Goal: Transaction & Acquisition: Subscribe to service/newsletter

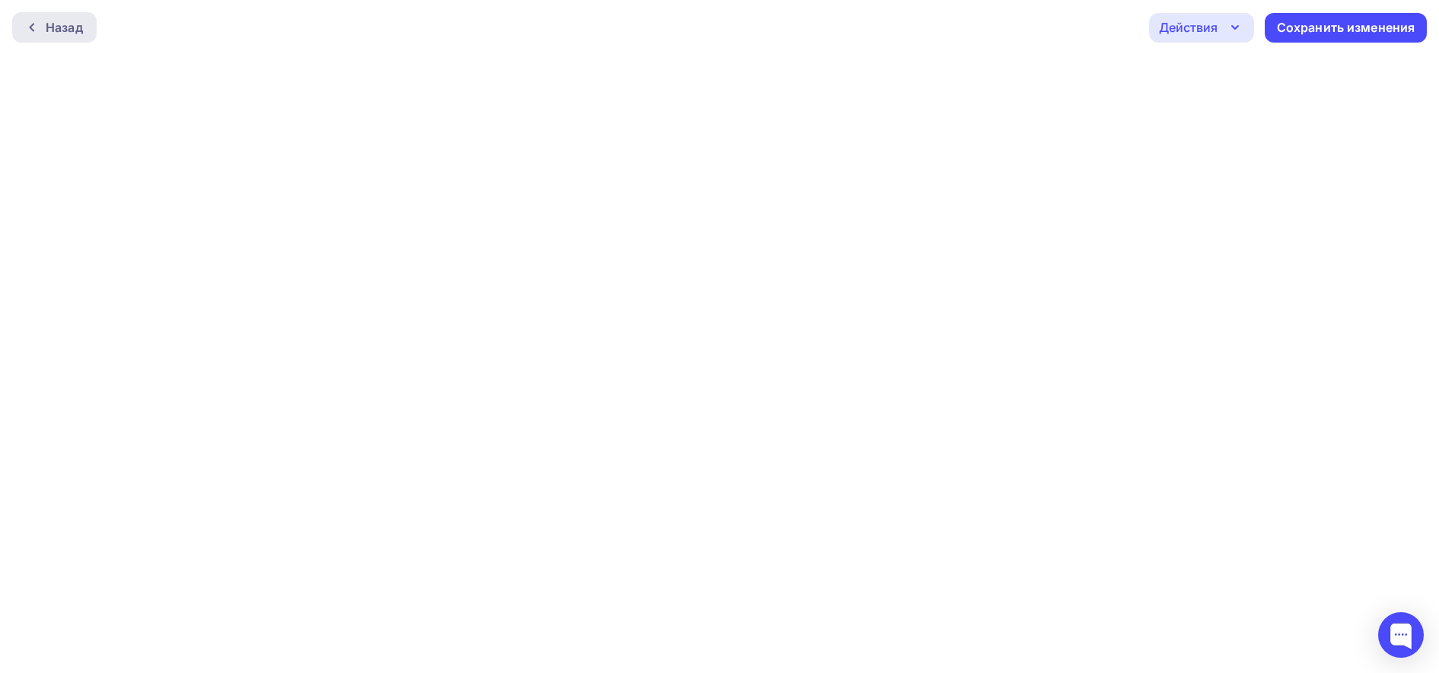
click at [62, 24] on div "Назад" at bounding box center [64, 27] width 37 height 18
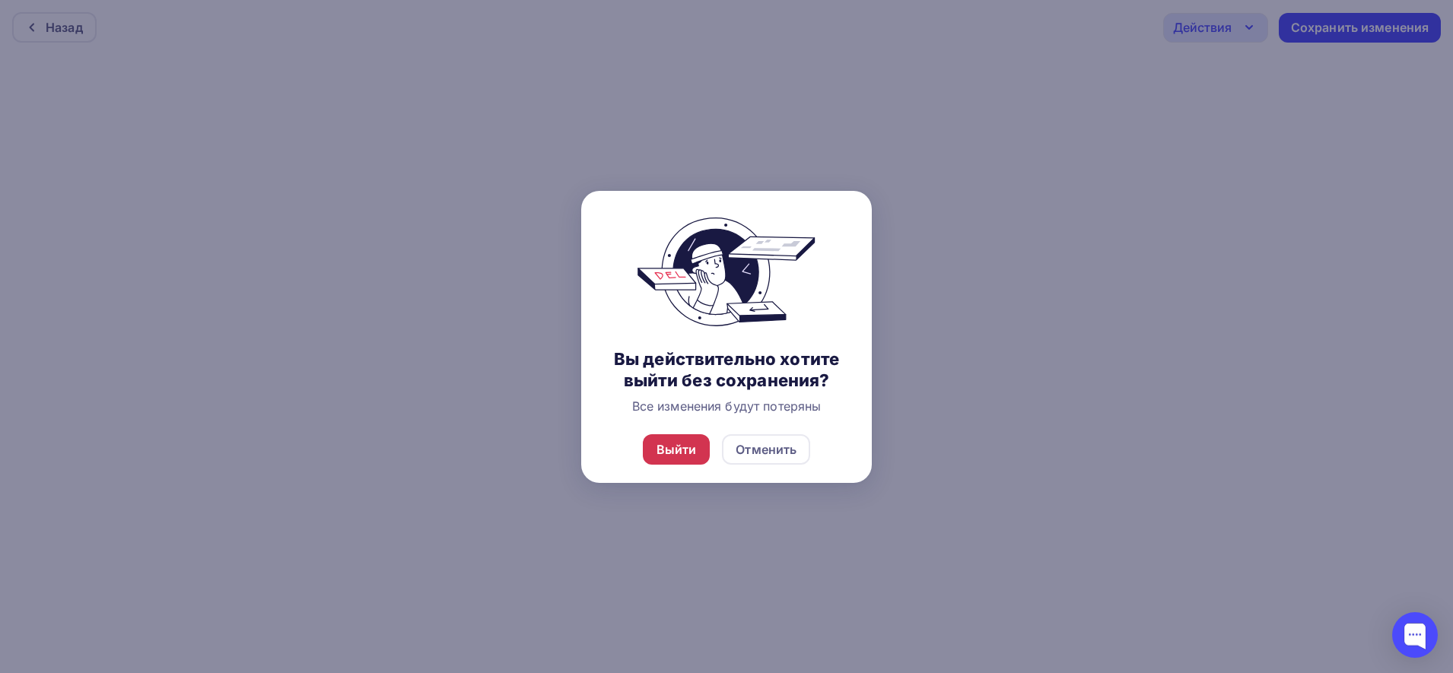
click at [691, 453] on div "Выйти" at bounding box center [677, 450] width 40 height 18
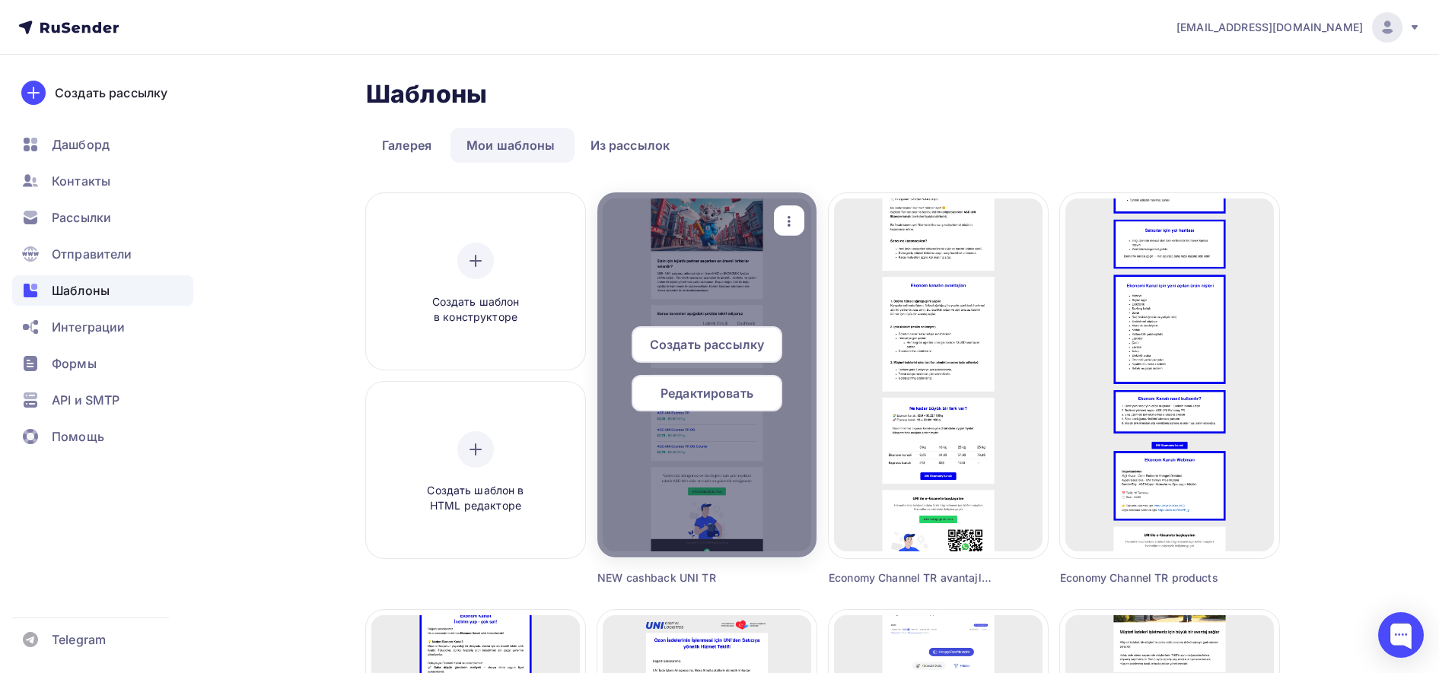
click at [679, 399] on span "Редактировать" at bounding box center [706, 393] width 93 height 18
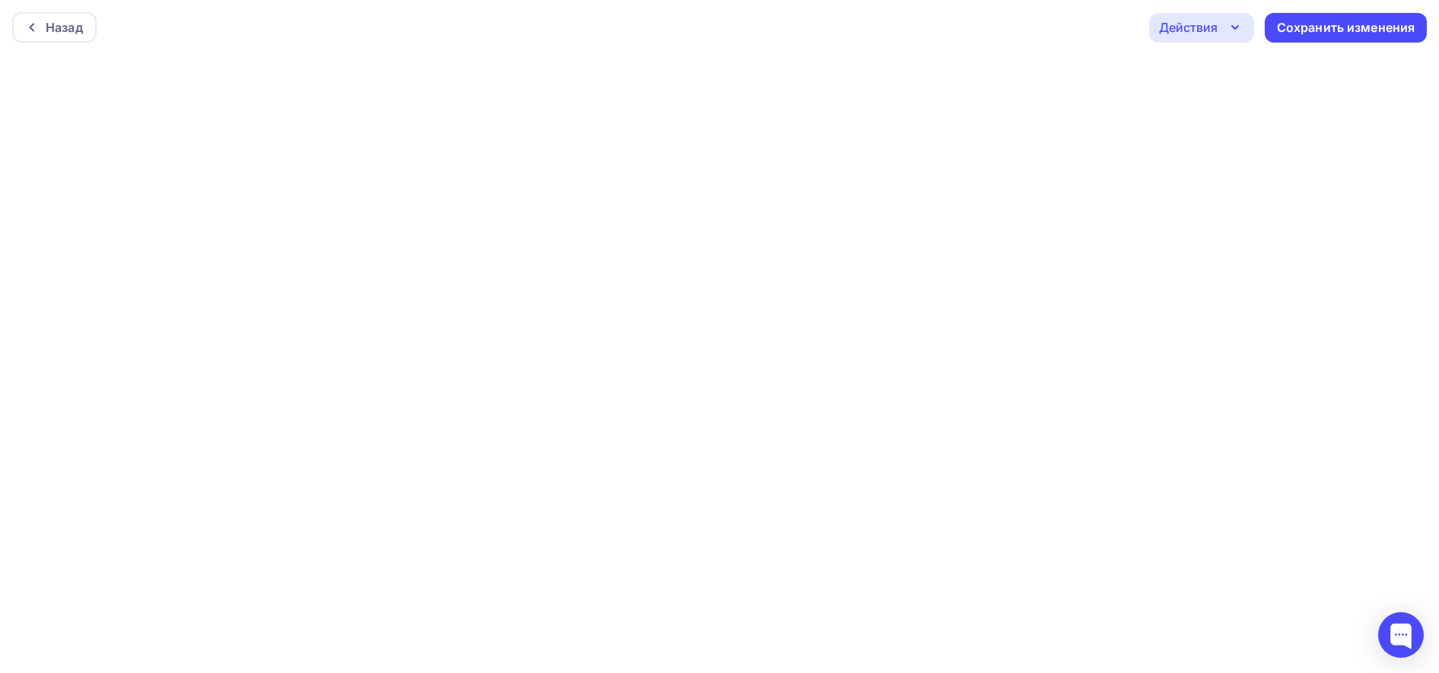
scroll to position [4, 0]
click at [1304, 29] on div "Сохранить изменения" at bounding box center [1346, 23] width 138 height 17
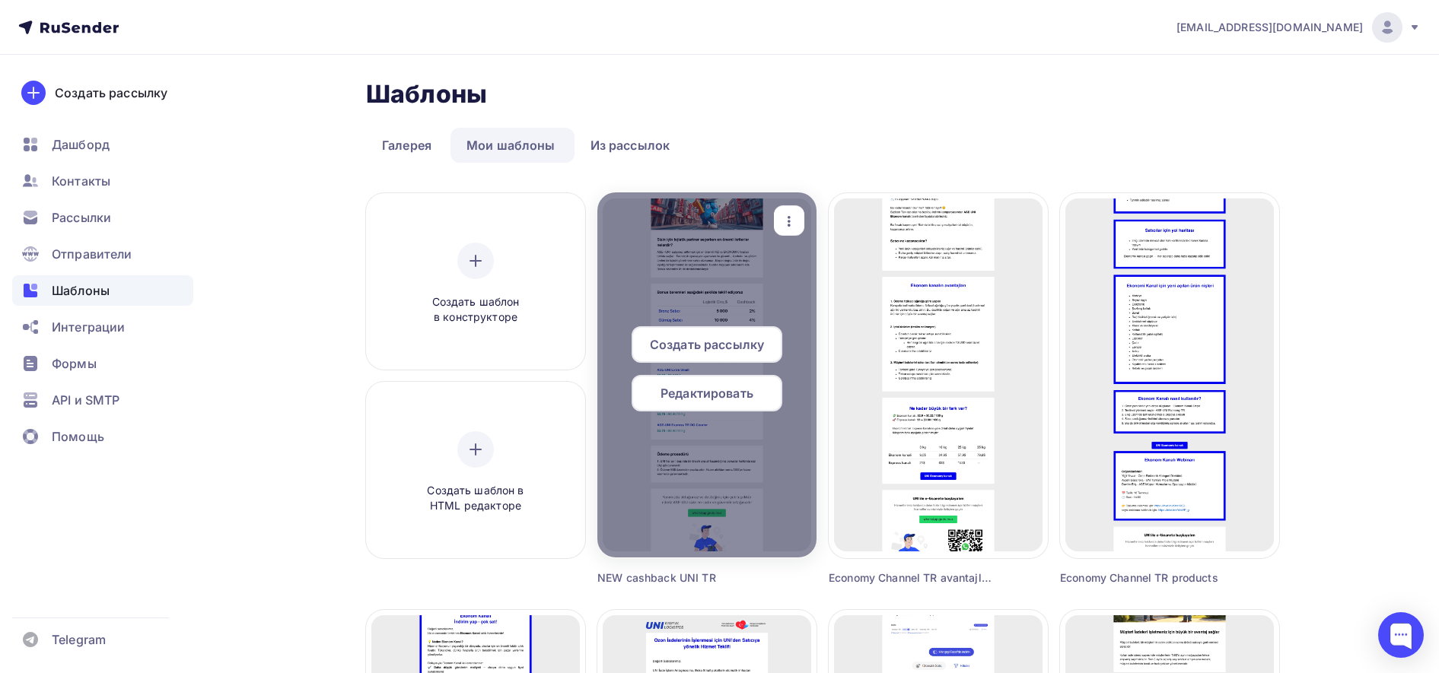
click at [691, 387] on span "Редактировать" at bounding box center [706, 393] width 93 height 18
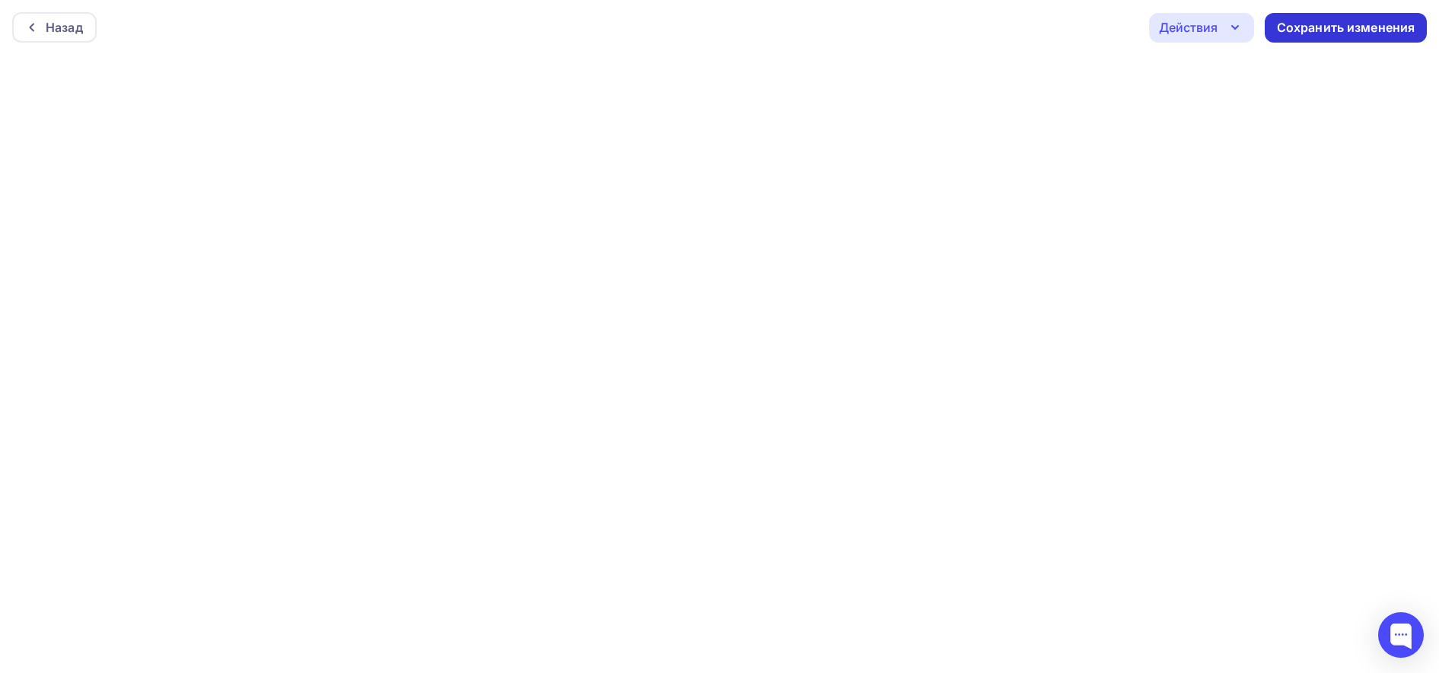
click at [1337, 16] on div "Сохранить изменения" at bounding box center [1345, 28] width 162 height 30
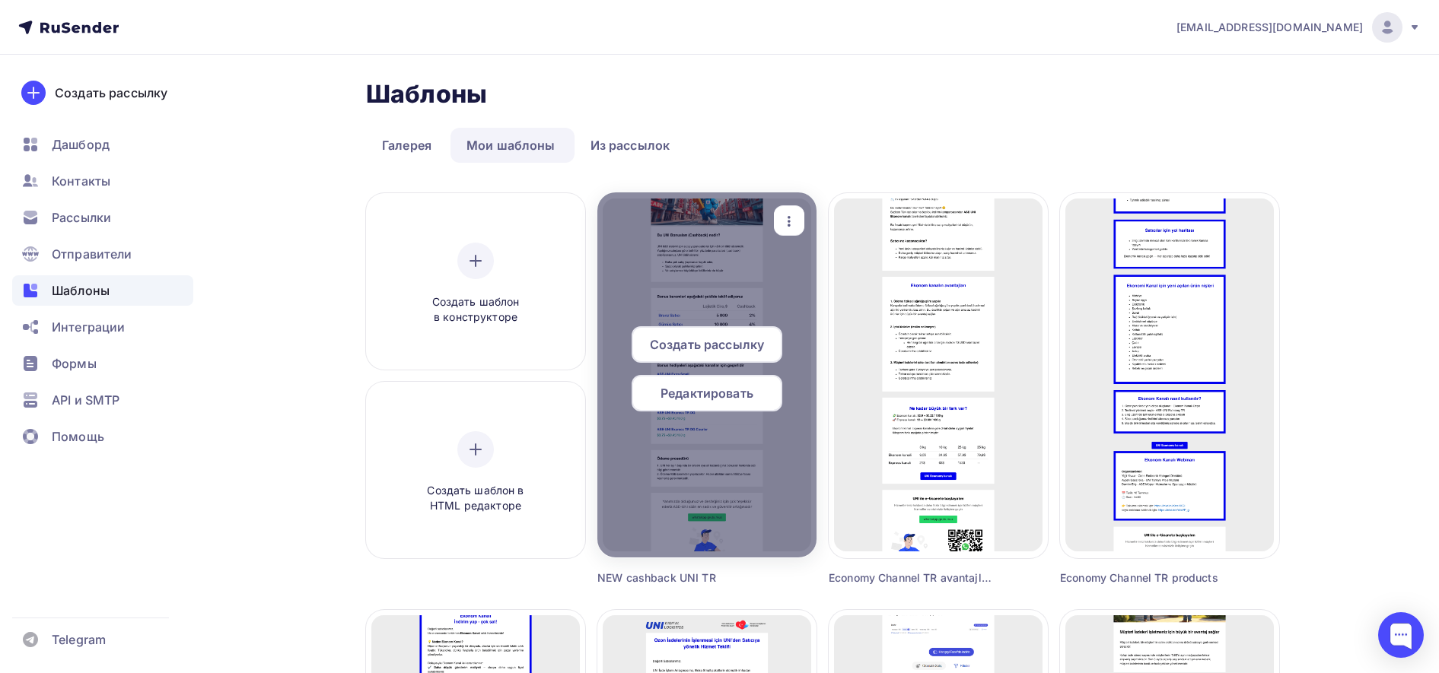
click at [787, 217] on icon "button" at bounding box center [789, 221] width 18 height 18
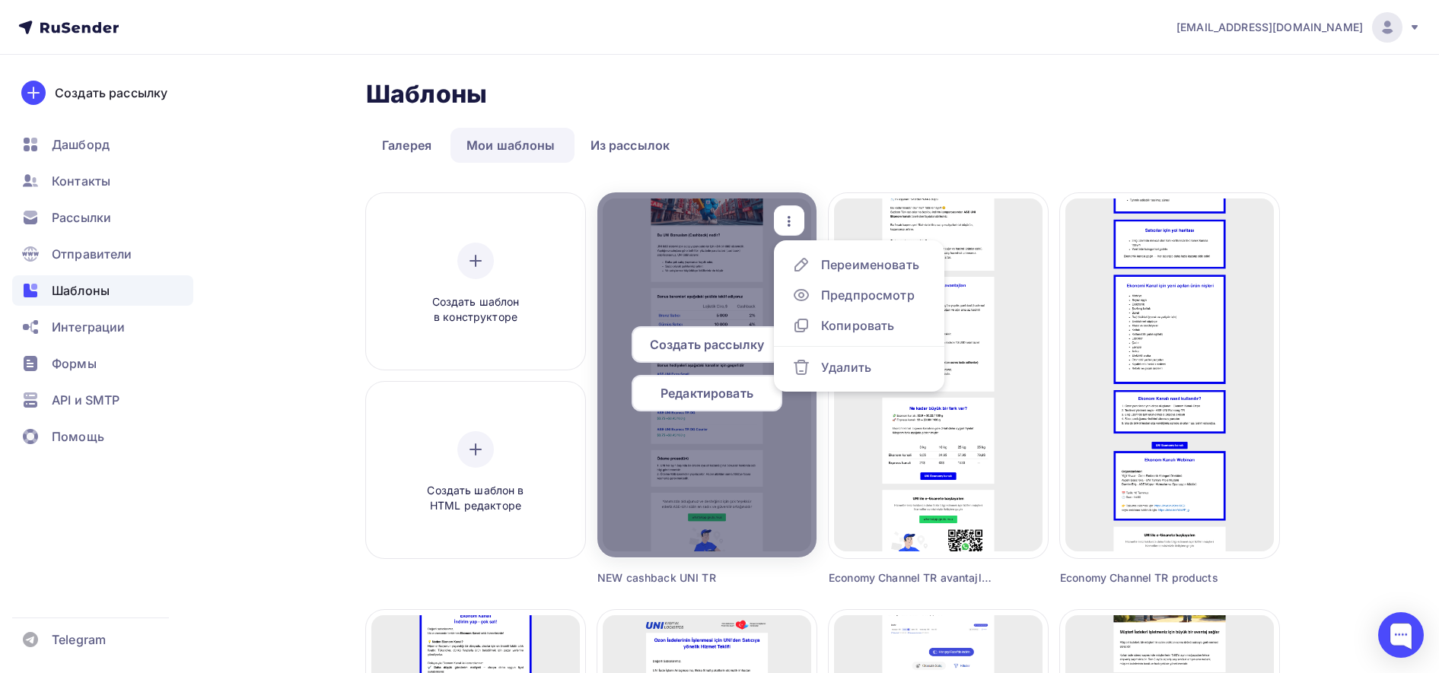
click at [689, 517] on div at bounding box center [706, 374] width 219 height 365
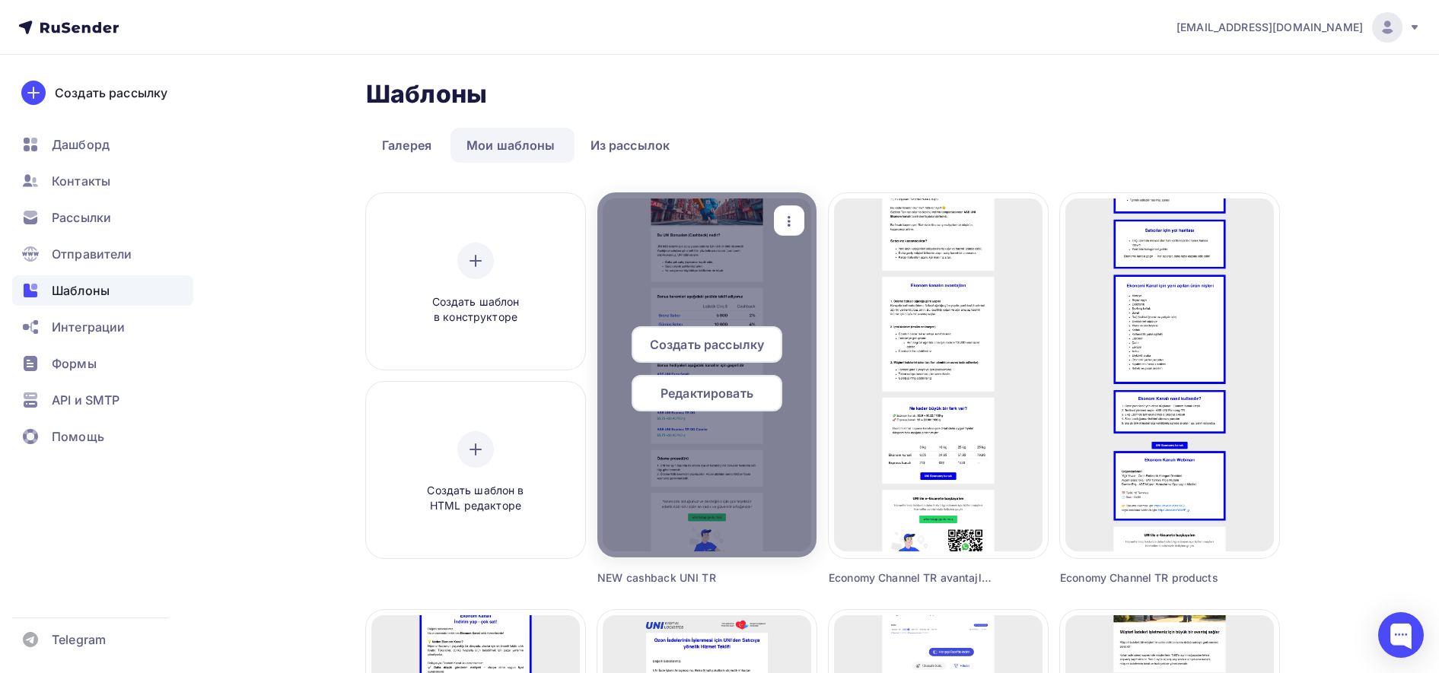
click at [796, 212] on icon "button" at bounding box center [789, 221] width 18 height 18
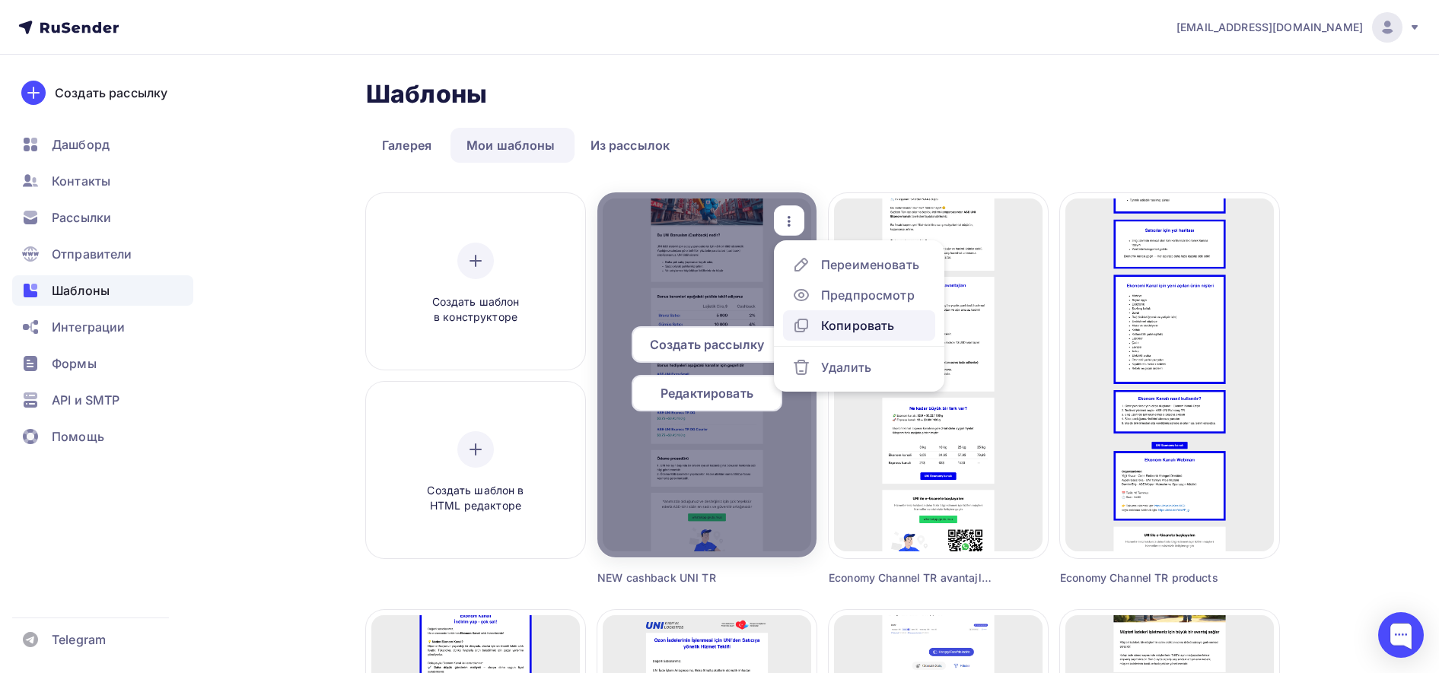
click at [863, 328] on div "Копировать" at bounding box center [857, 325] width 73 height 18
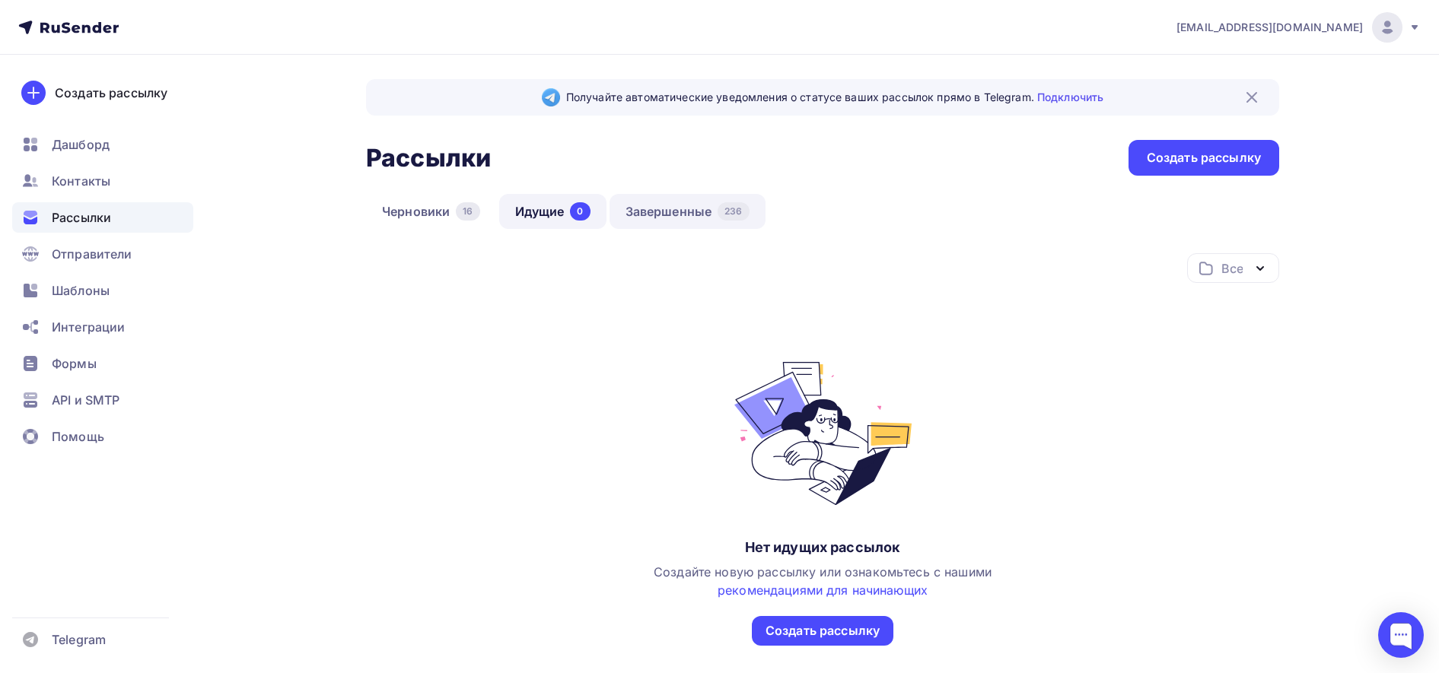
click at [655, 215] on link "Завершенные 236" at bounding box center [687, 211] width 156 height 35
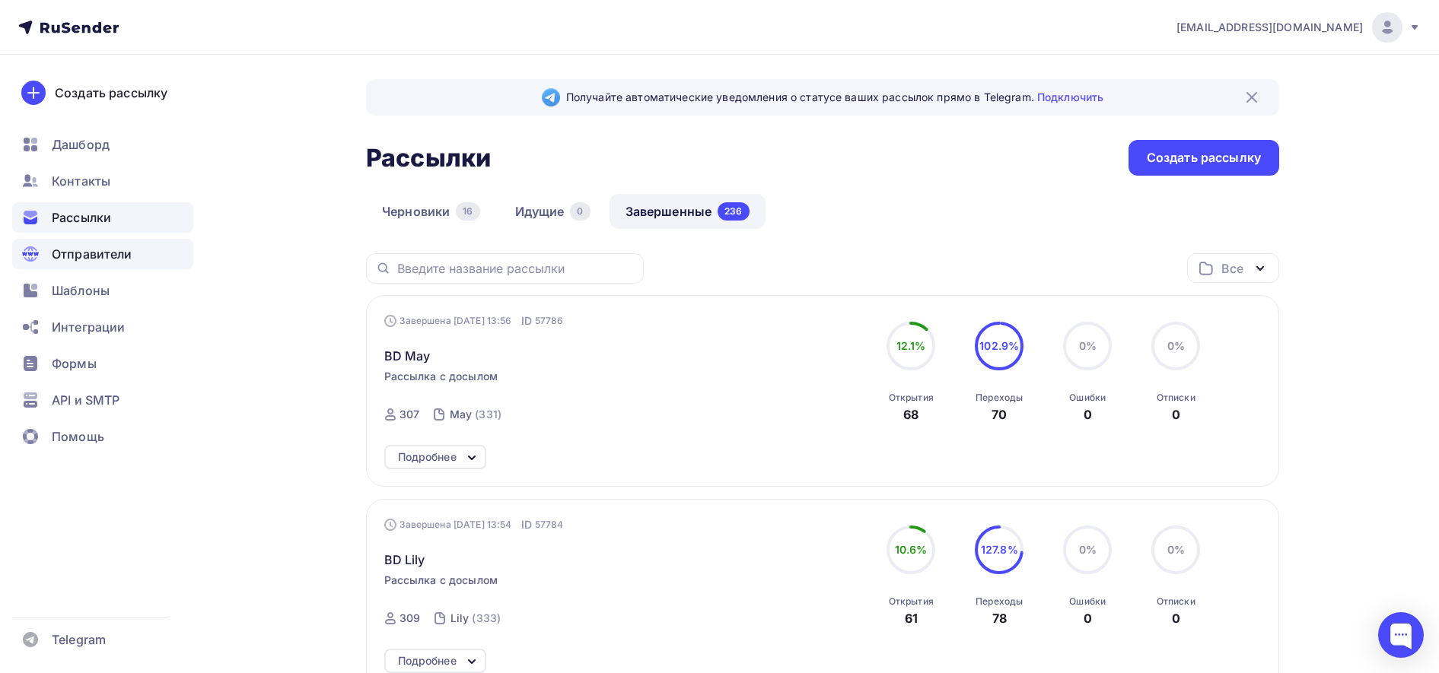
click at [107, 256] on span "Отправители" at bounding box center [92, 254] width 81 height 18
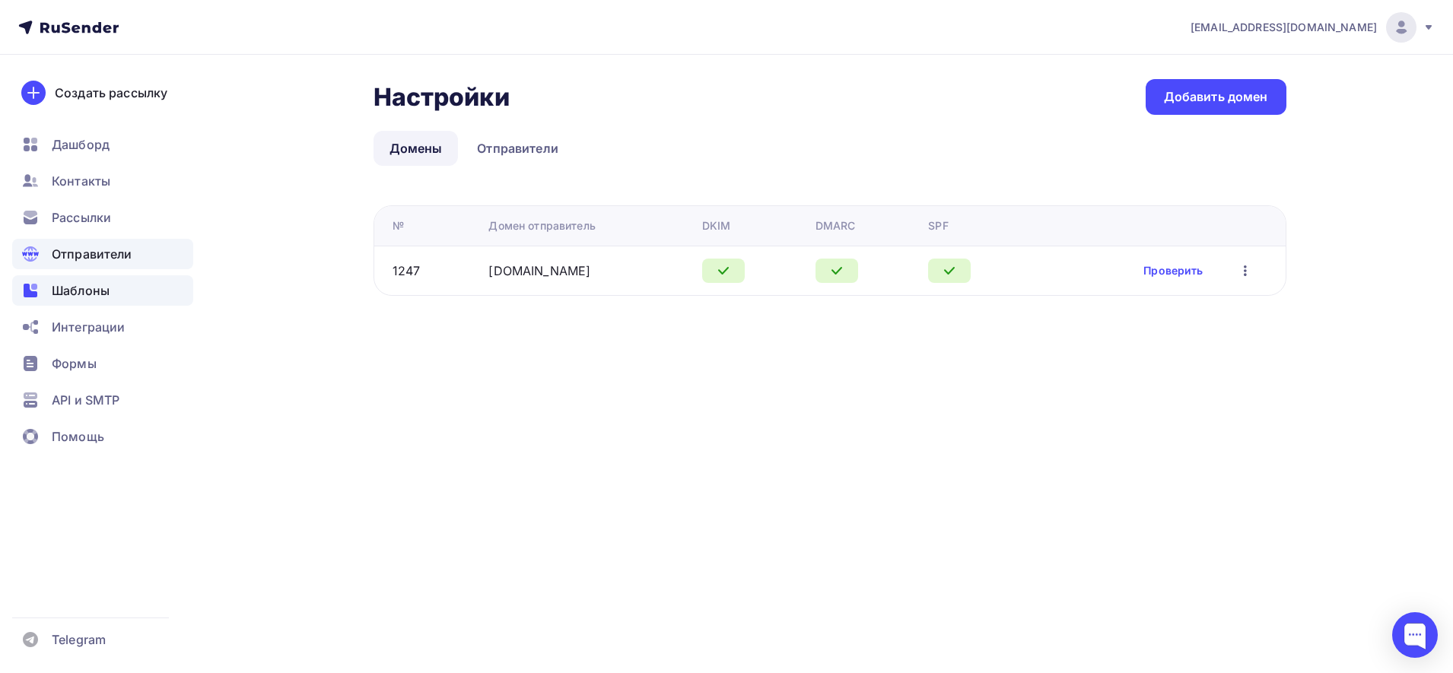
click at [91, 285] on span "Шаблоны" at bounding box center [81, 290] width 58 height 18
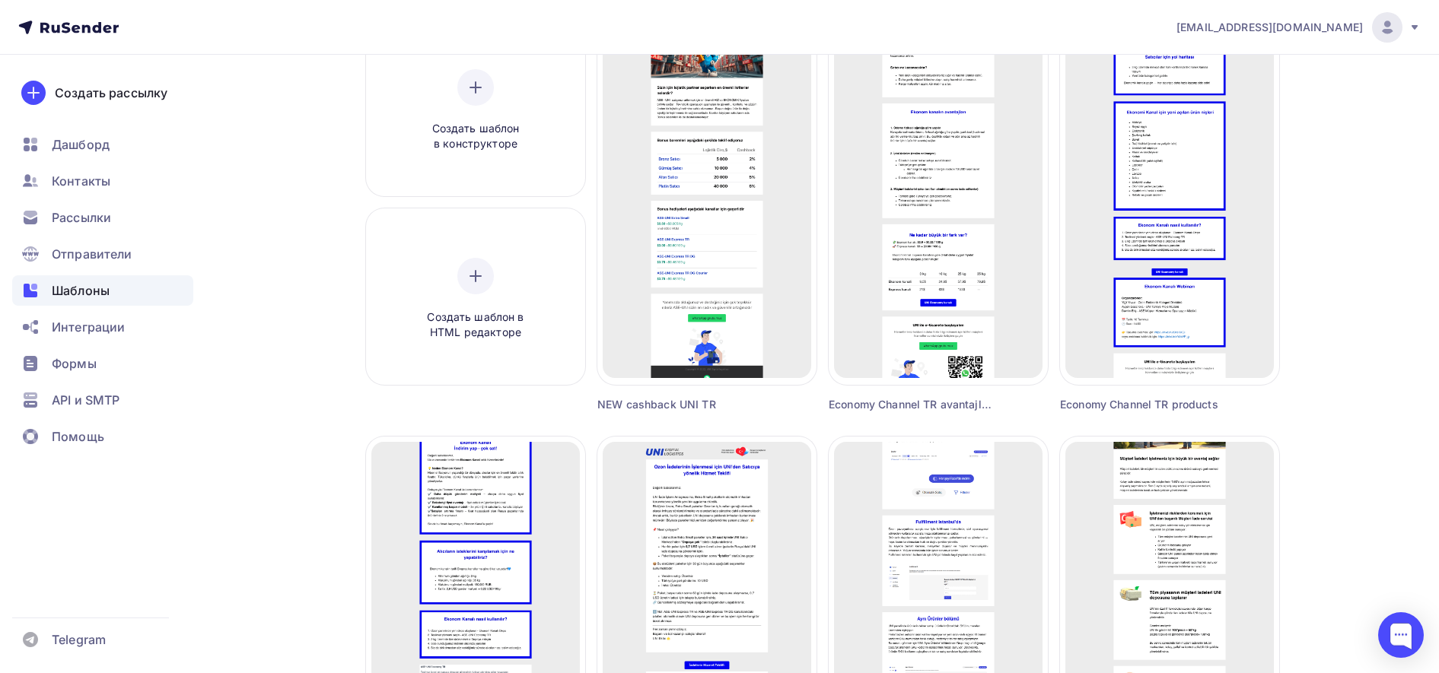
scroll to position [181, 0]
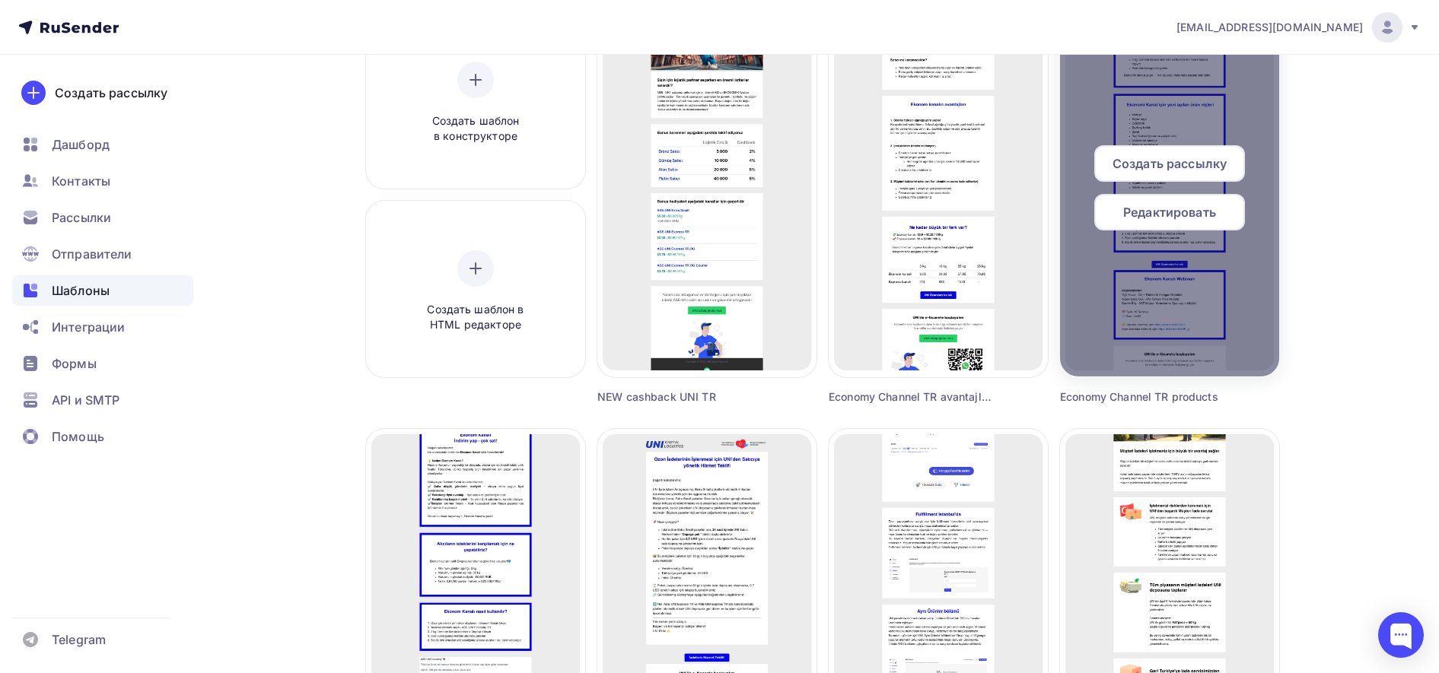
click at [1207, 213] on span "Редактировать" at bounding box center [1169, 212] width 93 height 18
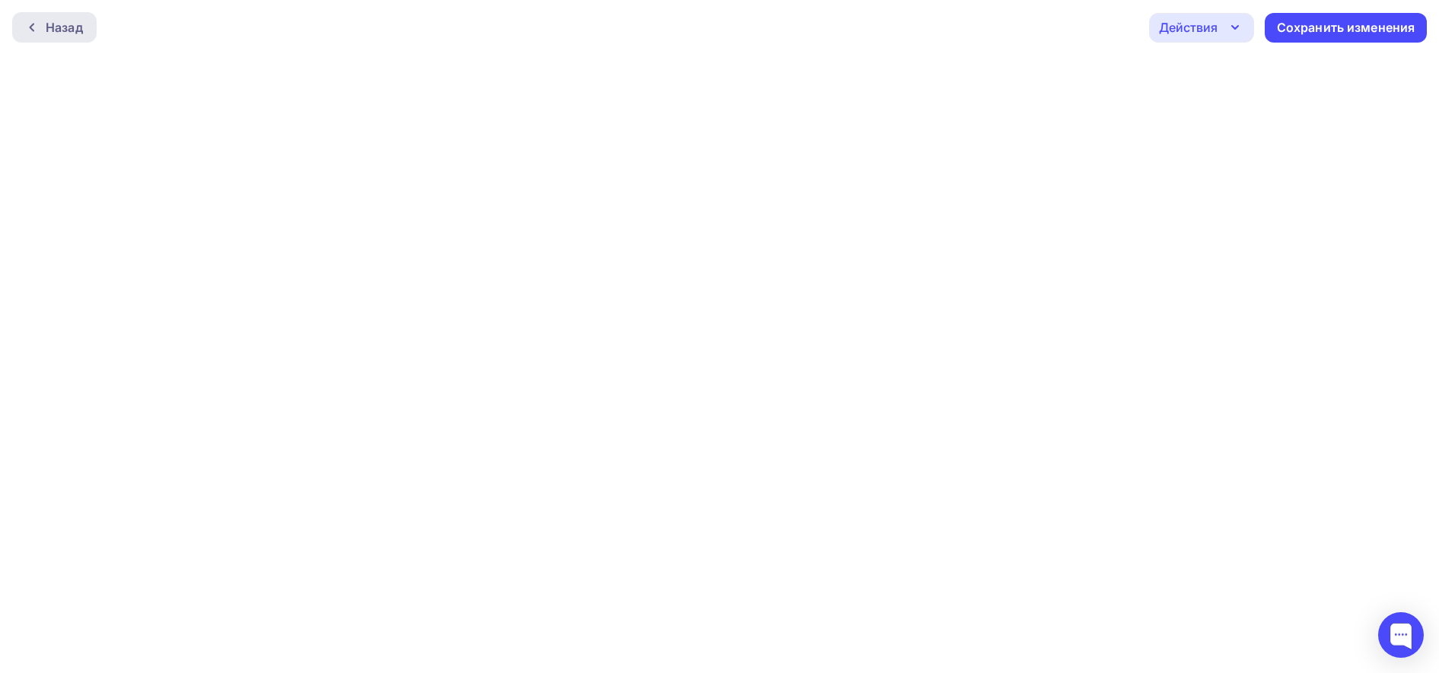
click at [27, 33] on icon at bounding box center [32, 27] width 12 height 12
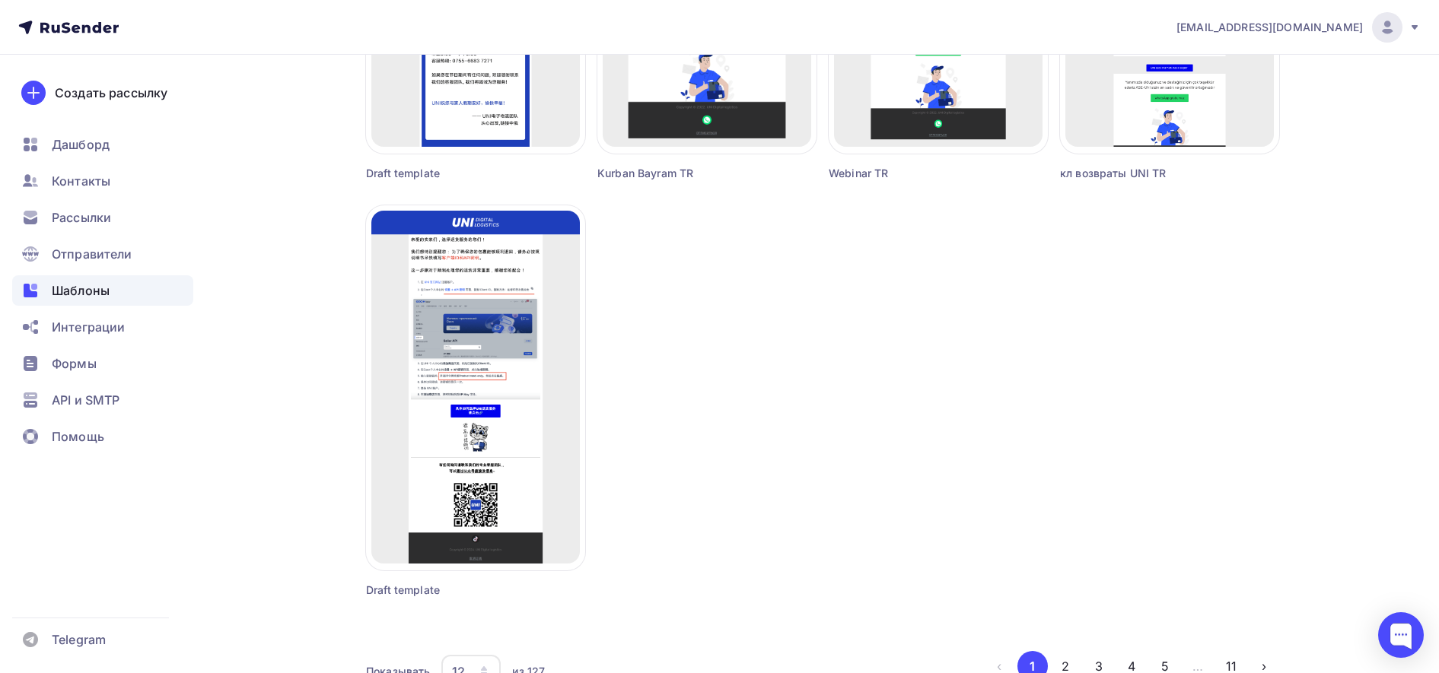
scroll to position [1334, 0]
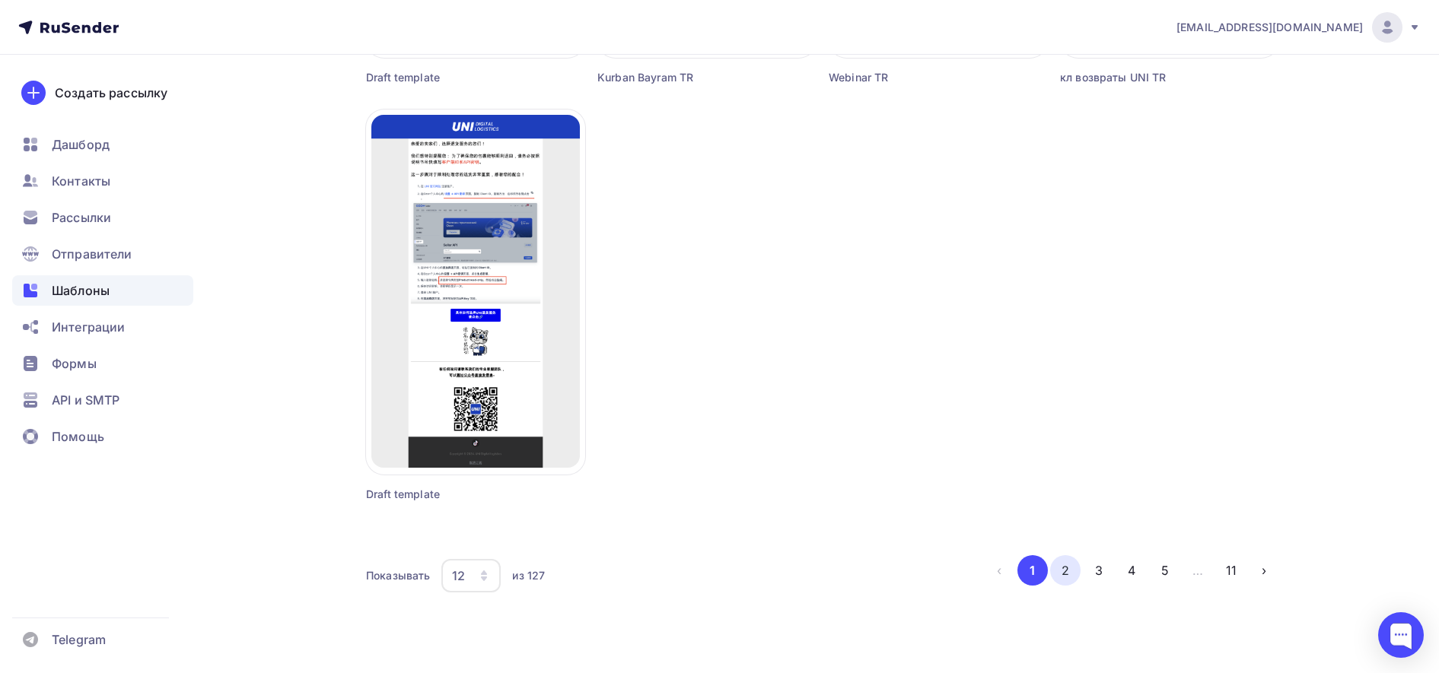
click at [1062, 574] on button "2" at bounding box center [1065, 570] width 30 height 30
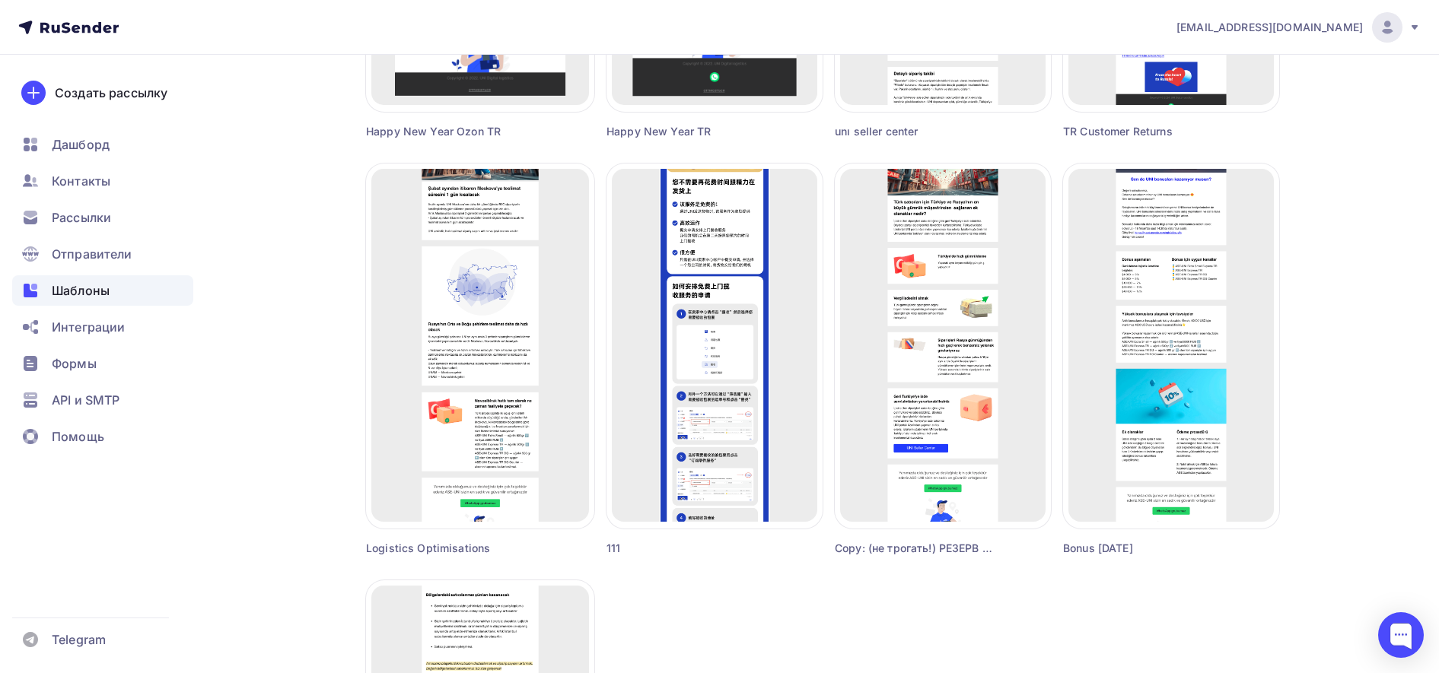
scroll to position [847, 0]
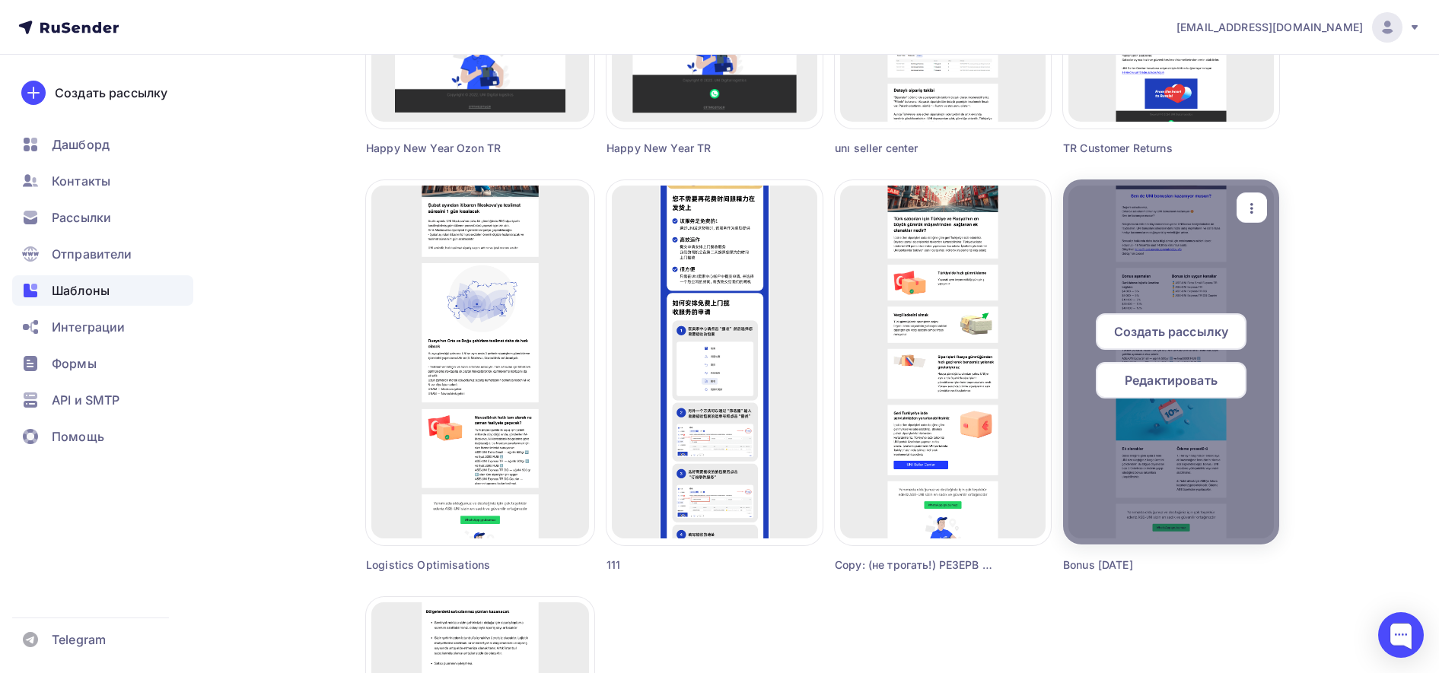
click at [1207, 392] on div "Редактировать" at bounding box center [1171, 380] width 151 height 37
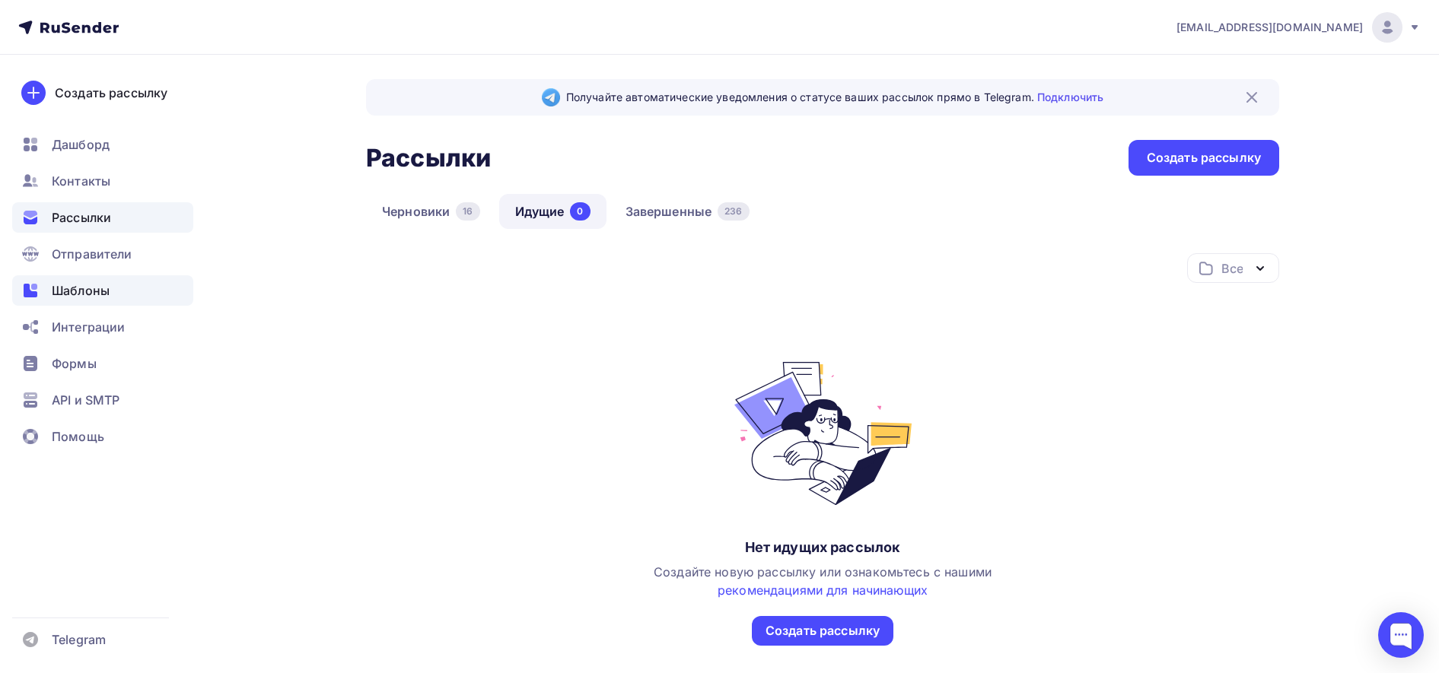
click at [73, 285] on span "Шаблоны" at bounding box center [81, 290] width 58 height 18
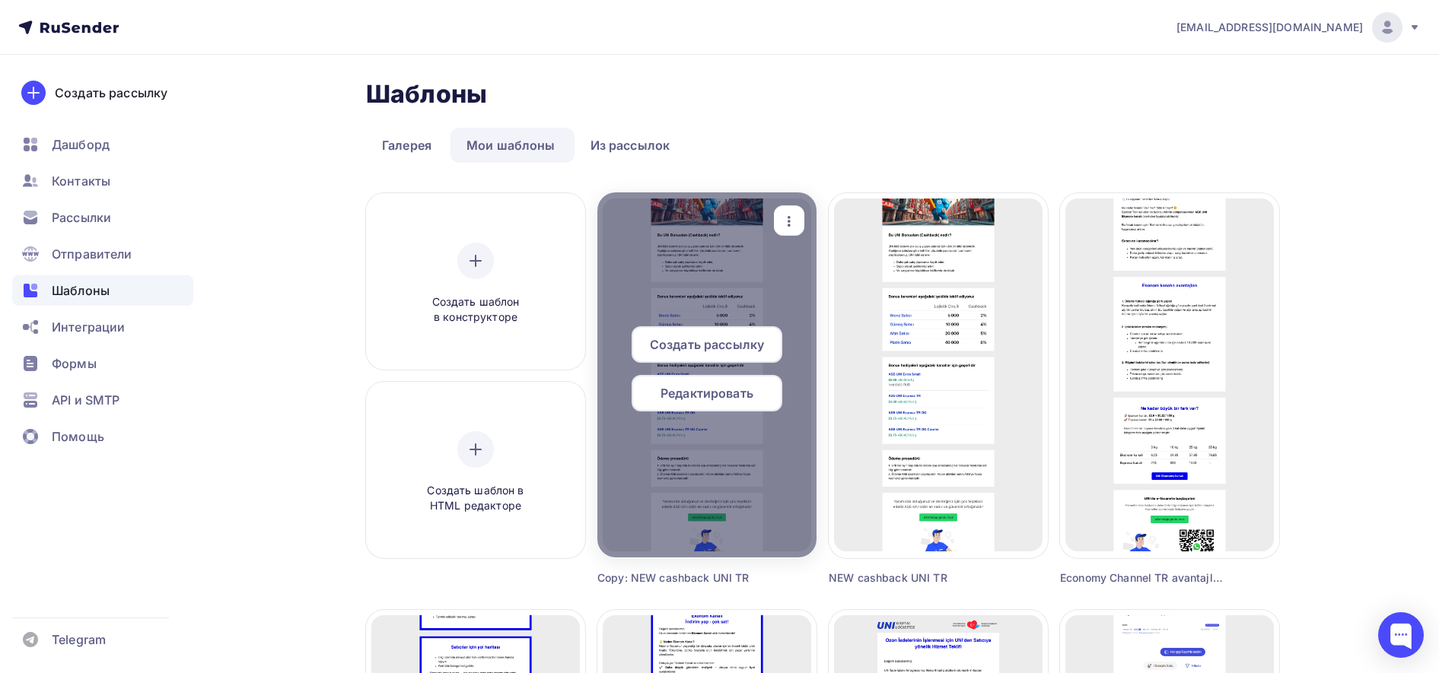
click at [793, 224] on icon "button" at bounding box center [789, 221] width 18 height 18
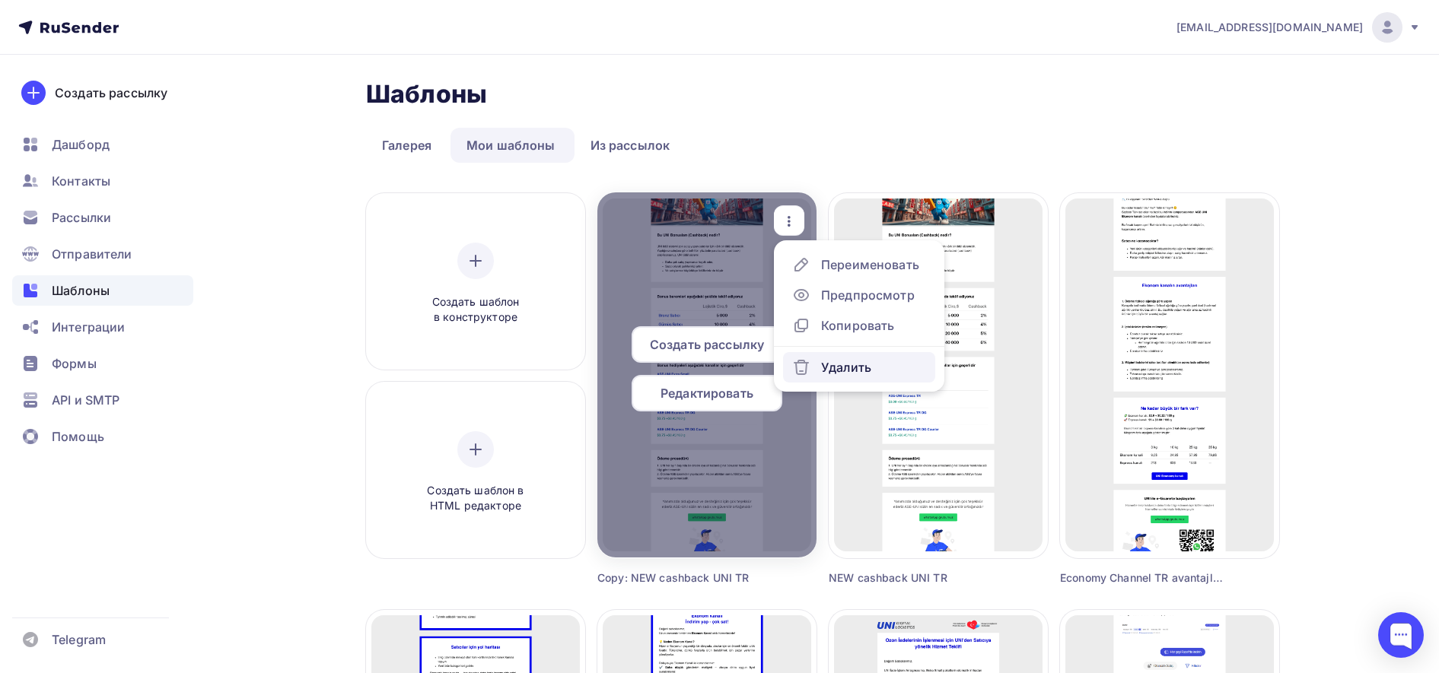
click at [842, 371] on div "Удалить" at bounding box center [846, 367] width 50 height 18
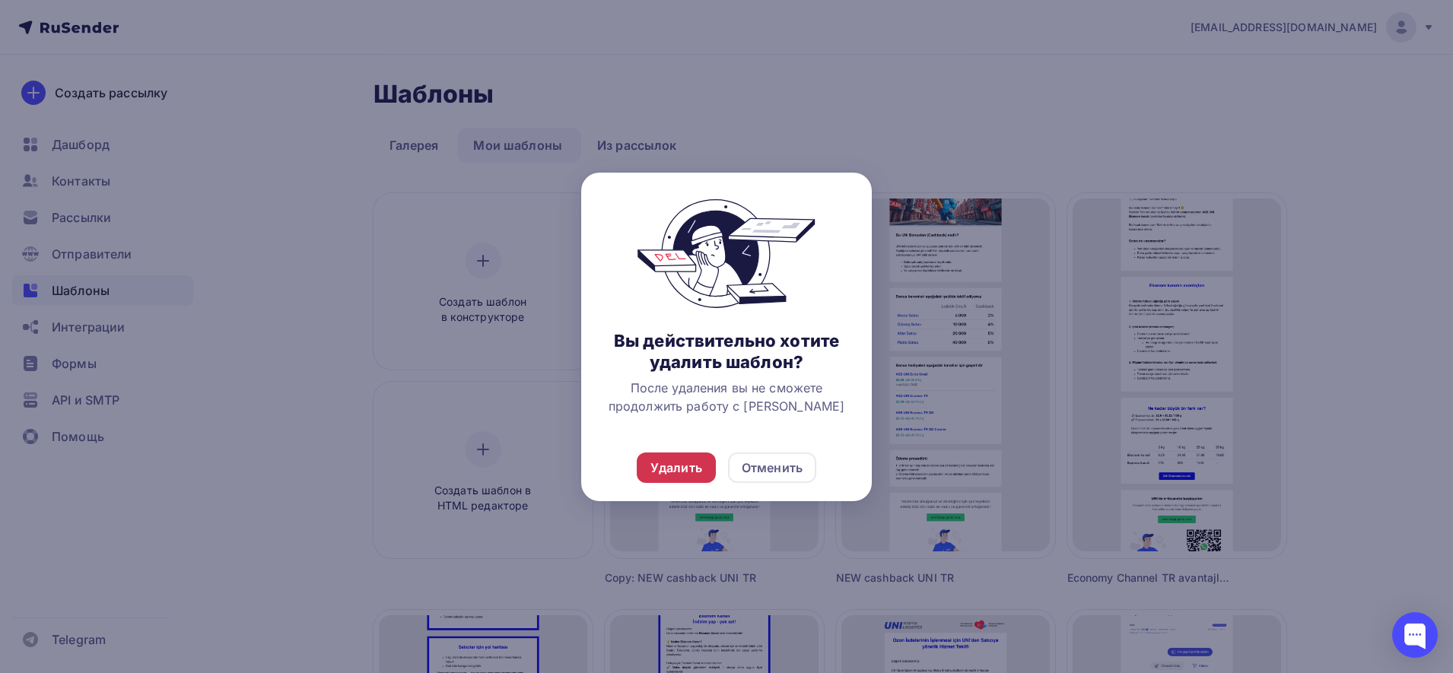
click at [695, 465] on div "Удалить" at bounding box center [676, 468] width 52 height 18
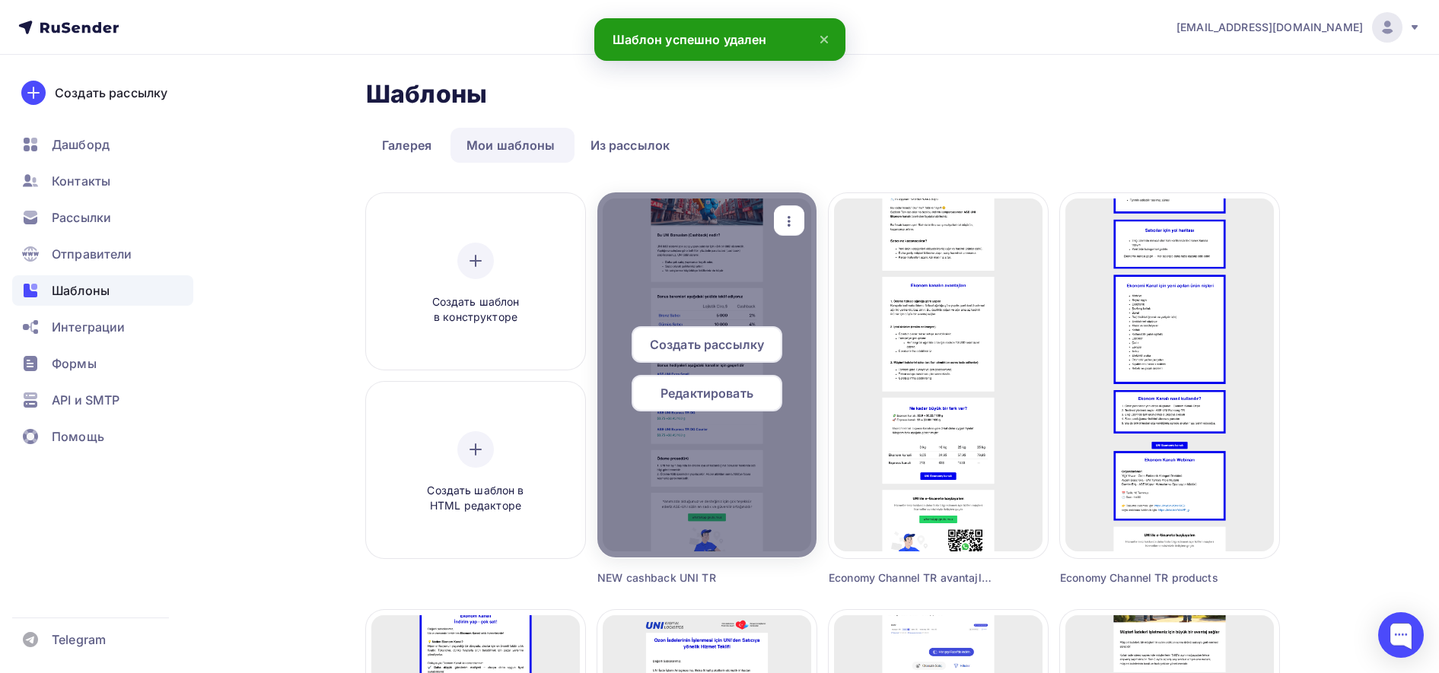
click at [666, 393] on span "Редактировать" at bounding box center [706, 393] width 93 height 18
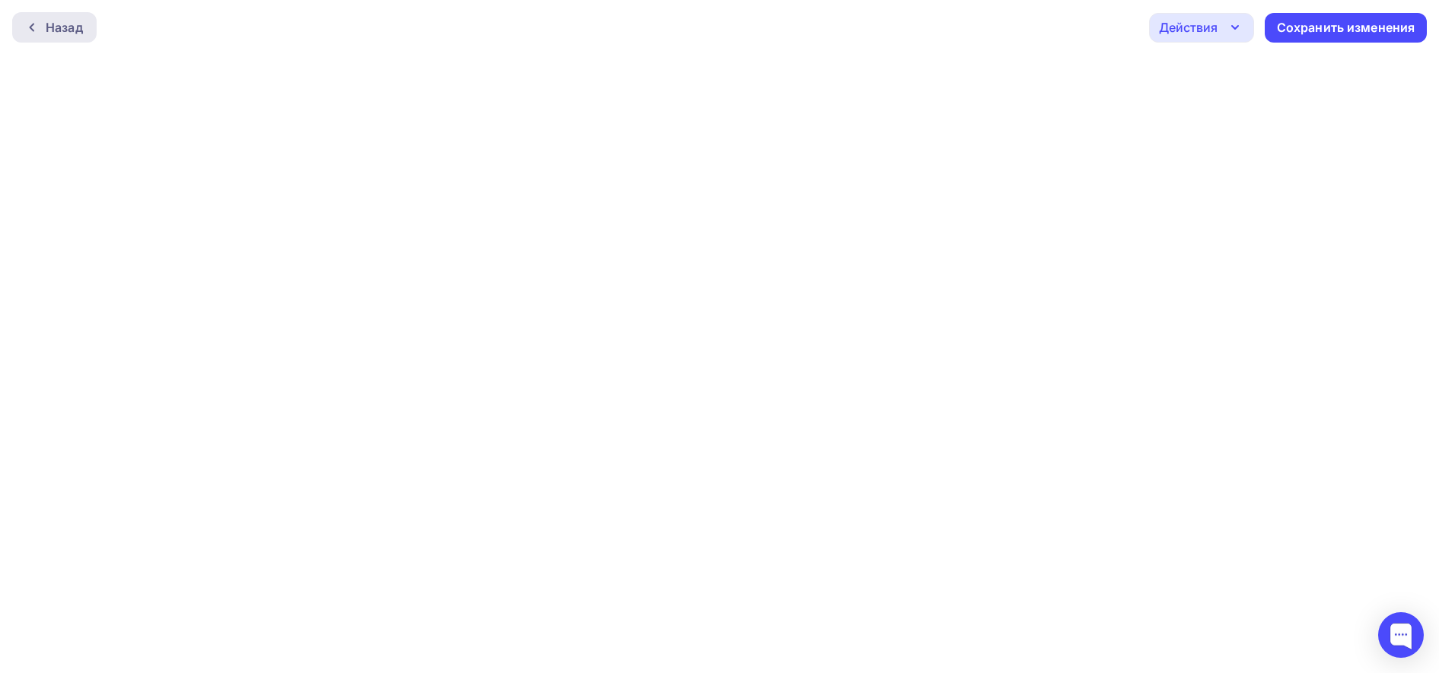
click at [65, 21] on div "Назад" at bounding box center [64, 27] width 37 height 18
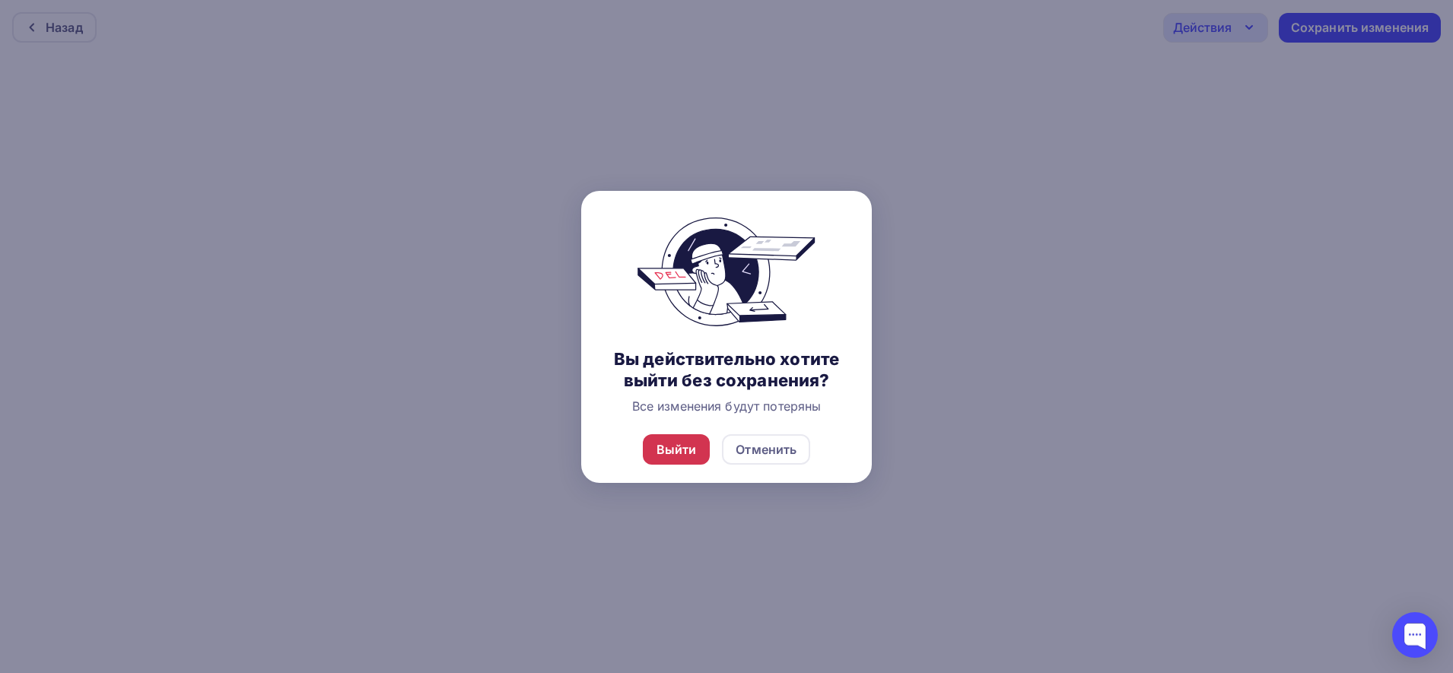
click at [670, 441] on div "Выйти" at bounding box center [677, 450] width 40 height 18
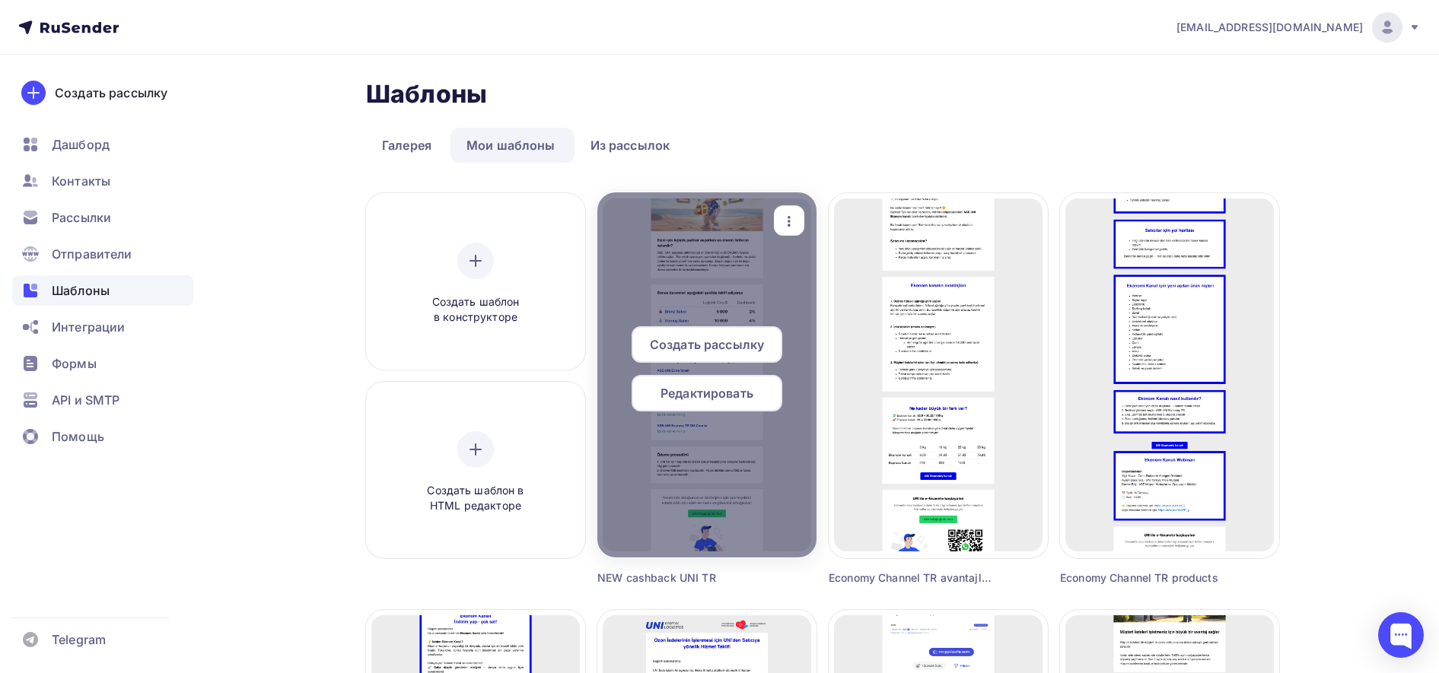
click at [723, 347] on span "Создать рассылку" at bounding box center [707, 345] width 114 height 18
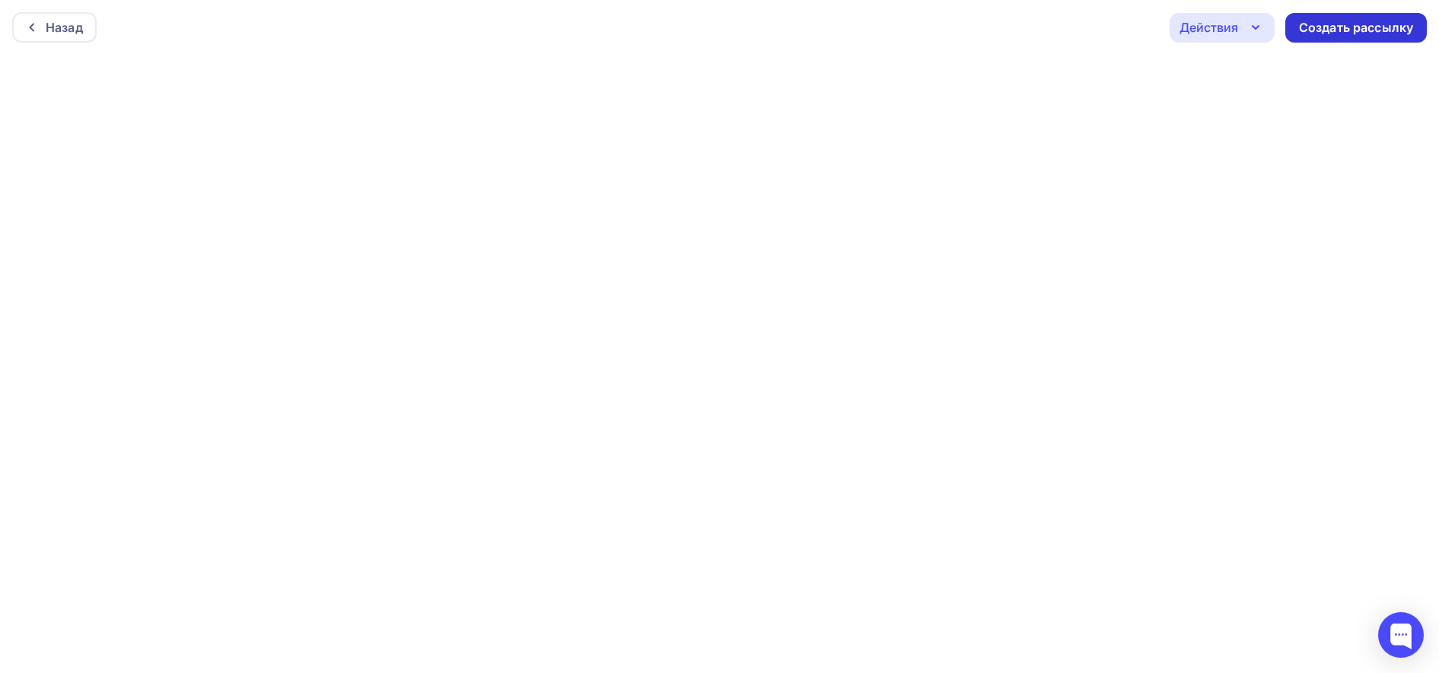
click at [1374, 19] on div "Создать рассылку" at bounding box center [1356, 27] width 114 height 17
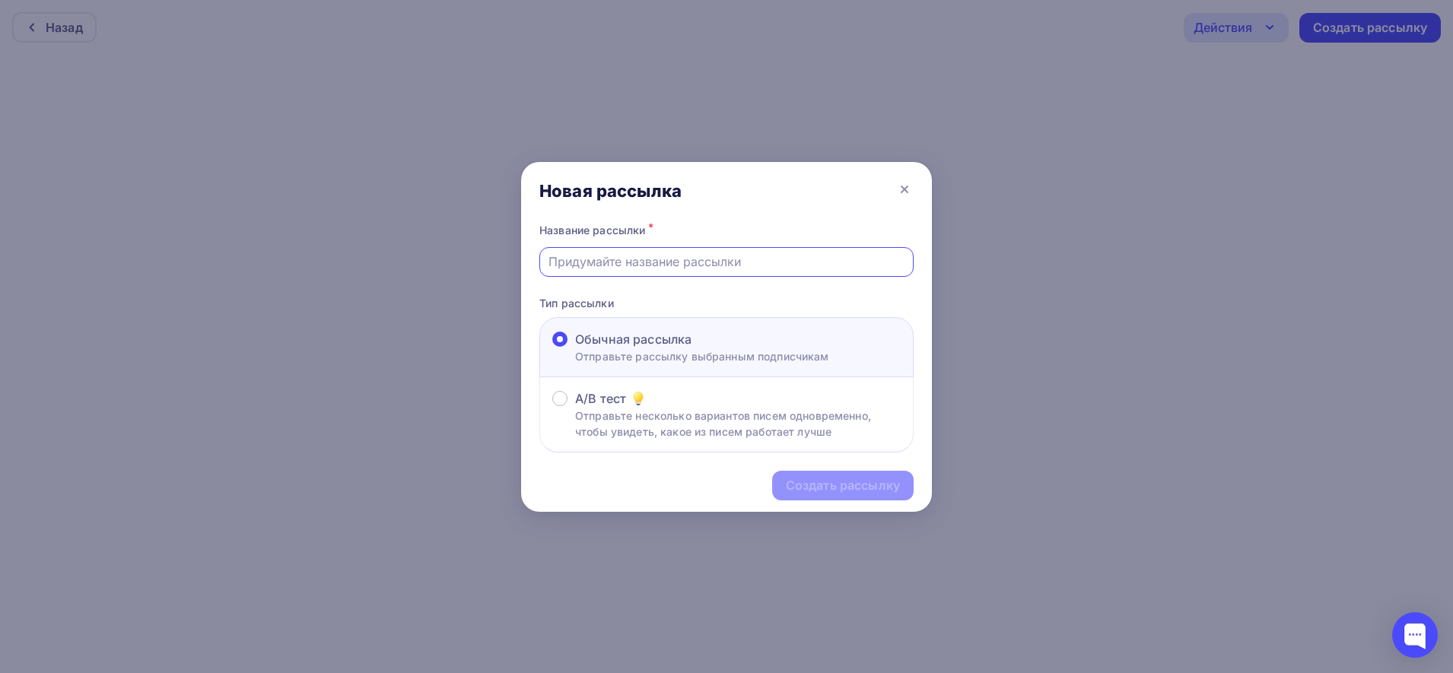
click at [774, 259] on input "text" at bounding box center [727, 262] width 357 height 18
type input "Г"
drag, startPoint x: 684, startPoint y: 266, endPoint x: 483, endPoint y: 234, distance: 203.3
click at [483, 234] on div "Новая рассылка Название рассылки * UNI Cashback sistemi Тип рассылки Обычная ра…" at bounding box center [726, 336] width 1453 height 673
type input "UNI Cashback sistemi"
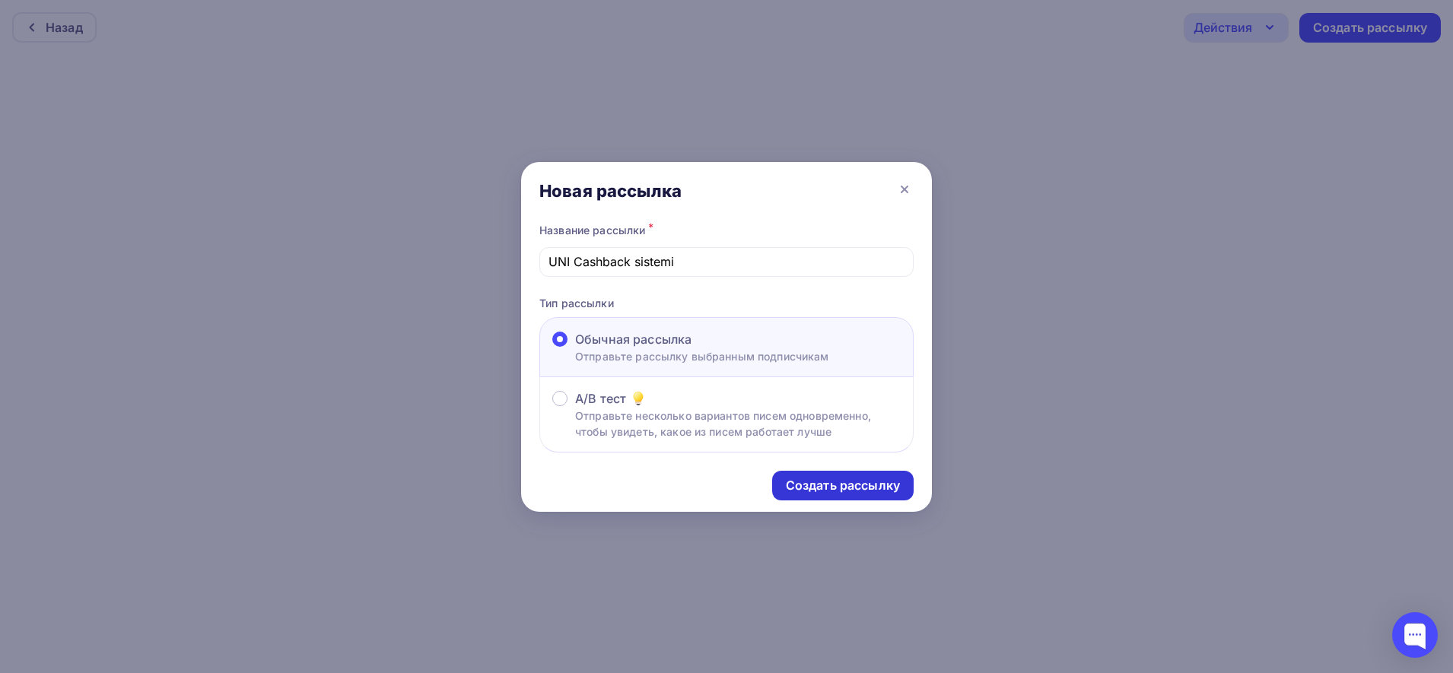
click at [859, 482] on div "Создать рассылку" at bounding box center [843, 485] width 114 height 17
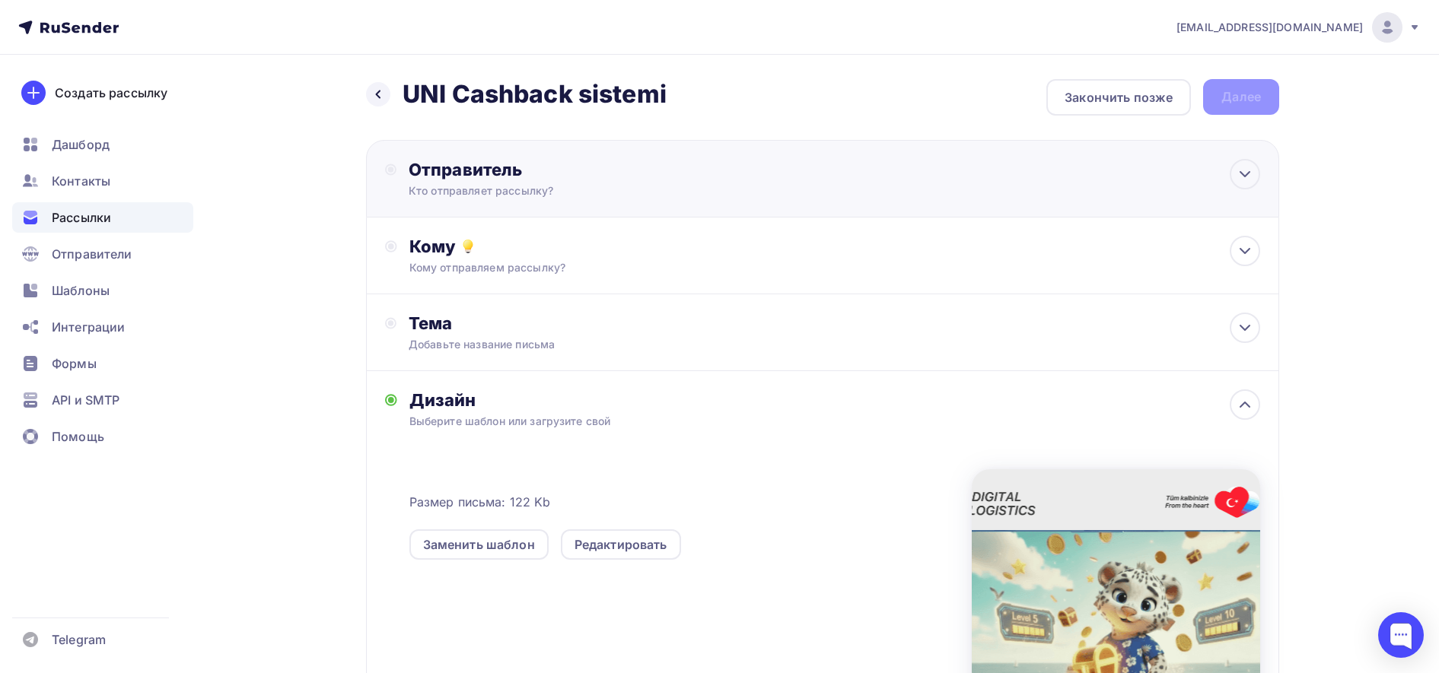
click at [923, 178] on div "Отправитель Кто отправляет рассылку? Email * olennikova@unitrade.su noreply@uni…" at bounding box center [822, 179] width 913 height 78
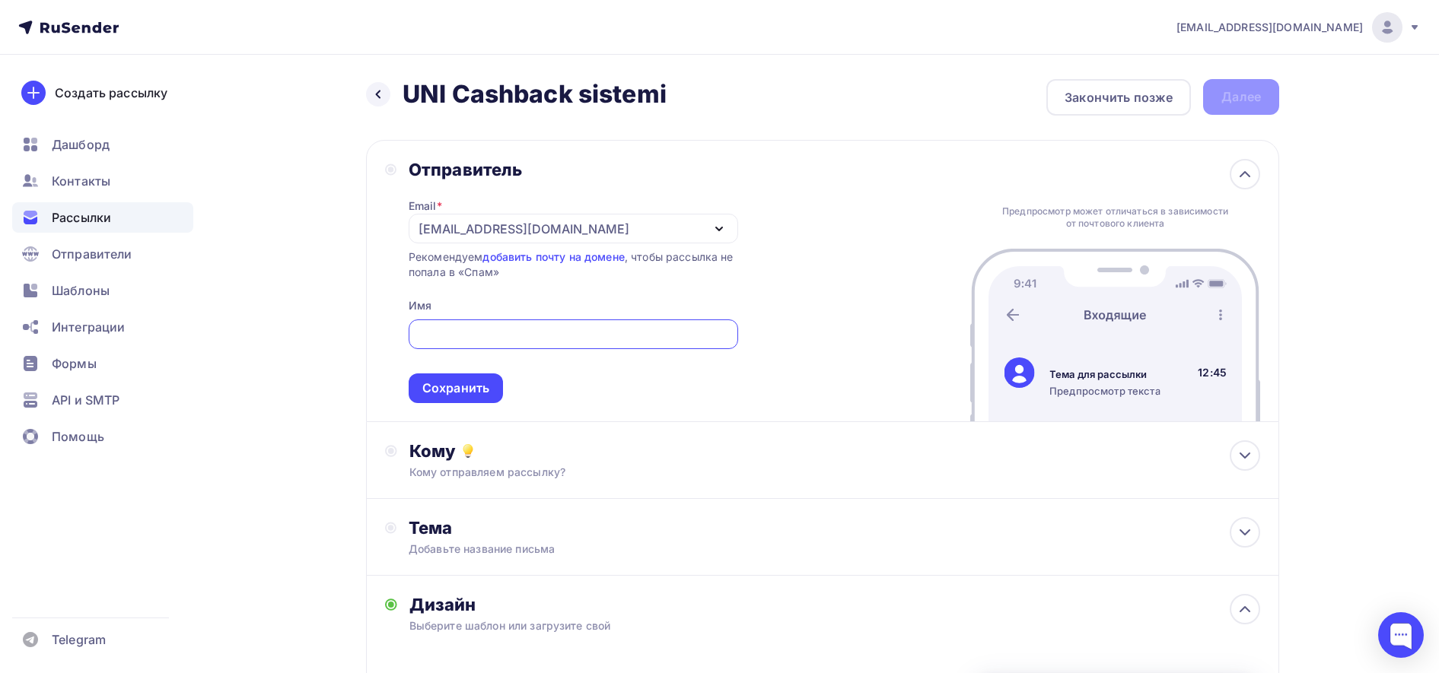
click at [720, 221] on icon "button" at bounding box center [719, 229] width 18 height 18
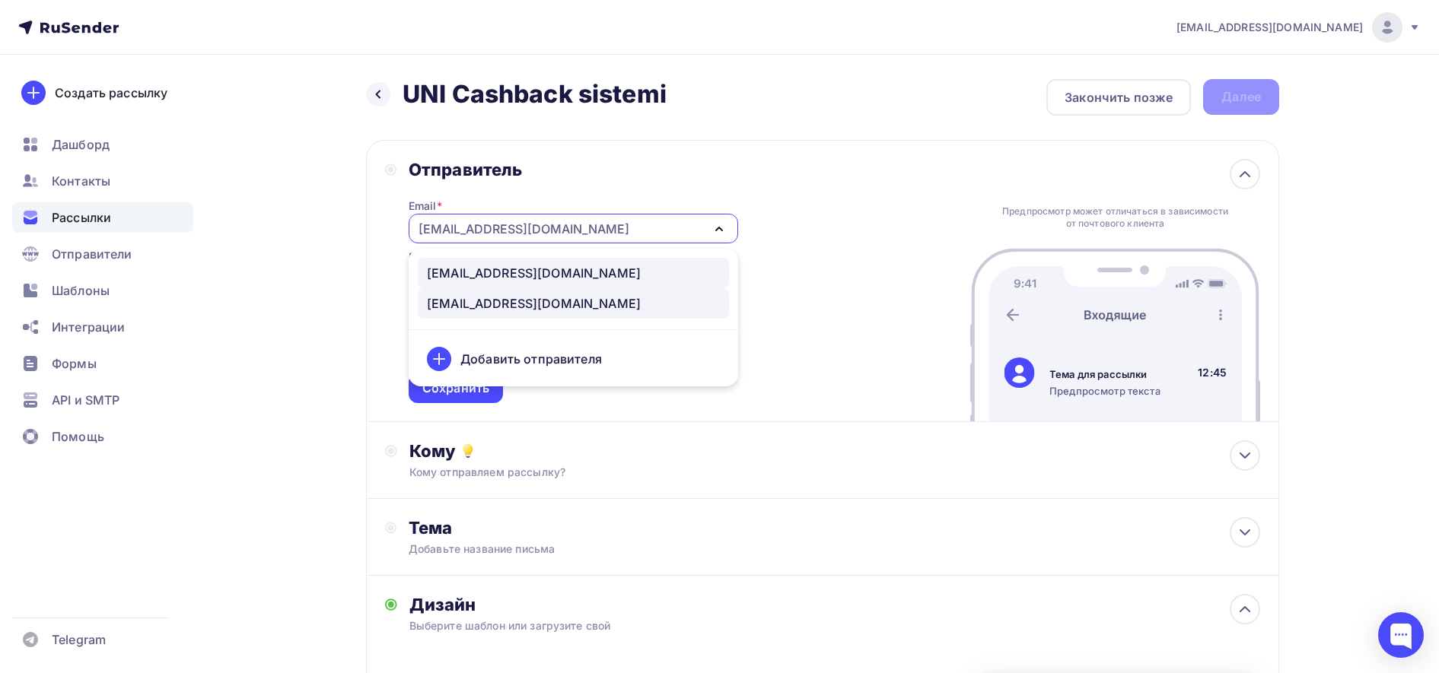
click at [539, 269] on div "noreply@unitrade.space" at bounding box center [534, 273] width 214 height 18
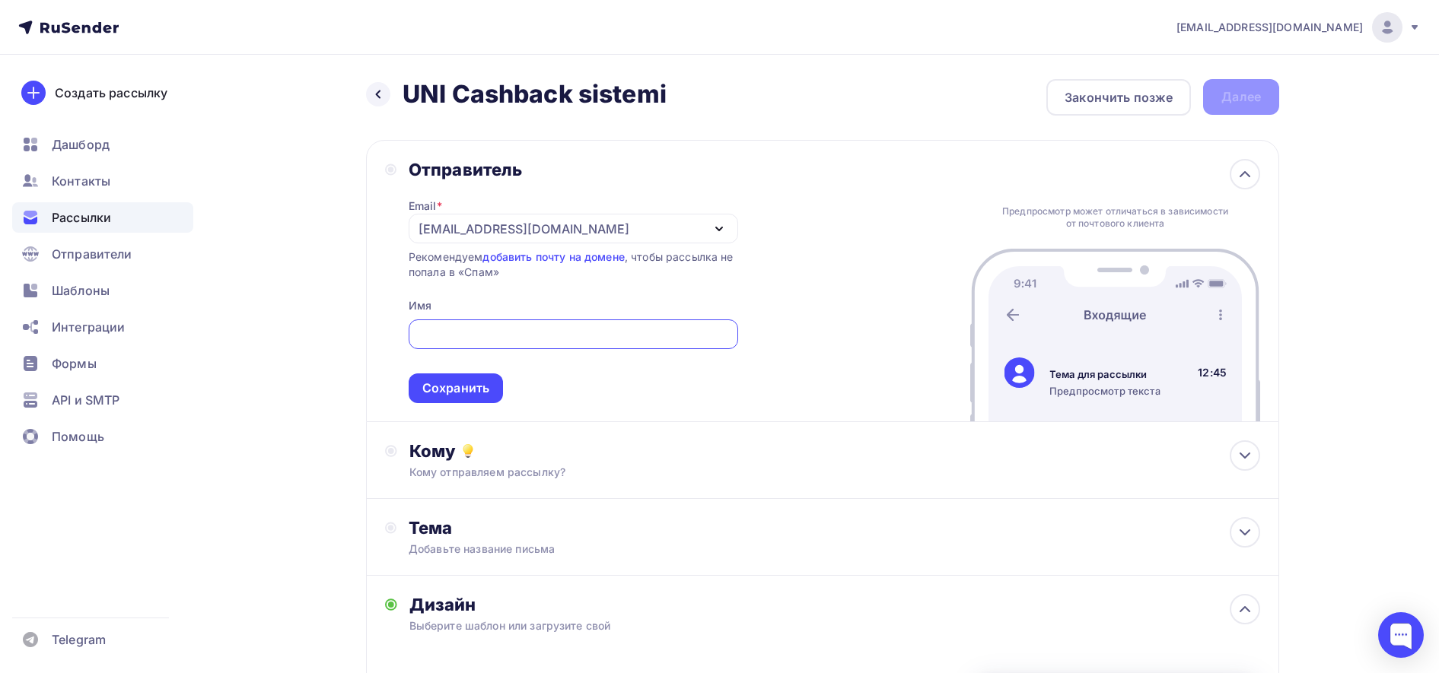
click at [466, 335] on input "text" at bounding box center [573, 335] width 312 height 18
paste input "UNI Cashback sistemi"
type input "UNI Cashback sistemi"
drag, startPoint x: 558, startPoint y: 332, endPoint x: 372, endPoint y: 322, distance: 185.9
click at [372, 322] on div "Отправитель Email * noreply@unitrade.space noreply@unitrade.space olennikova@un…" at bounding box center [822, 281] width 913 height 282
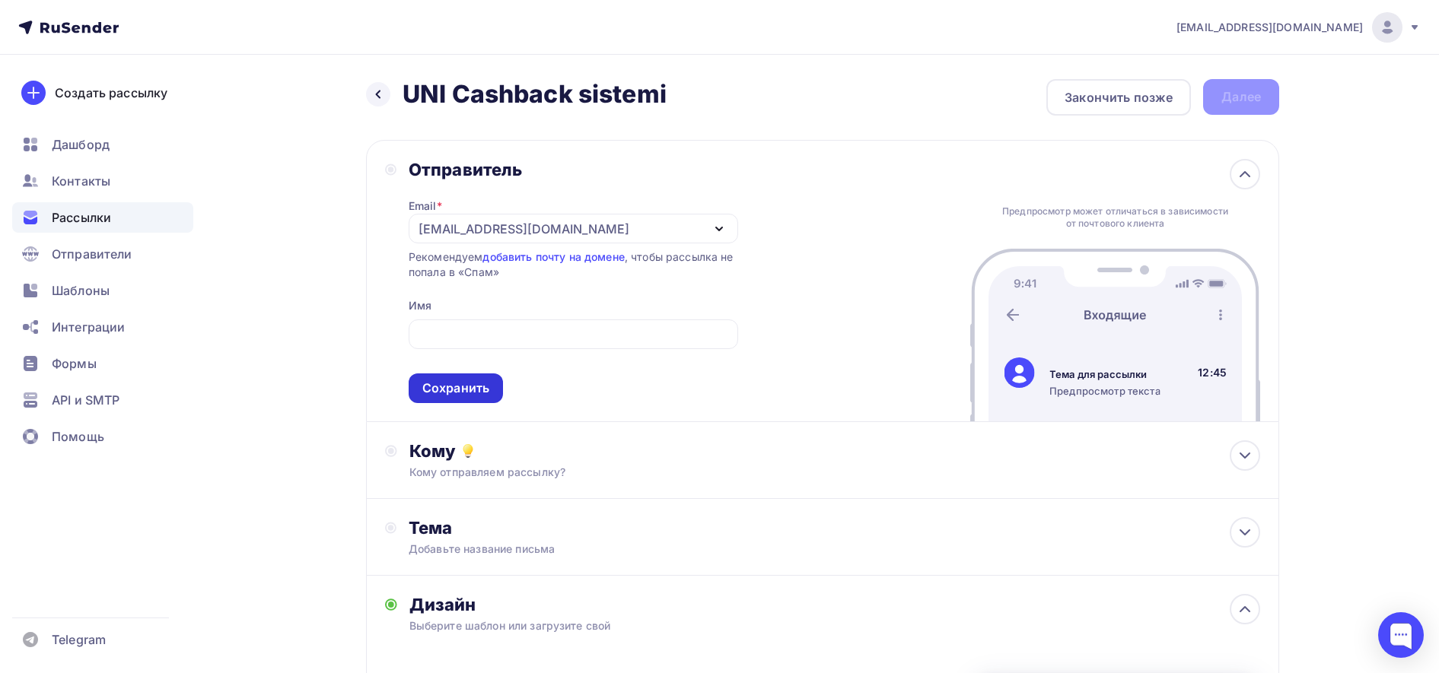
click at [447, 392] on div "Сохранить" at bounding box center [455, 388] width 67 height 17
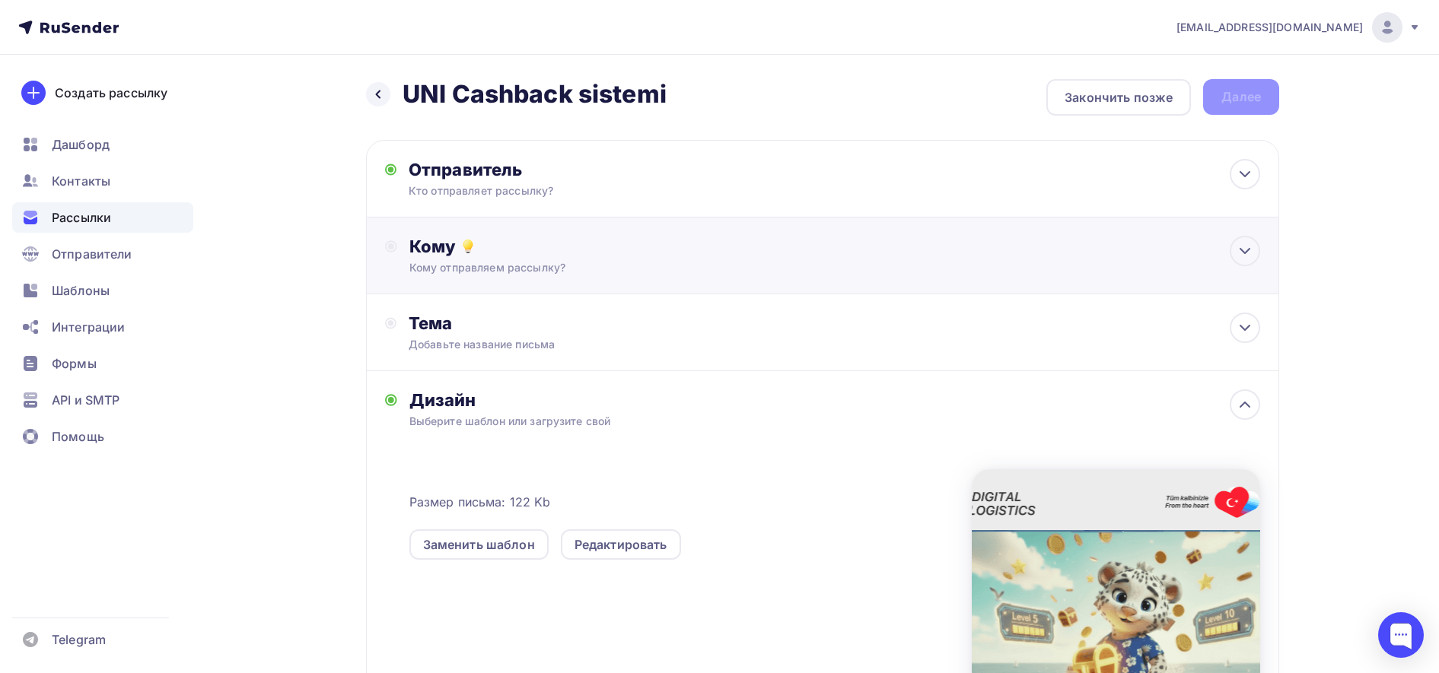
click at [596, 275] on div "Кому Кому отправляем рассылку? Списки получателей Выберите список Все списки id…" at bounding box center [822, 256] width 913 height 77
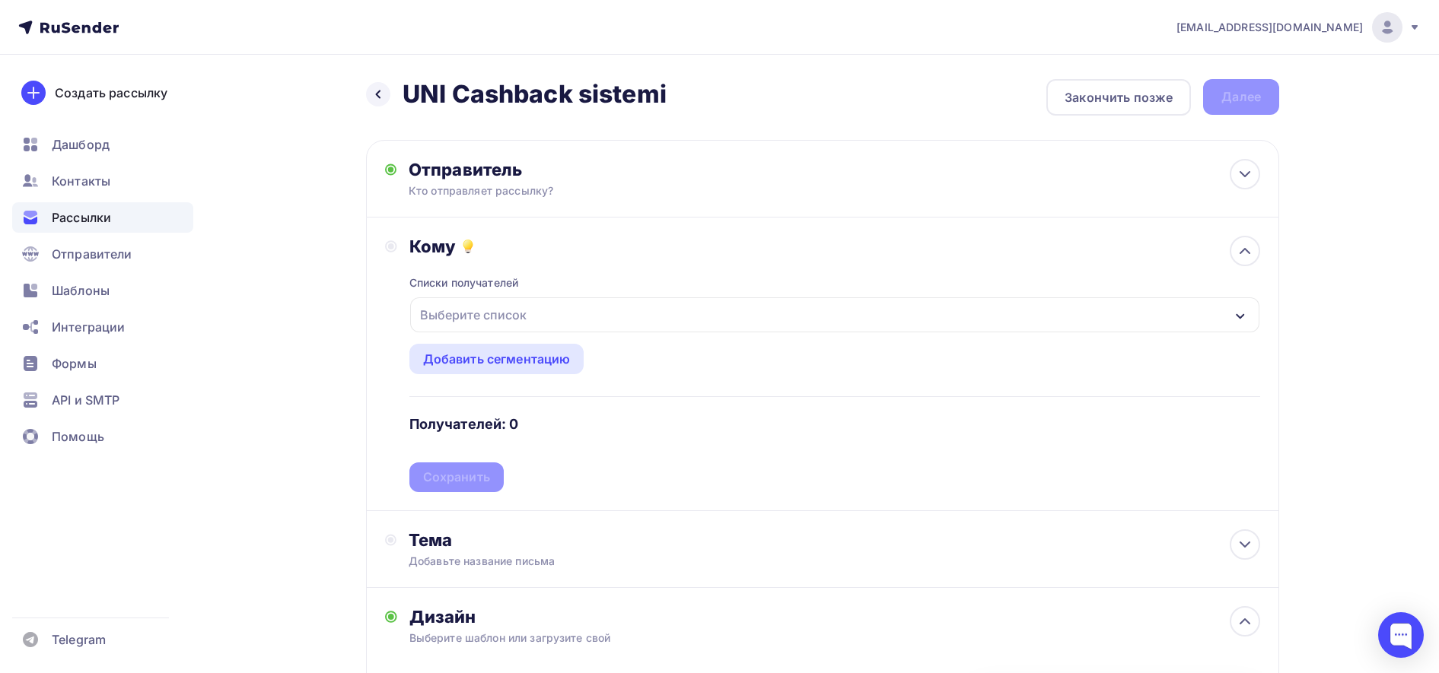
click at [556, 311] on div "Выберите список" at bounding box center [834, 314] width 849 height 35
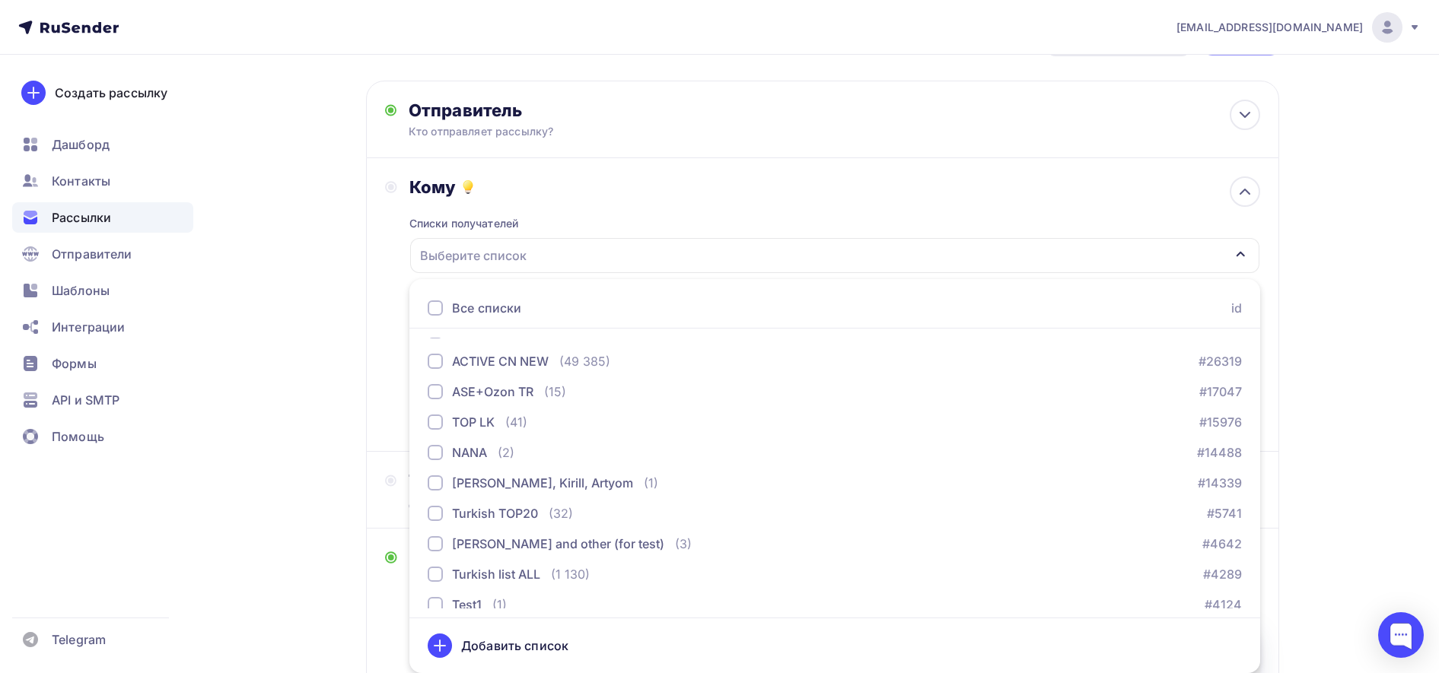
scroll to position [155, 0]
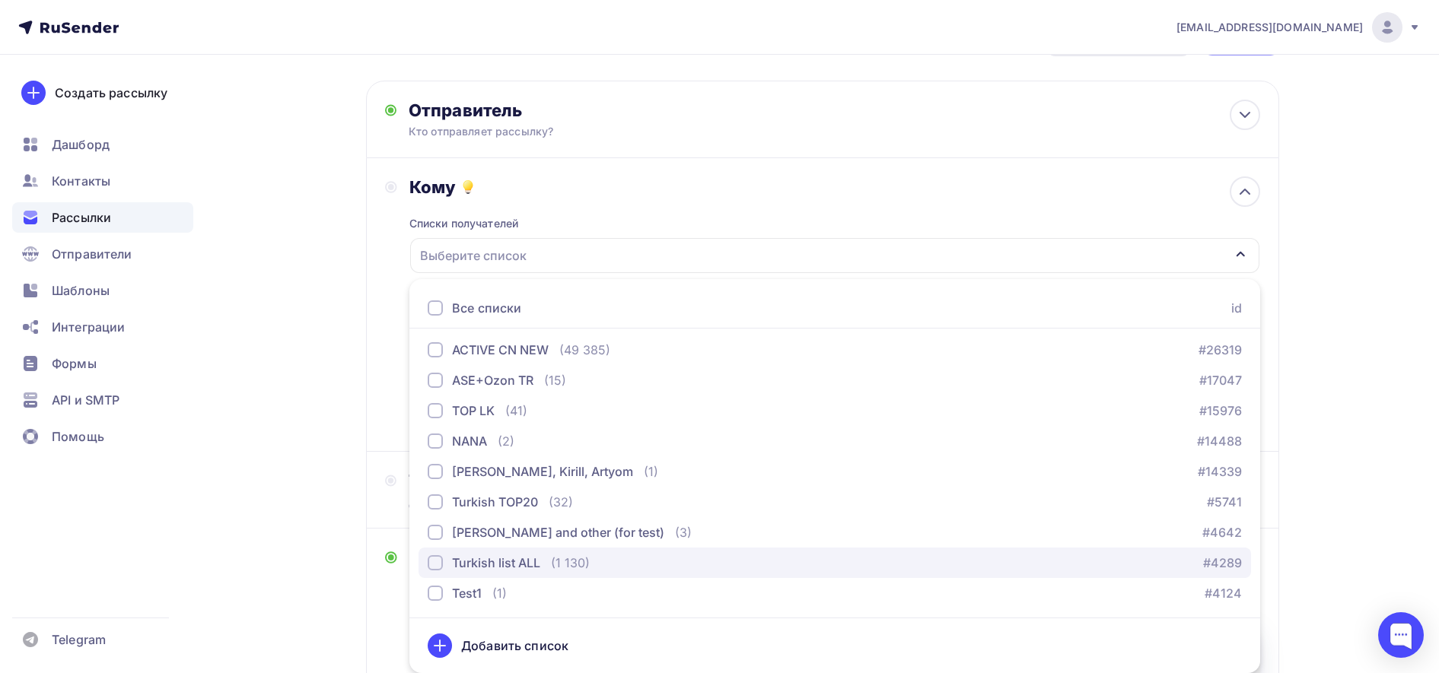
click at [606, 561] on div "Turkish list ALL (1 130) #4289" at bounding box center [835, 563] width 814 height 18
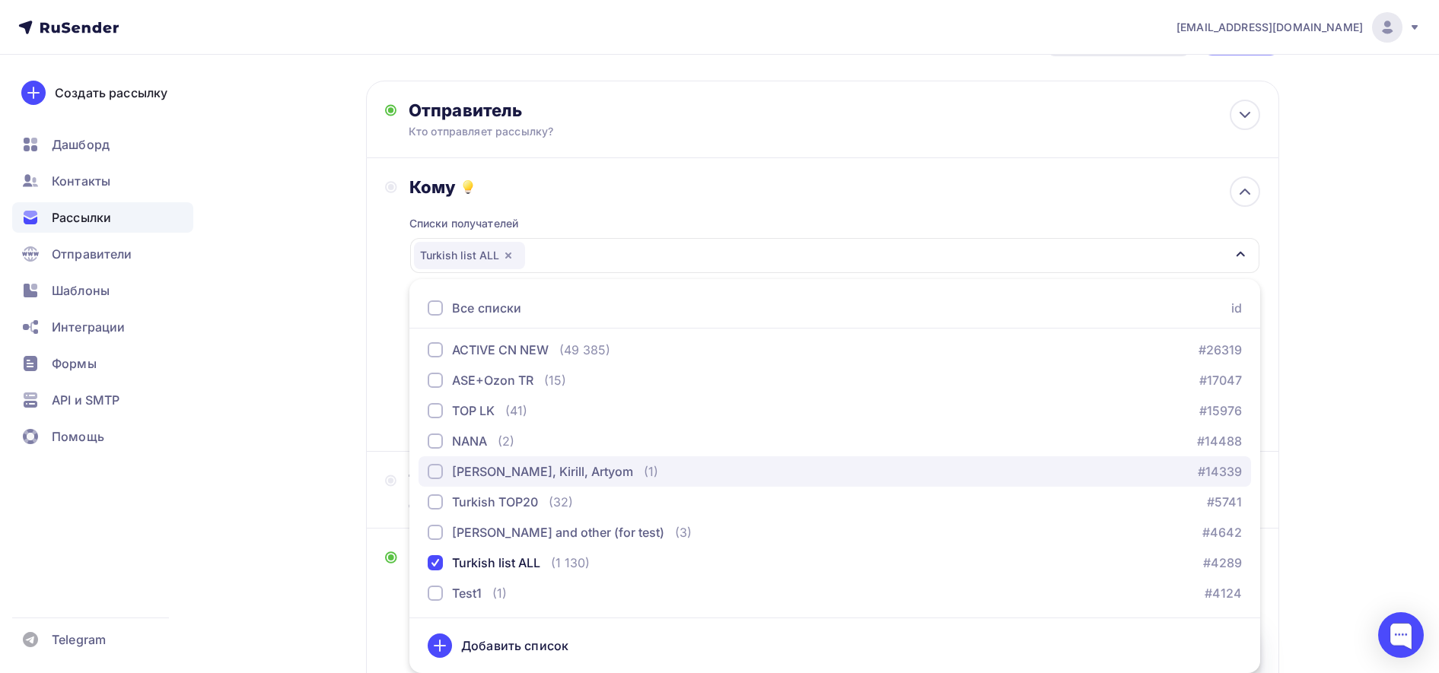
click at [554, 463] on div "Igor, Kirill, Artyom" at bounding box center [542, 472] width 181 height 18
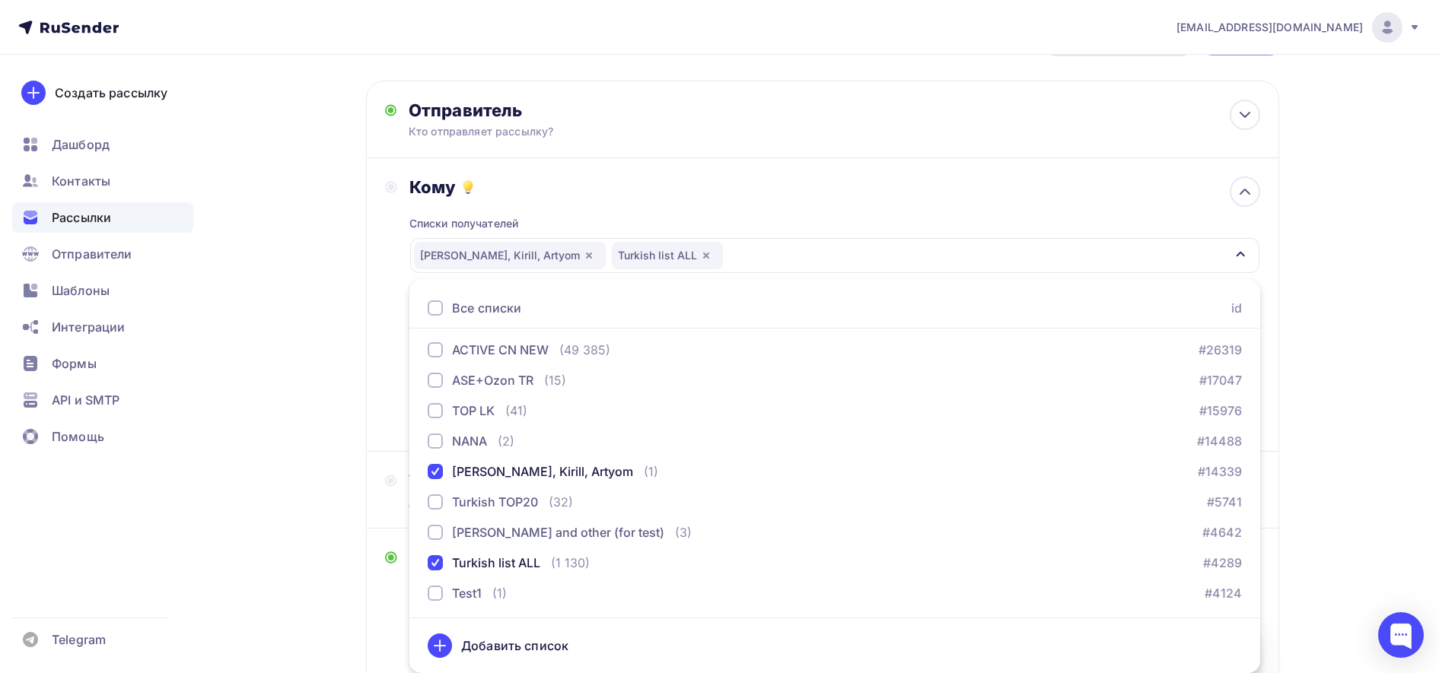
click at [1353, 365] on div "olennikova@unitrade.su Аккаунт Тарифы Выйти Создать рассылку Дашборд Контакты Р…" at bounding box center [719, 490] width 1439 height 1099
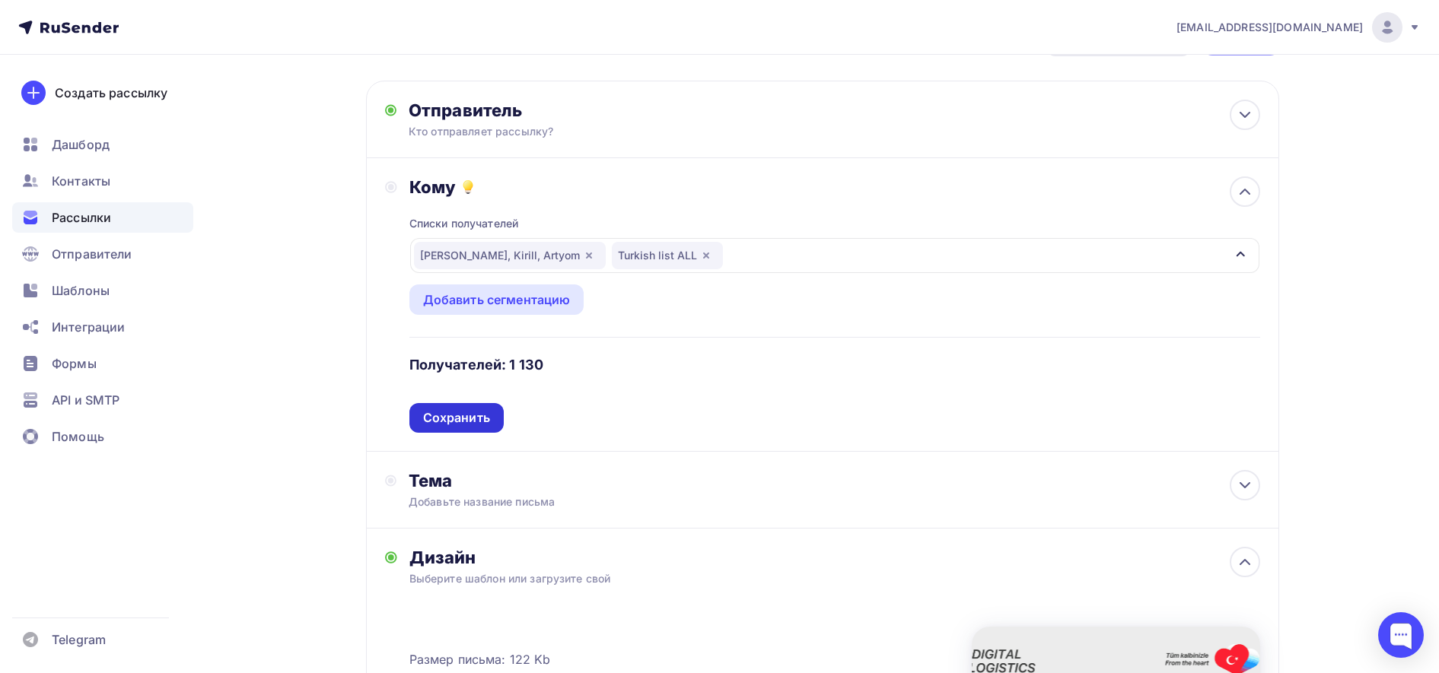
click at [470, 416] on div "Сохранить" at bounding box center [456, 417] width 67 height 17
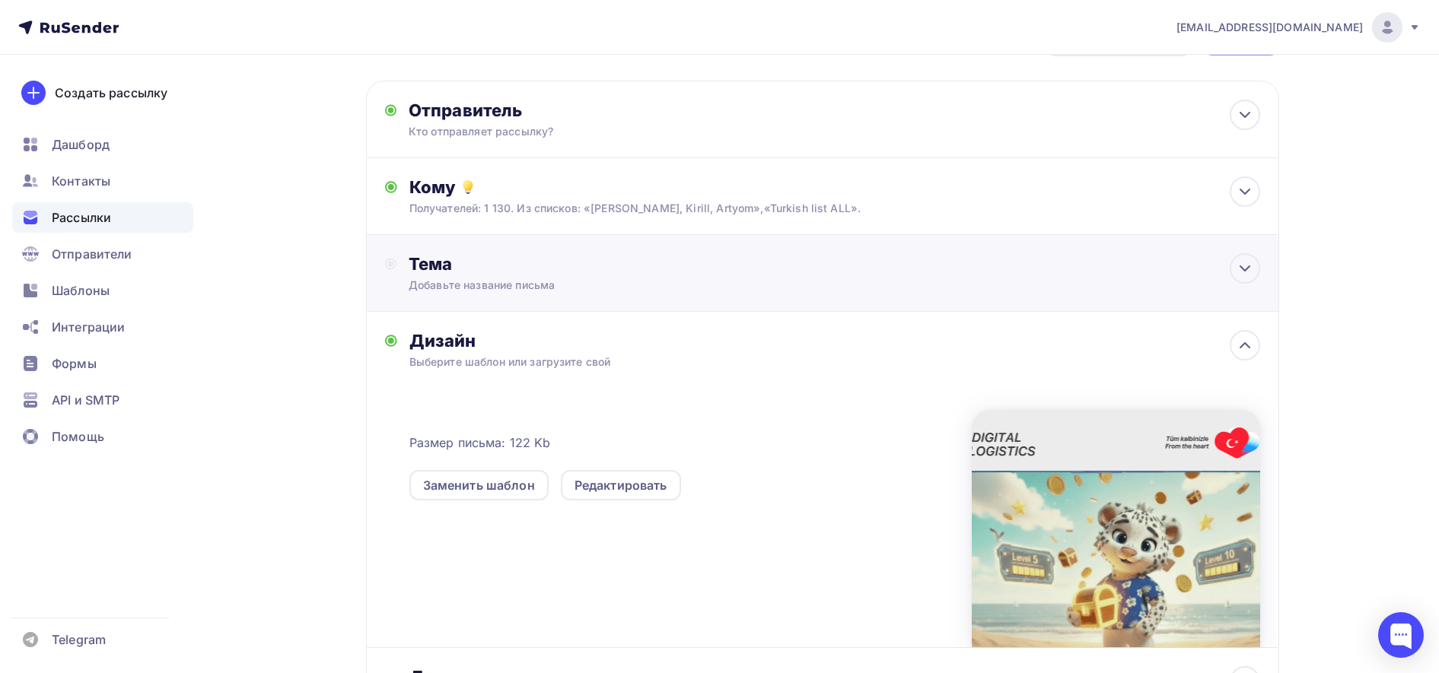
click at [565, 285] on div "Добавьте название письма" at bounding box center [544, 285] width 271 height 15
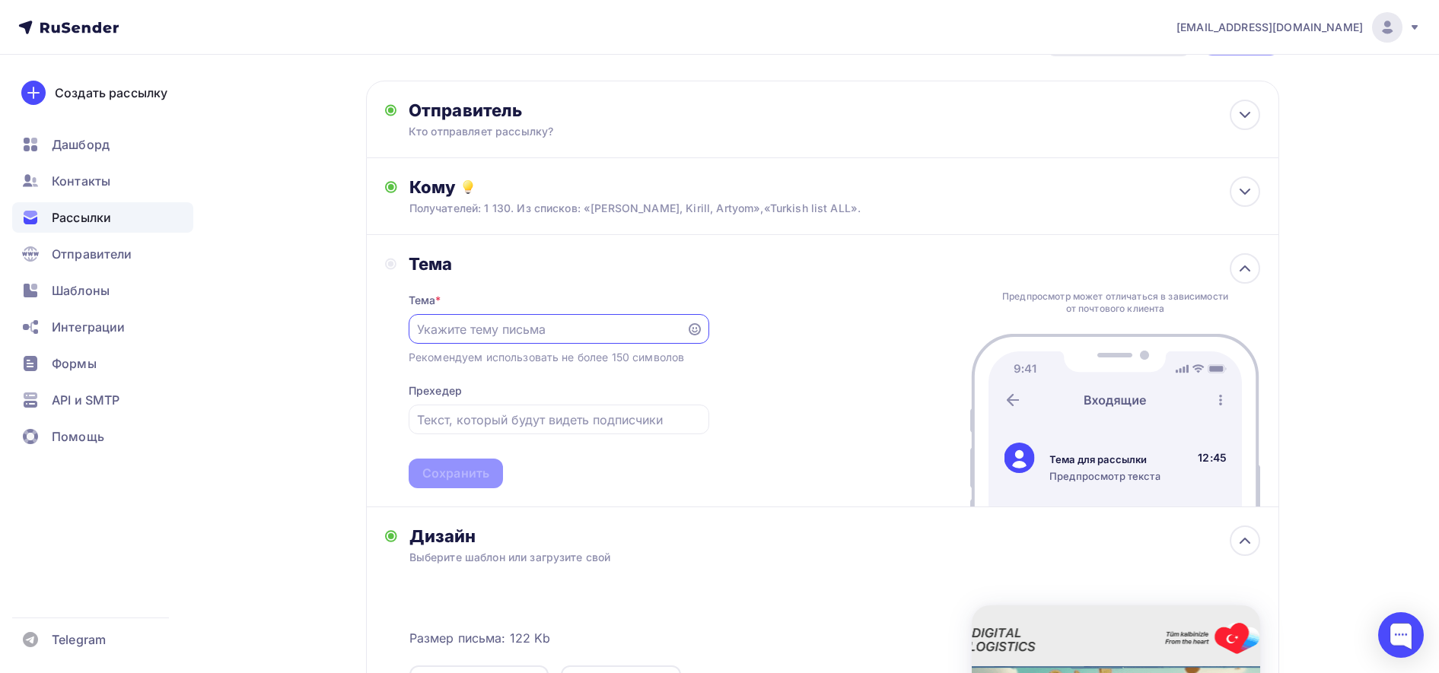
scroll to position [0, 0]
paste input "UNI Cashback sistemi,"
click at [522, 328] on input "UNI Cashback hediyeleri - fazla gönder - fazla kazan" at bounding box center [547, 329] width 260 height 18
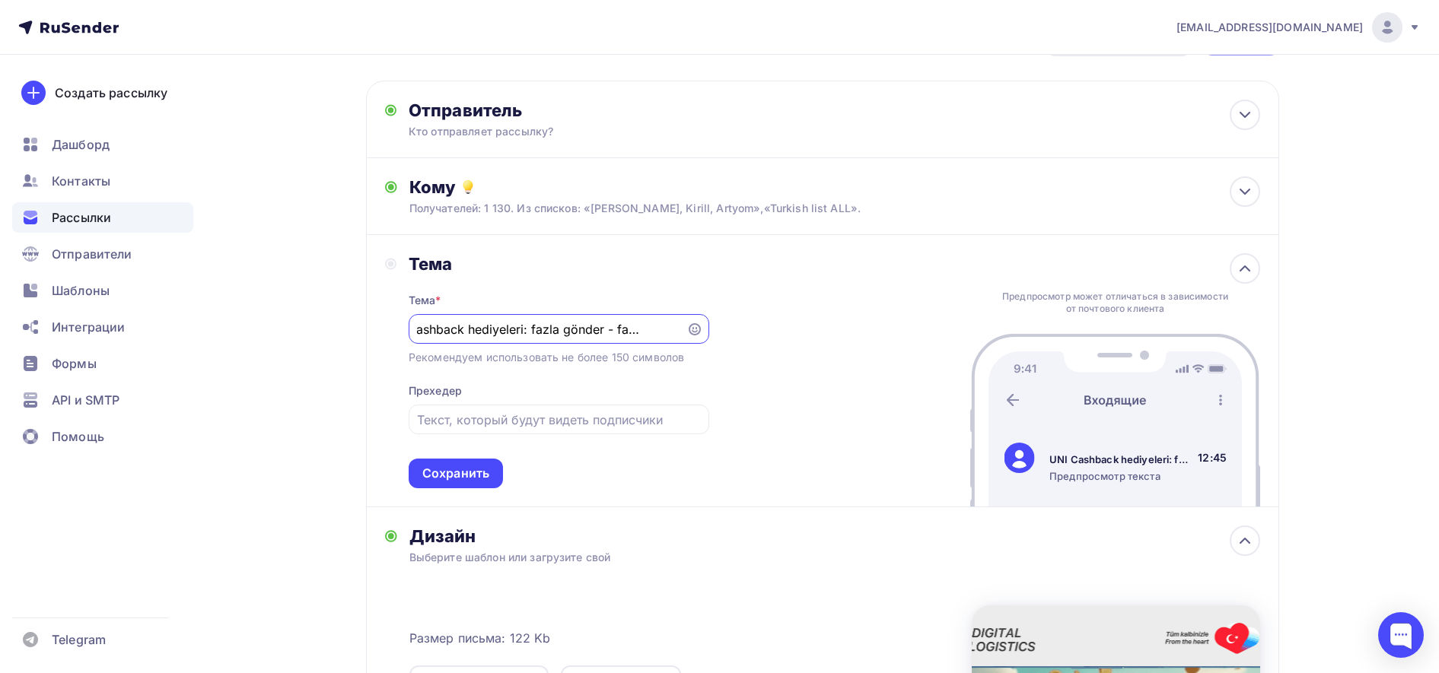
click at [666, 323] on input "UNI Cashback hediyeleri: fazla gönder - fazla kazan" at bounding box center [547, 329] width 260 height 18
click at [698, 331] on icon at bounding box center [695, 329] width 12 height 12
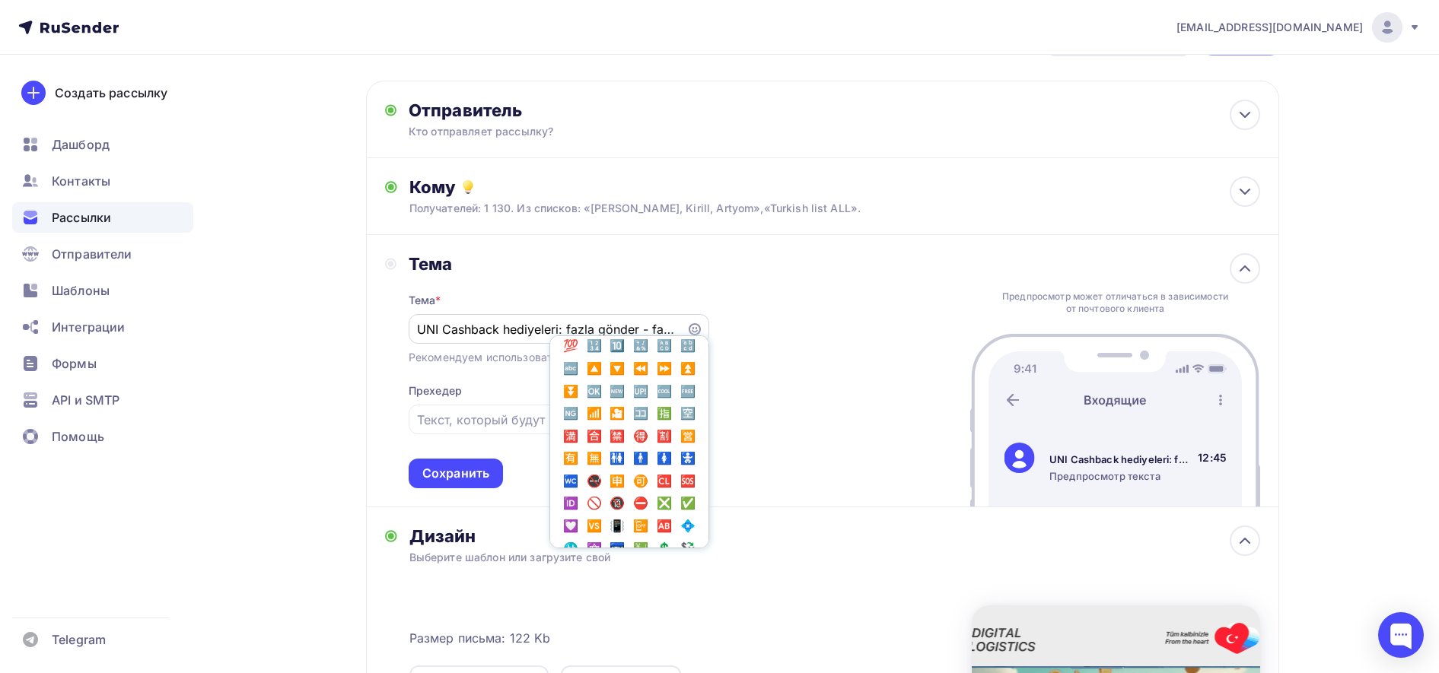
scroll to position [2219, 0]
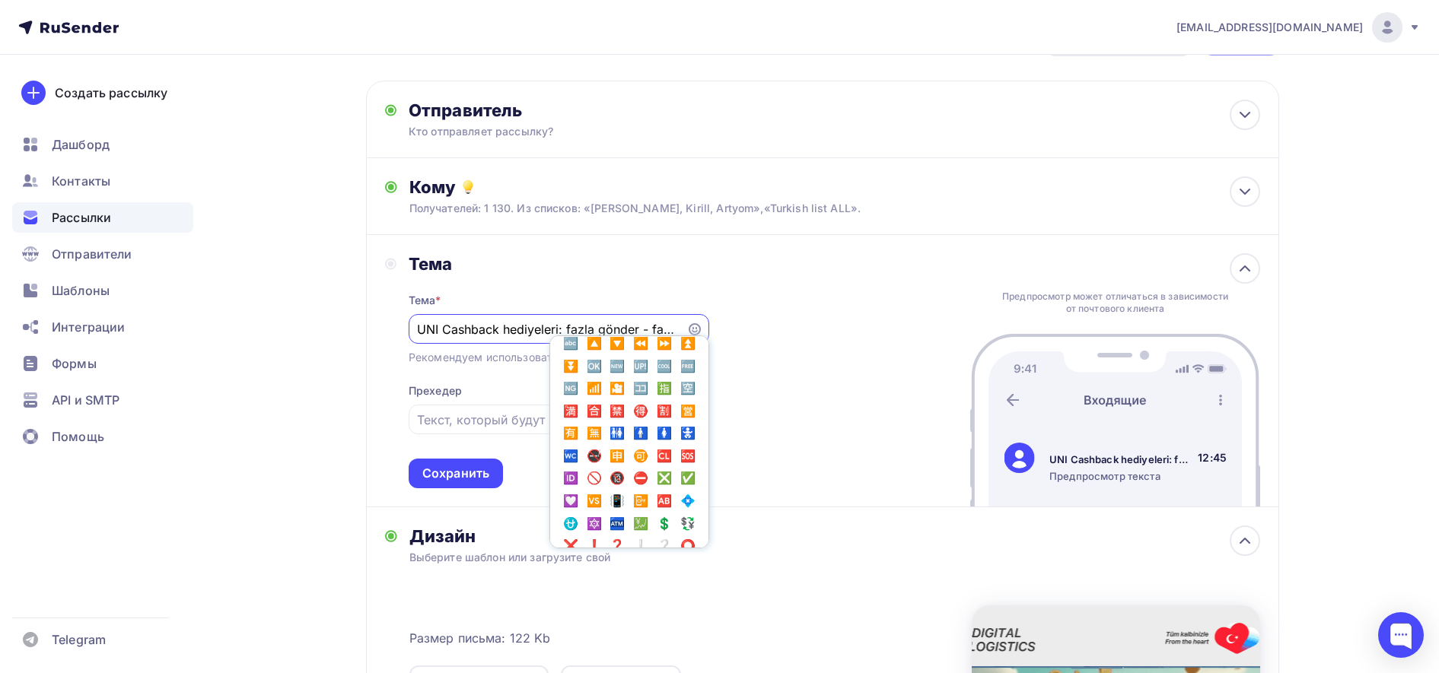
click at [526, 321] on input "UNI Cashback hediyeleri: fazla gönder - fazla kazan" at bounding box center [547, 329] width 260 height 18
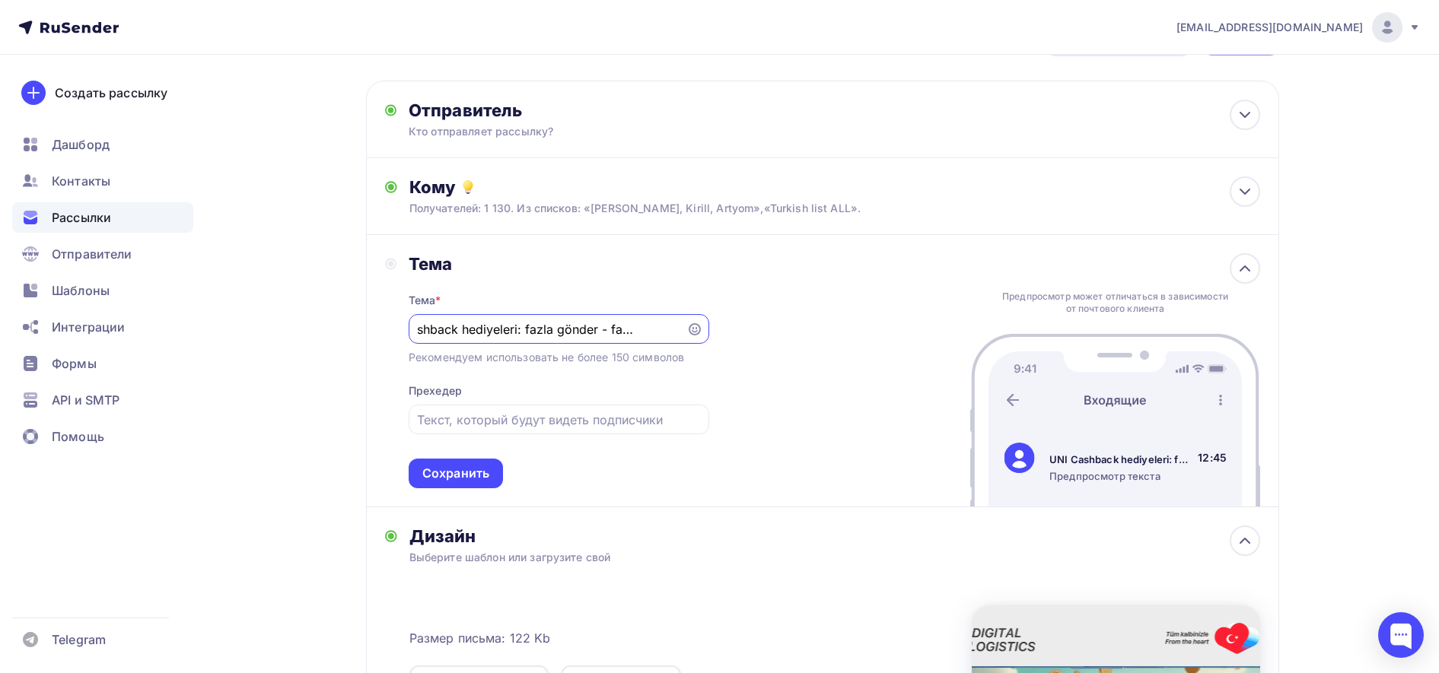
paste input "🥳"
type input "UNI Cashback hediyeleri: fazla gönder - fazla kazan 🥳"
click at [469, 474] on div "Сохранить" at bounding box center [455, 473] width 67 height 17
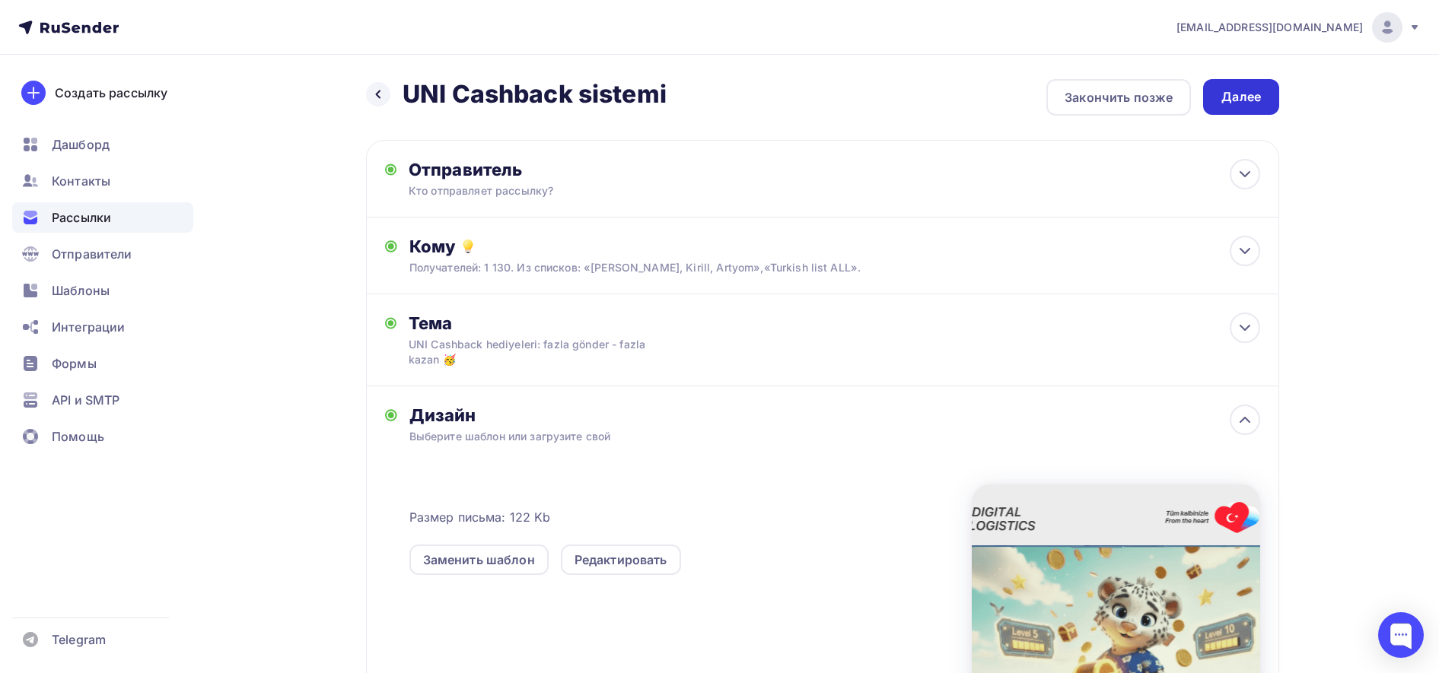
click at [1241, 100] on div "Далее" at bounding box center [1241, 96] width 40 height 17
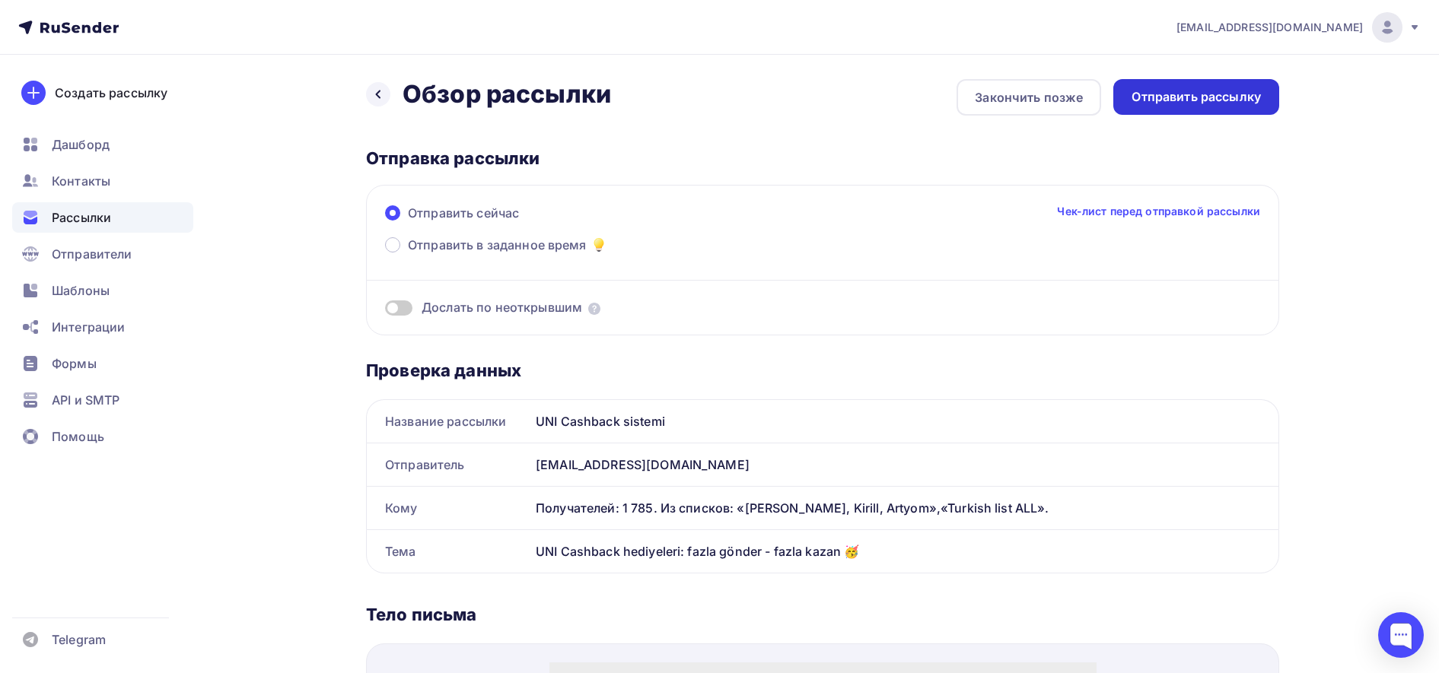
click at [1203, 98] on div "Отправить рассылку" at bounding box center [1195, 96] width 129 height 17
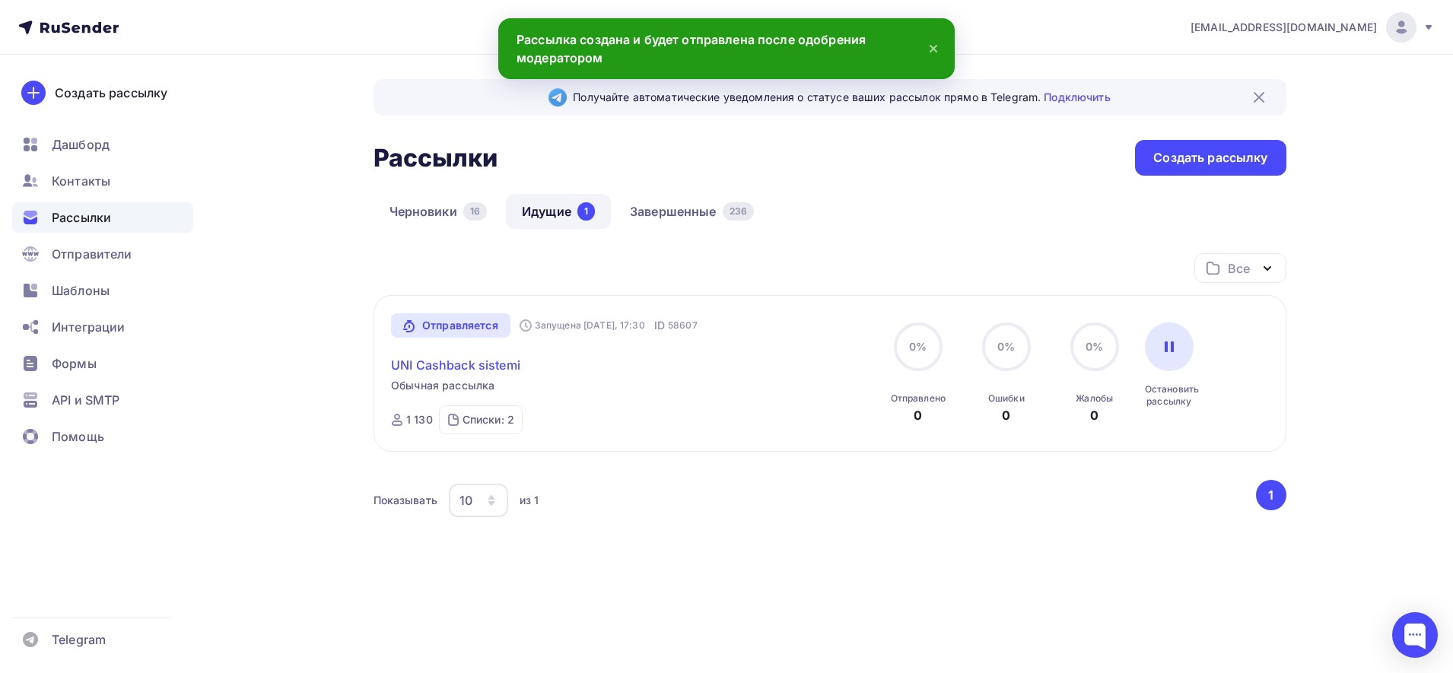
click at [444, 366] on link "UNI Cashback sistemi" at bounding box center [455, 365] width 129 height 18
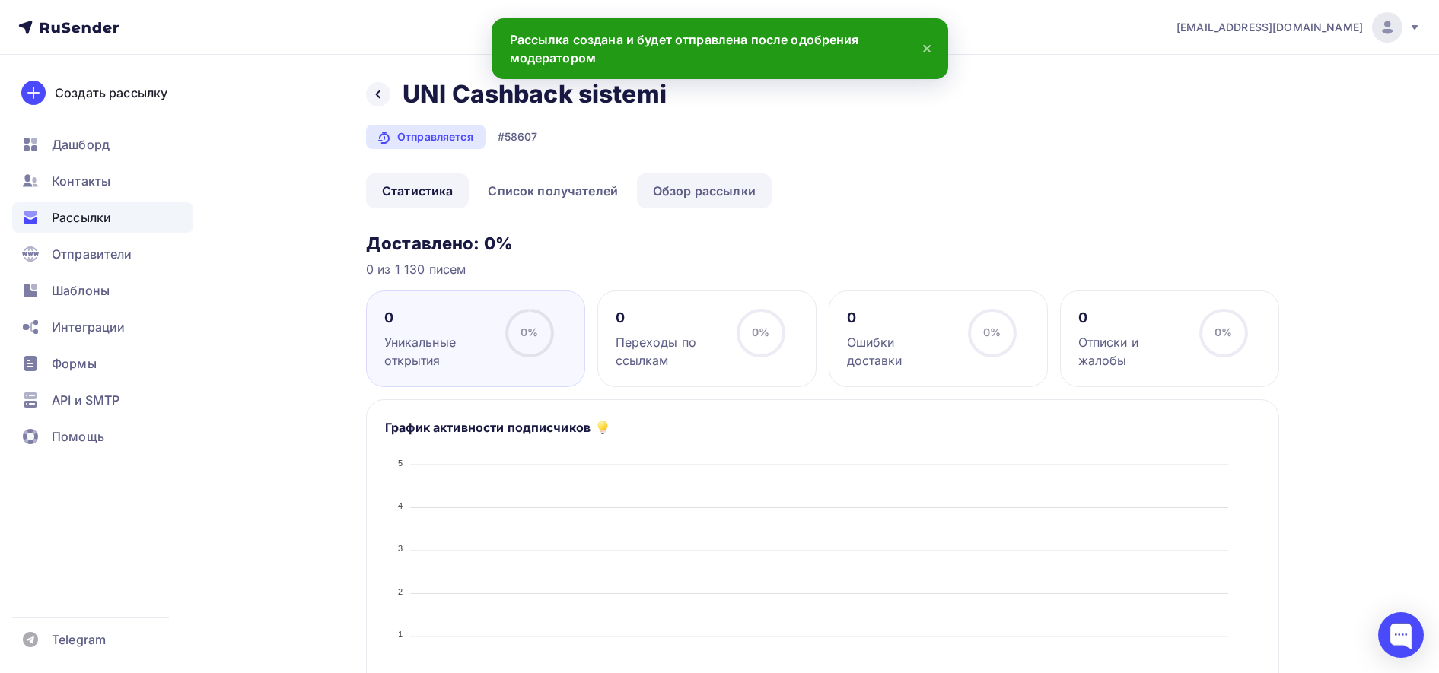
click at [730, 192] on link "Обзор рассылки" at bounding box center [704, 190] width 135 height 35
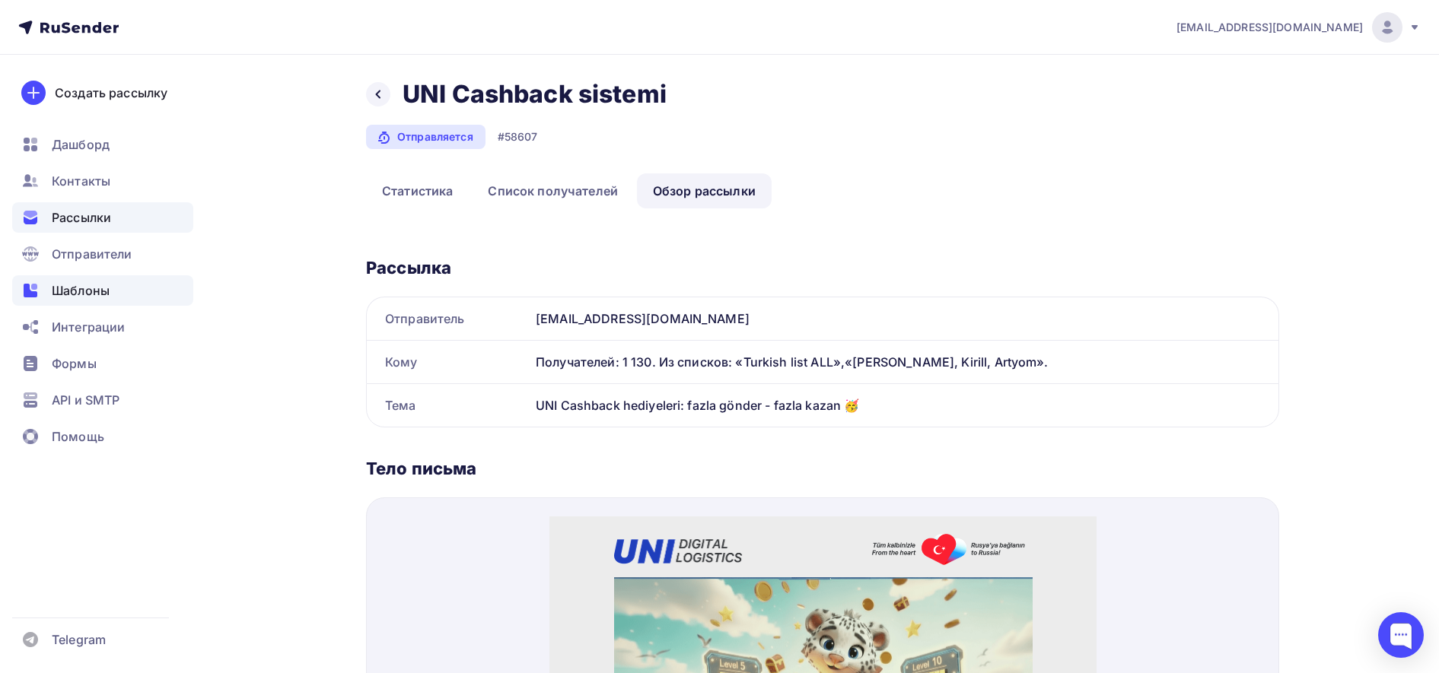
click at [78, 286] on span "Шаблоны" at bounding box center [81, 290] width 58 height 18
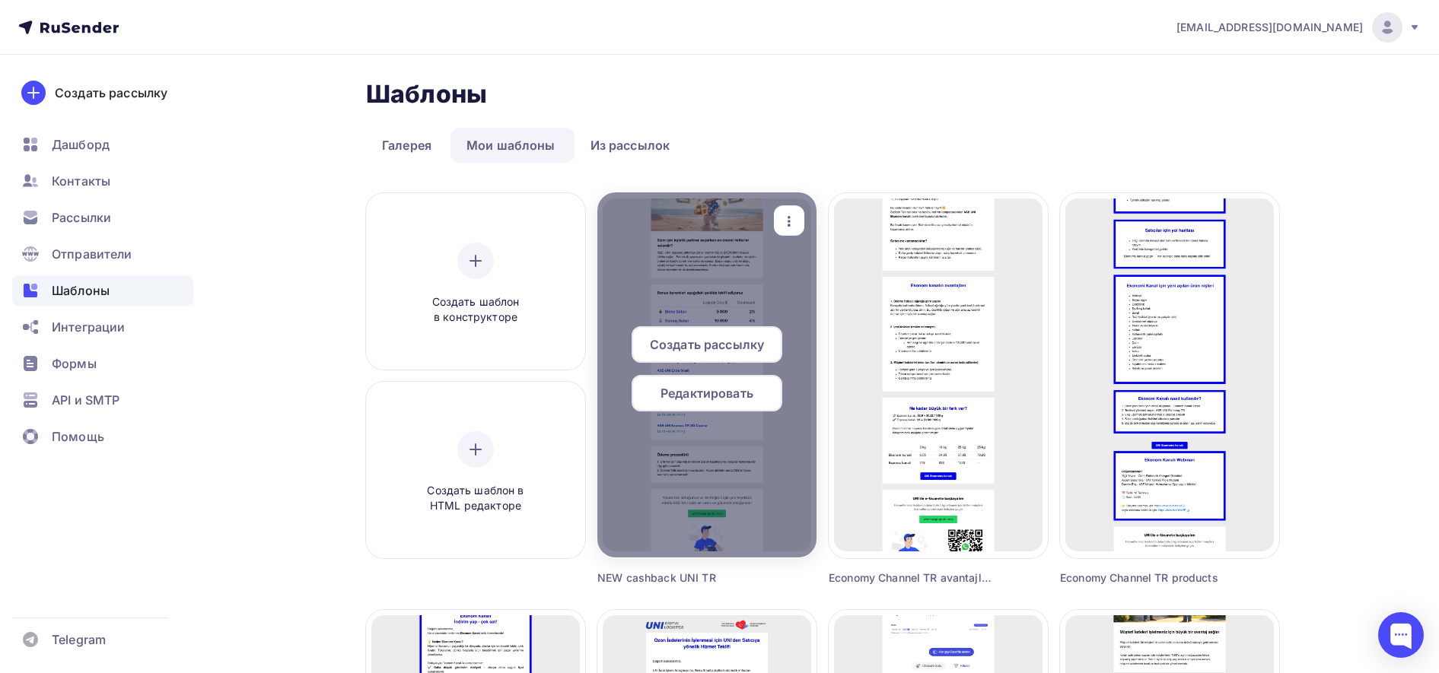
click at [724, 402] on div "Редактировать" at bounding box center [706, 393] width 151 height 37
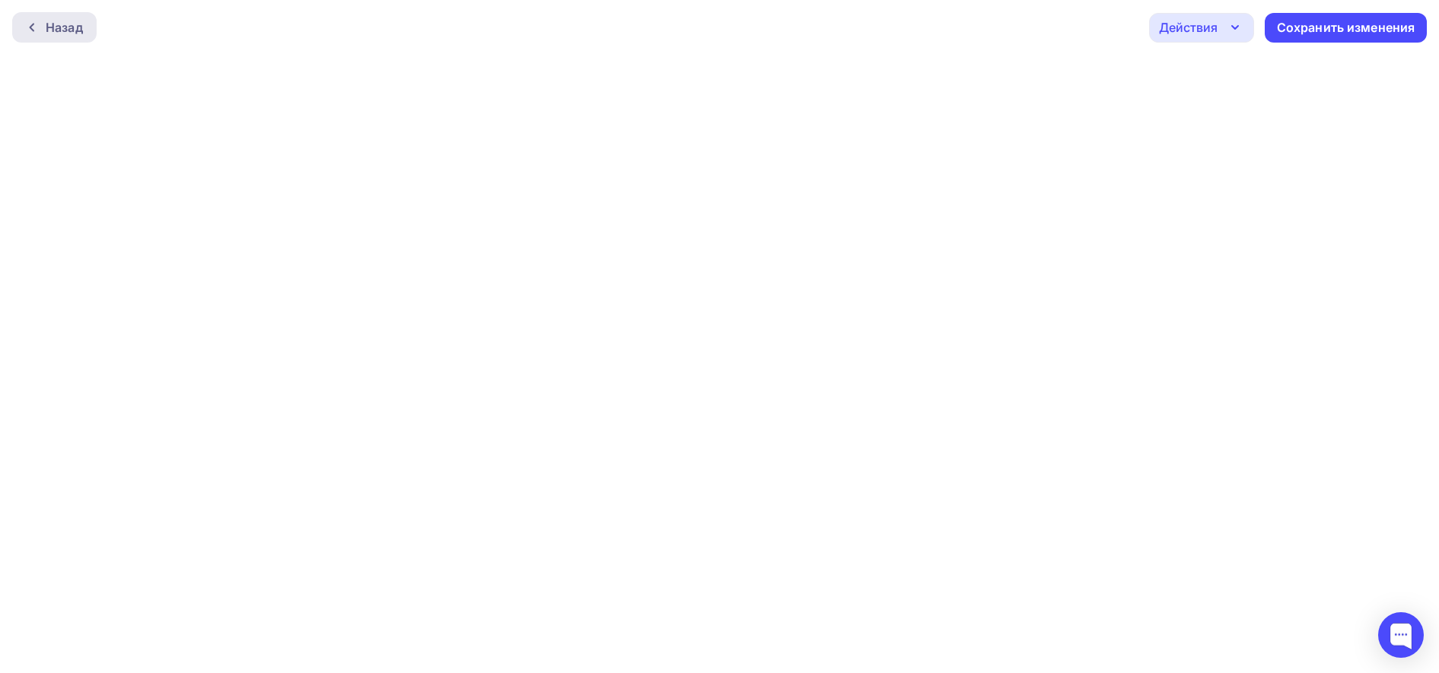
click at [29, 30] on icon at bounding box center [32, 27] width 12 height 12
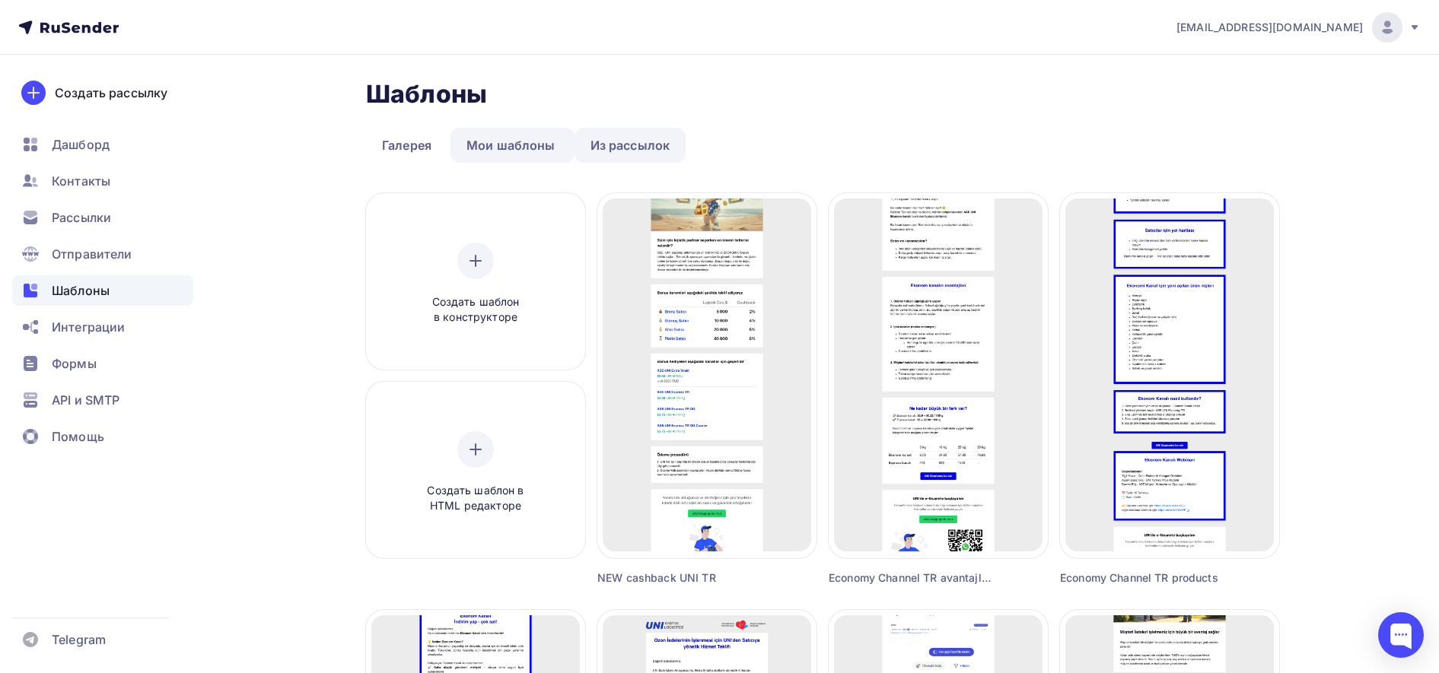
click at [637, 132] on link "Из рассылок" at bounding box center [630, 145] width 112 height 35
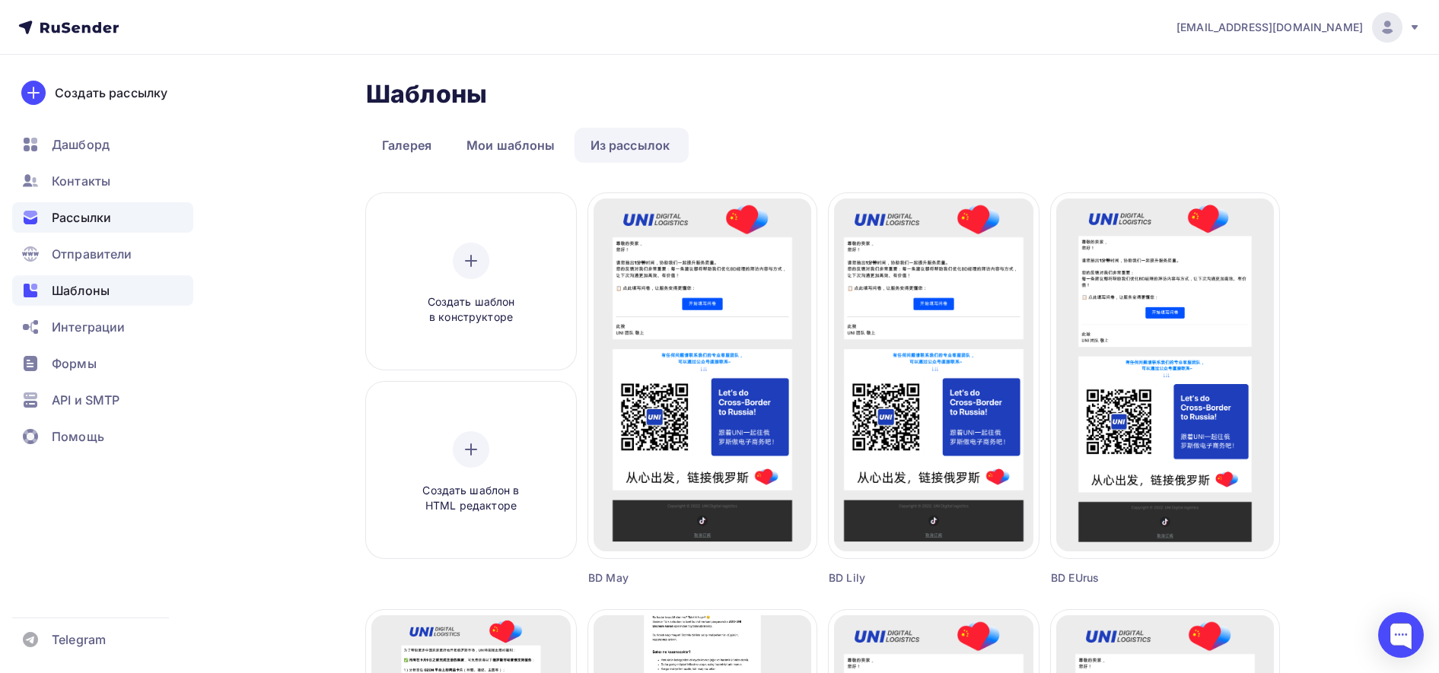
click at [107, 213] on span "Рассылки" at bounding box center [81, 217] width 59 height 18
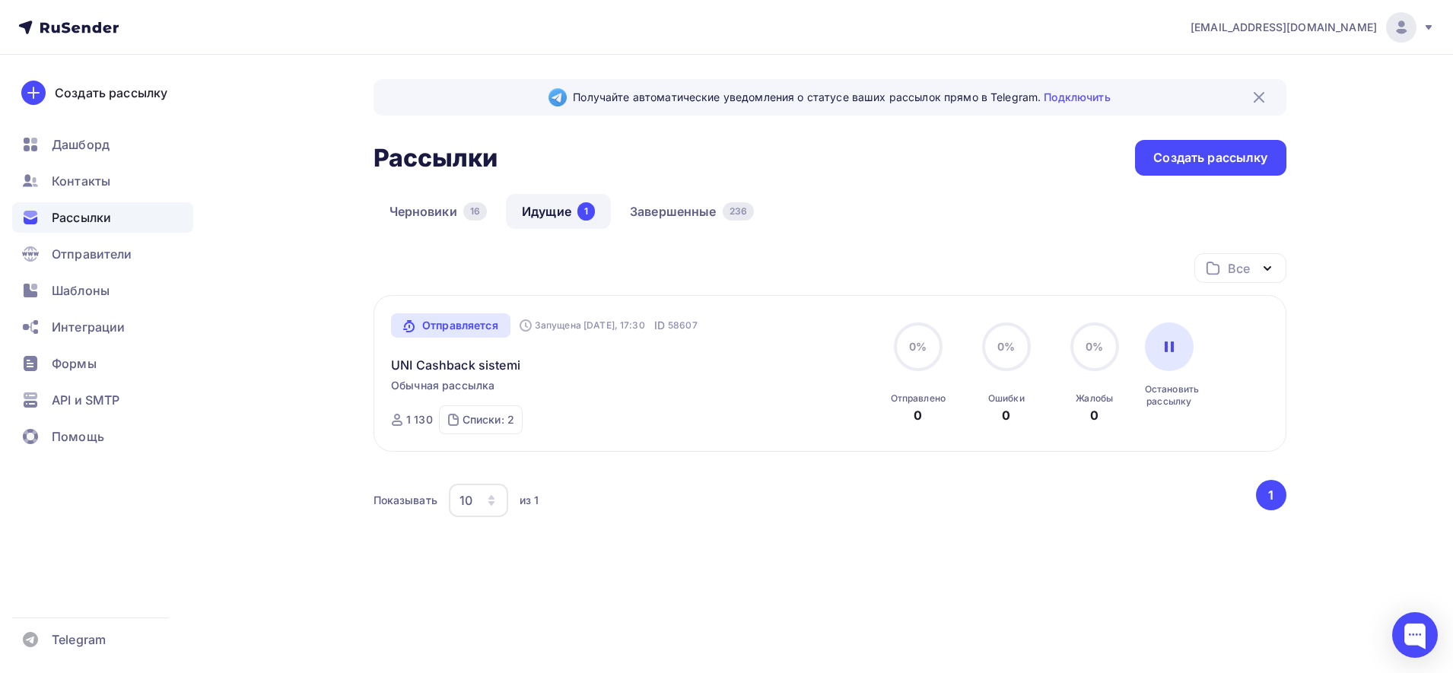
click at [481, 329] on div "Отправляется" at bounding box center [450, 325] width 119 height 24
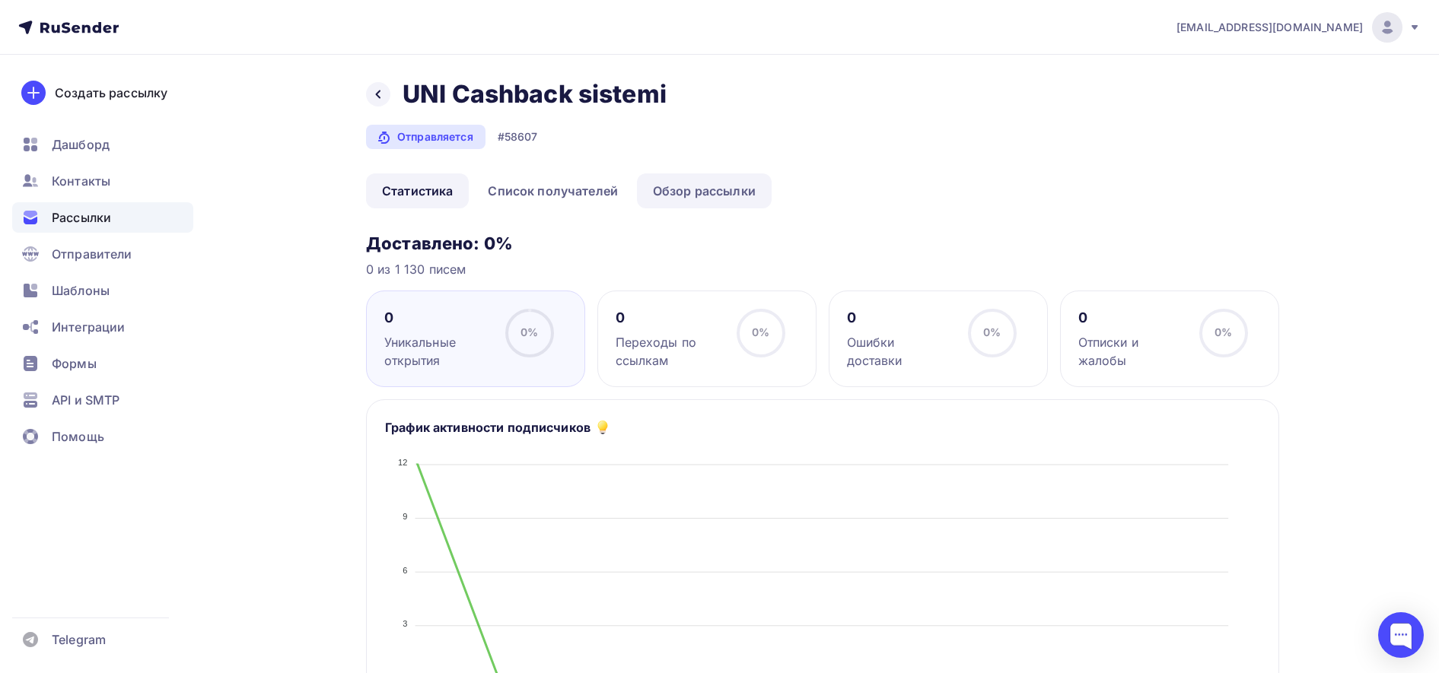
click at [687, 201] on link "Обзор рассылки" at bounding box center [704, 190] width 135 height 35
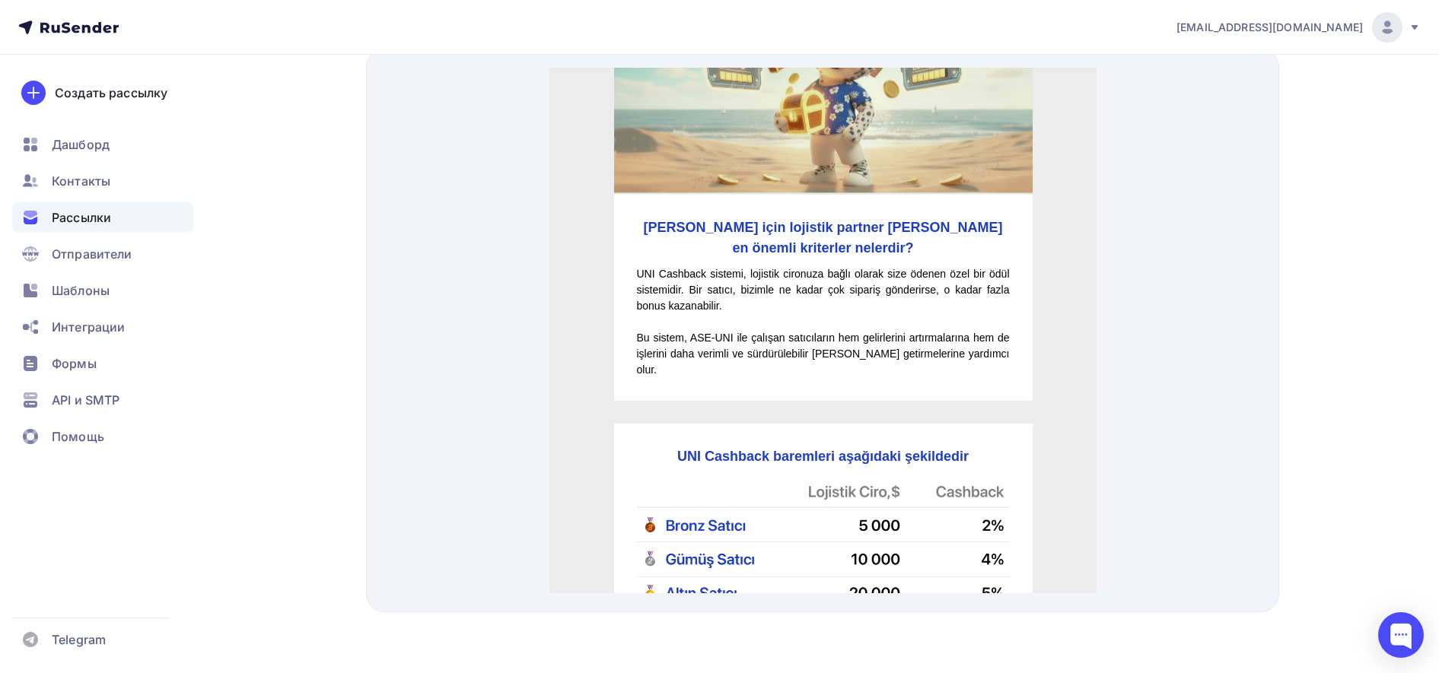
scroll to position [126, 0]
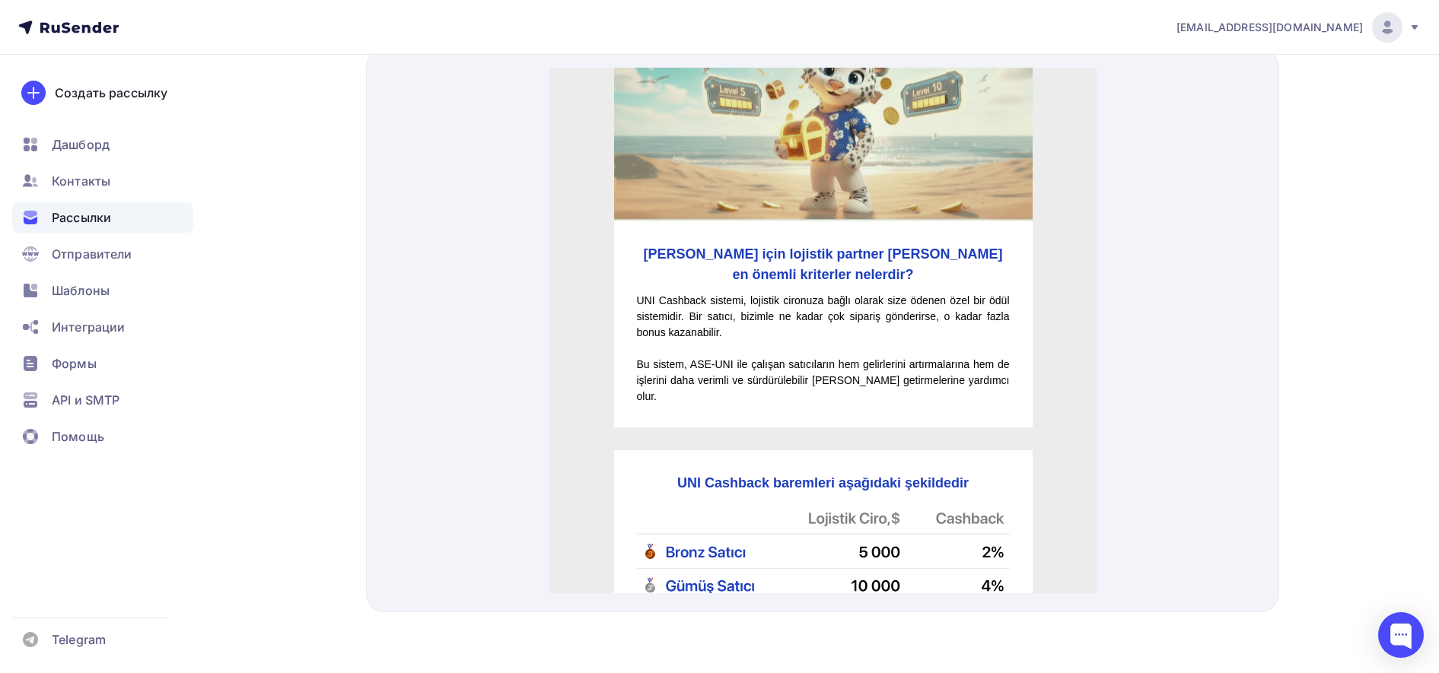
drag, startPoint x: 1085, startPoint y: 122, endPoint x: 1712, endPoint y: 222, distance: 634.9
click at [734, 313] on p "UNI Cashback sistemi, lojistik cironuza bağlı olarak size ödenen özel bir ödül …" at bounding box center [822, 299] width 373 height 48
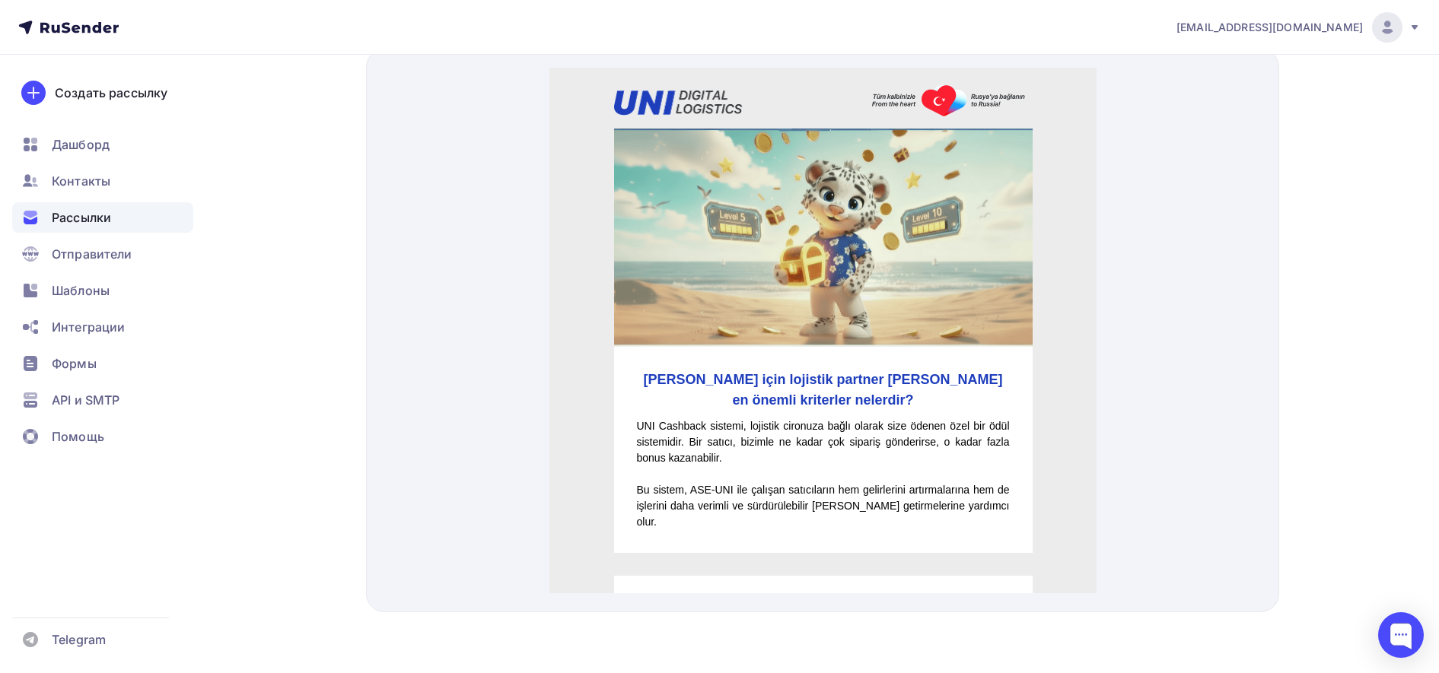
scroll to position [0, 0]
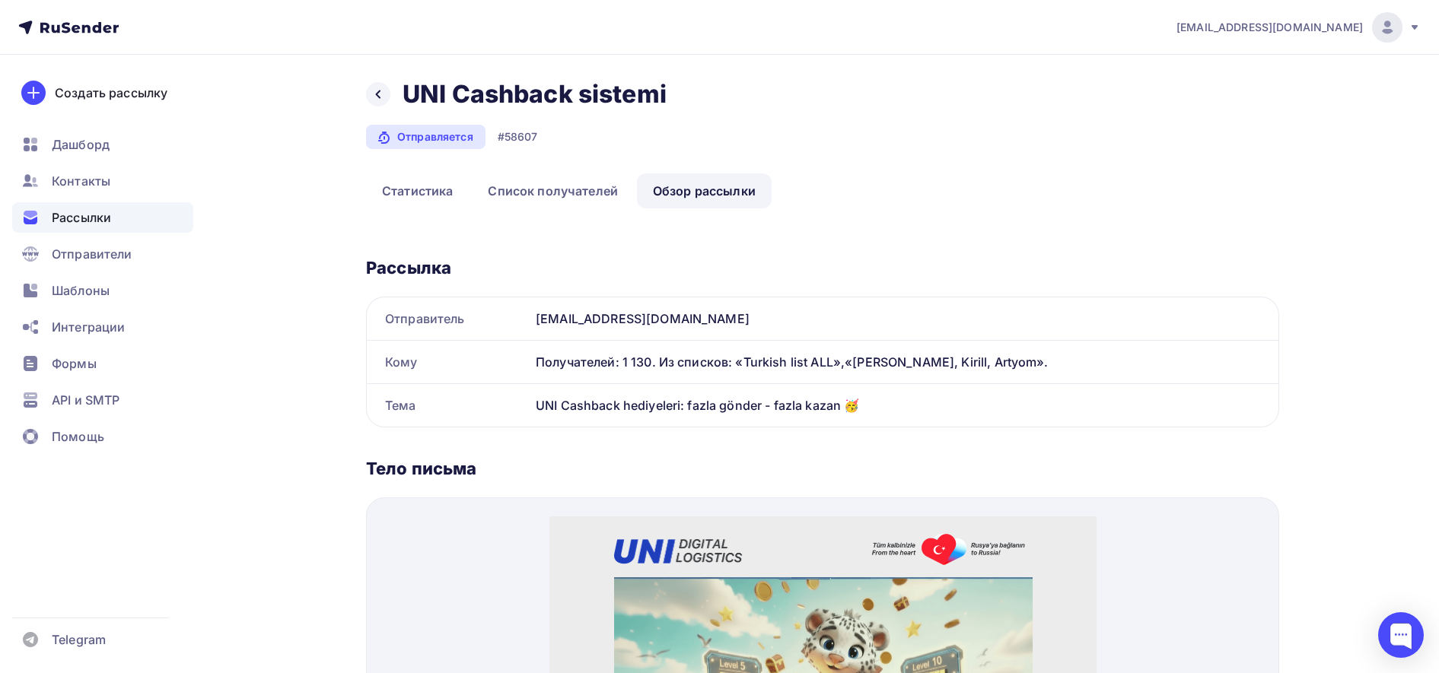
drag, startPoint x: 536, startPoint y: 413, endPoint x: 862, endPoint y: 403, distance: 326.5
click at [862, 403] on div "UNI Cashback hediyeleri: fazla gönder - fazla kazan 🥳" at bounding box center [904, 405] width 749 height 43
copy div "UNI Cashback hediyeleri: fazla gönder - fazla kazan 🥳"
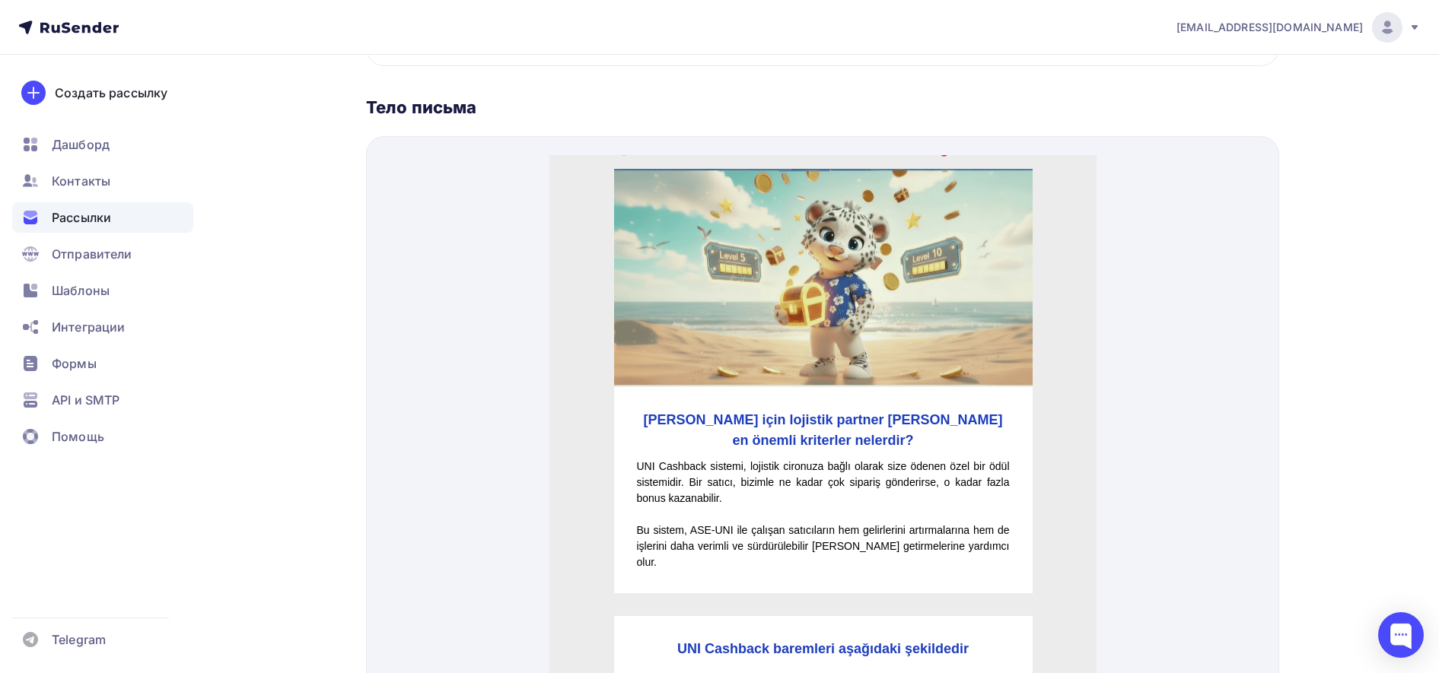
scroll to position [49, 0]
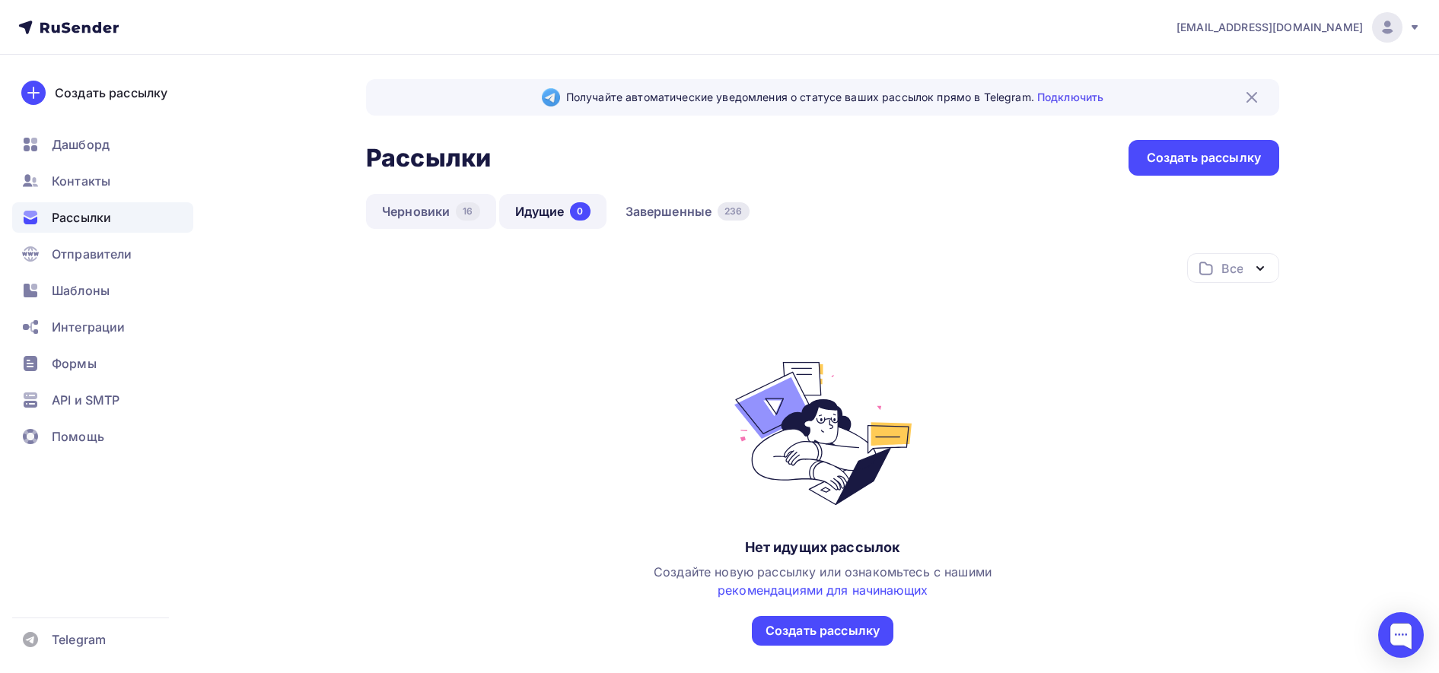
click at [440, 209] on link "Черновики 16" at bounding box center [431, 211] width 130 height 35
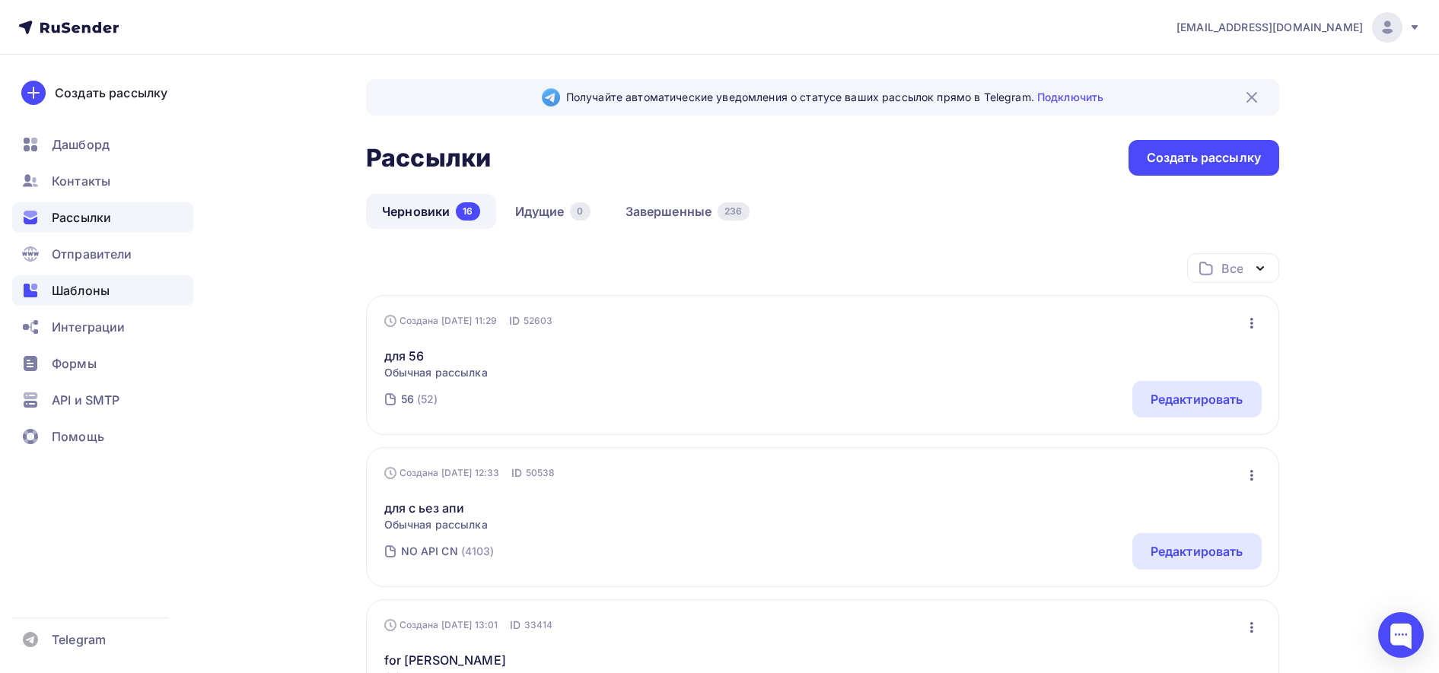
click at [49, 293] on div "Шаблоны" at bounding box center [102, 290] width 181 height 30
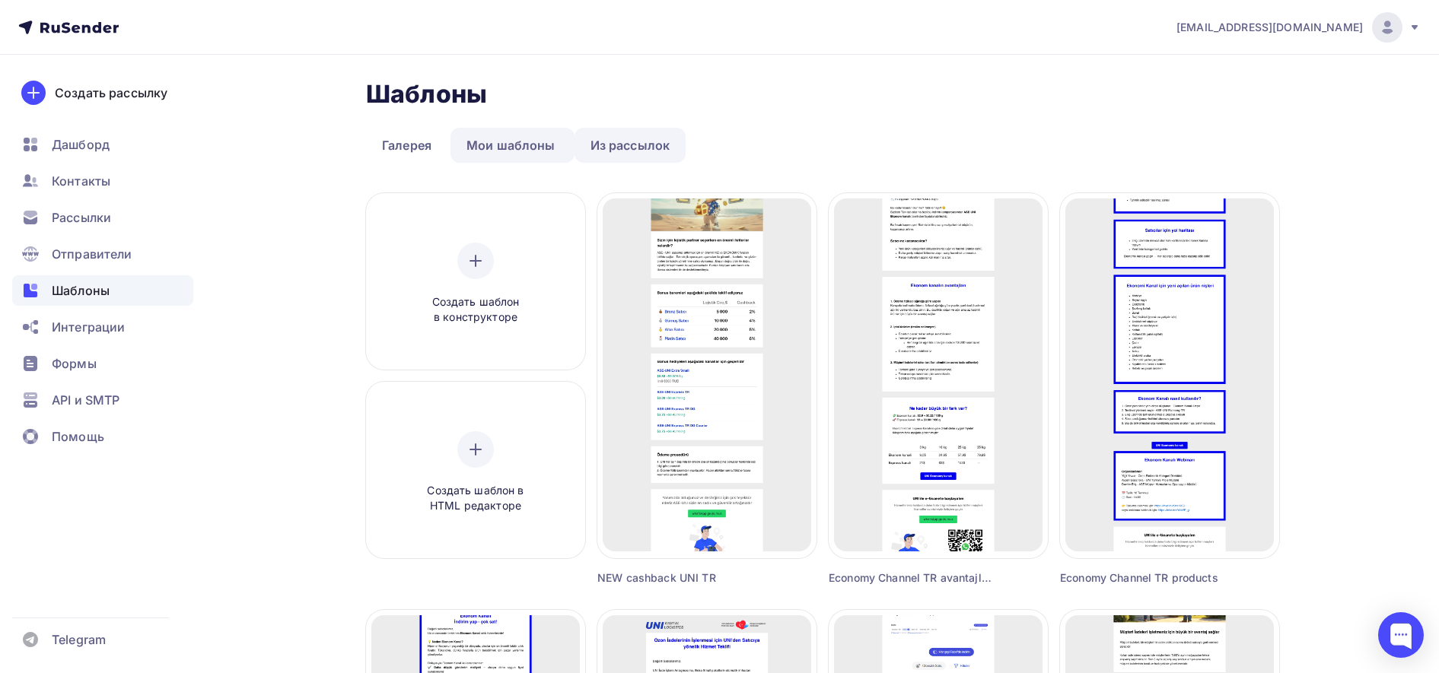
click at [609, 133] on link "Из рассылок" at bounding box center [630, 145] width 112 height 35
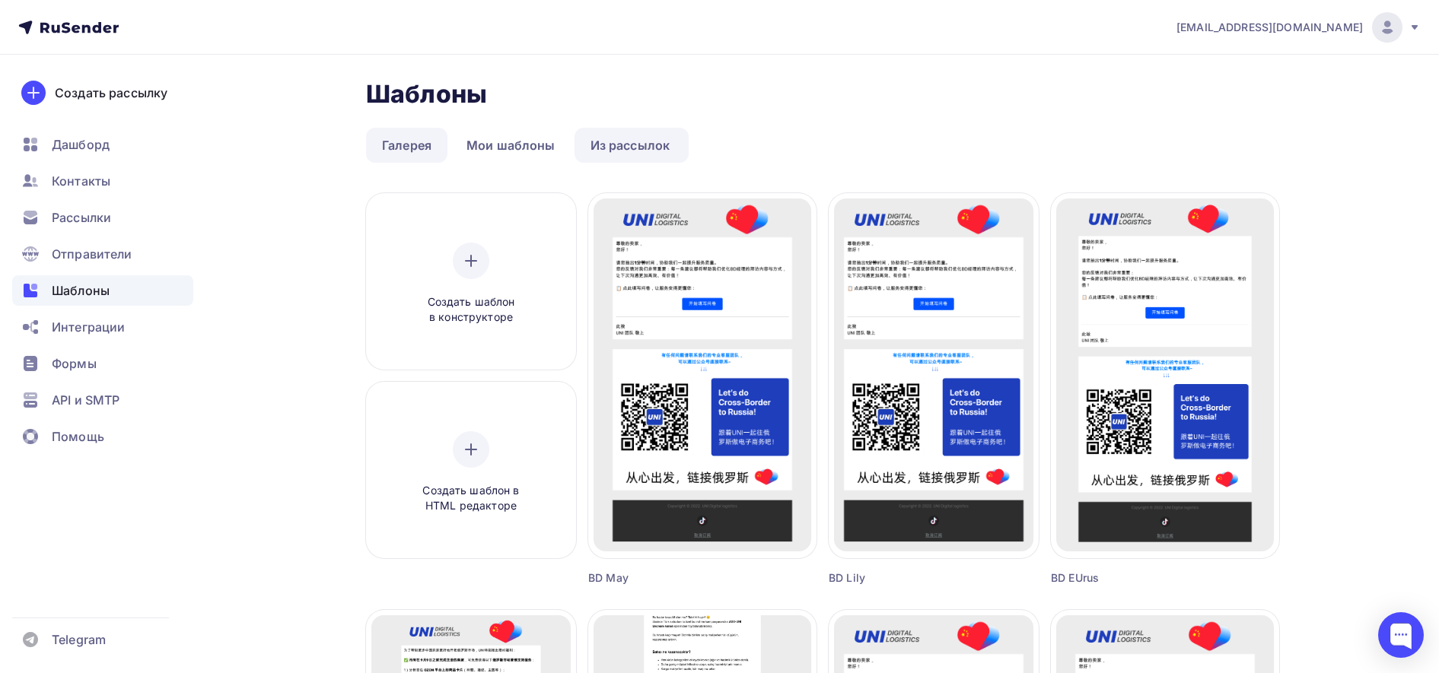
click at [401, 146] on link "Галерея" at bounding box center [406, 145] width 81 height 35
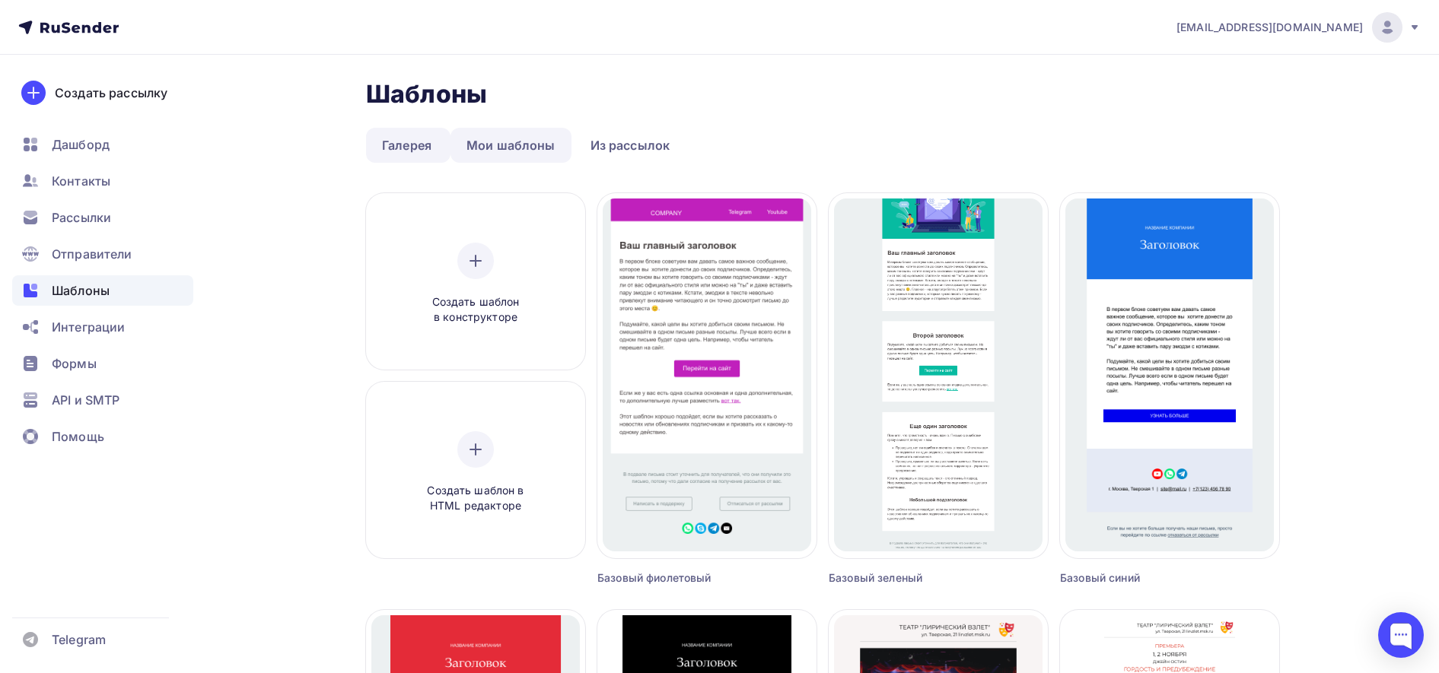
click at [491, 150] on link "Мои шаблоны" at bounding box center [510, 145] width 121 height 35
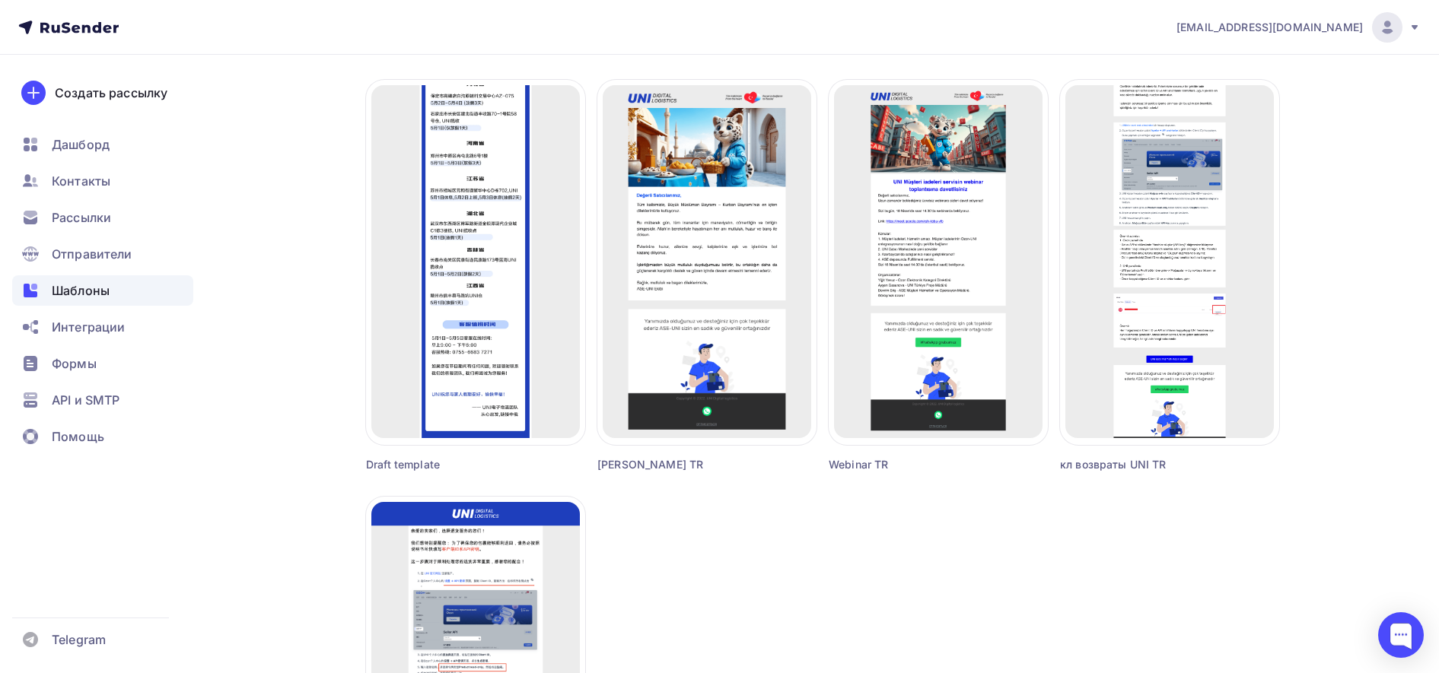
scroll to position [1334, 0]
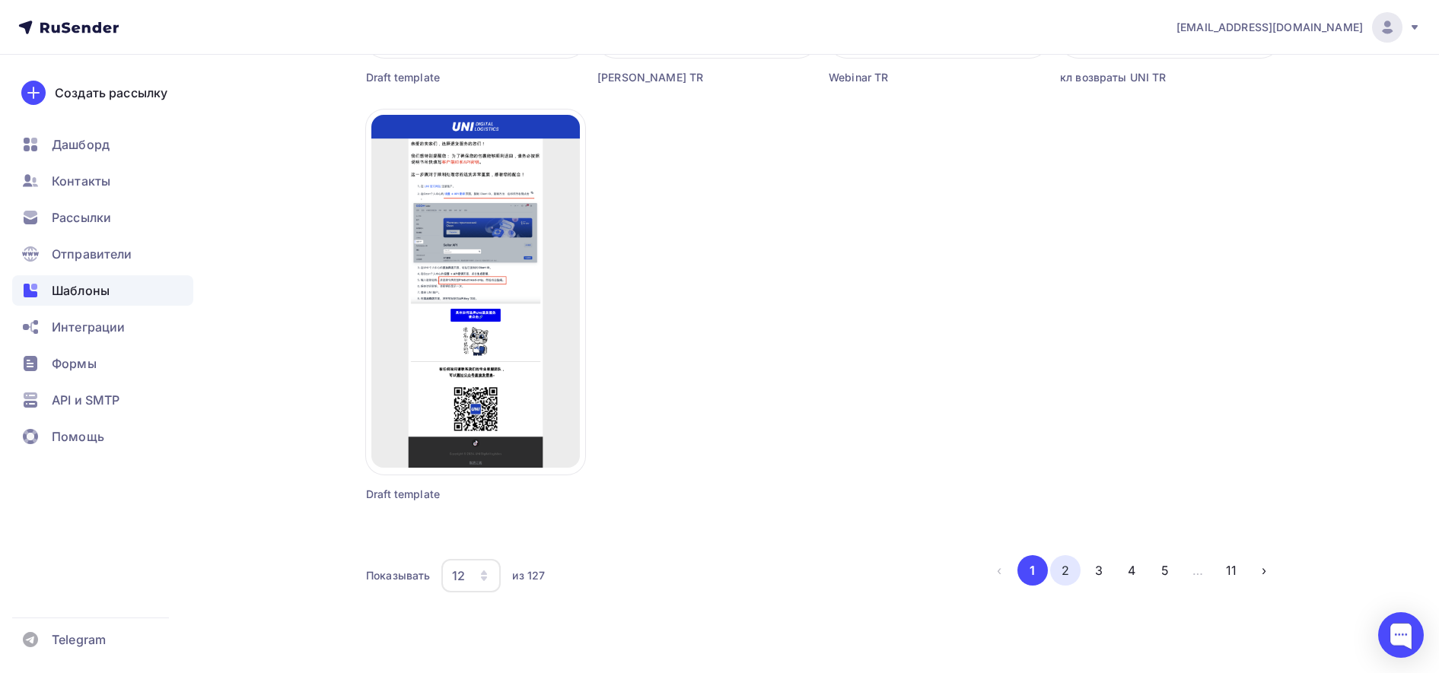
click at [1059, 565] on button "2" at bounding box center [1065, 570] width 30 height 30
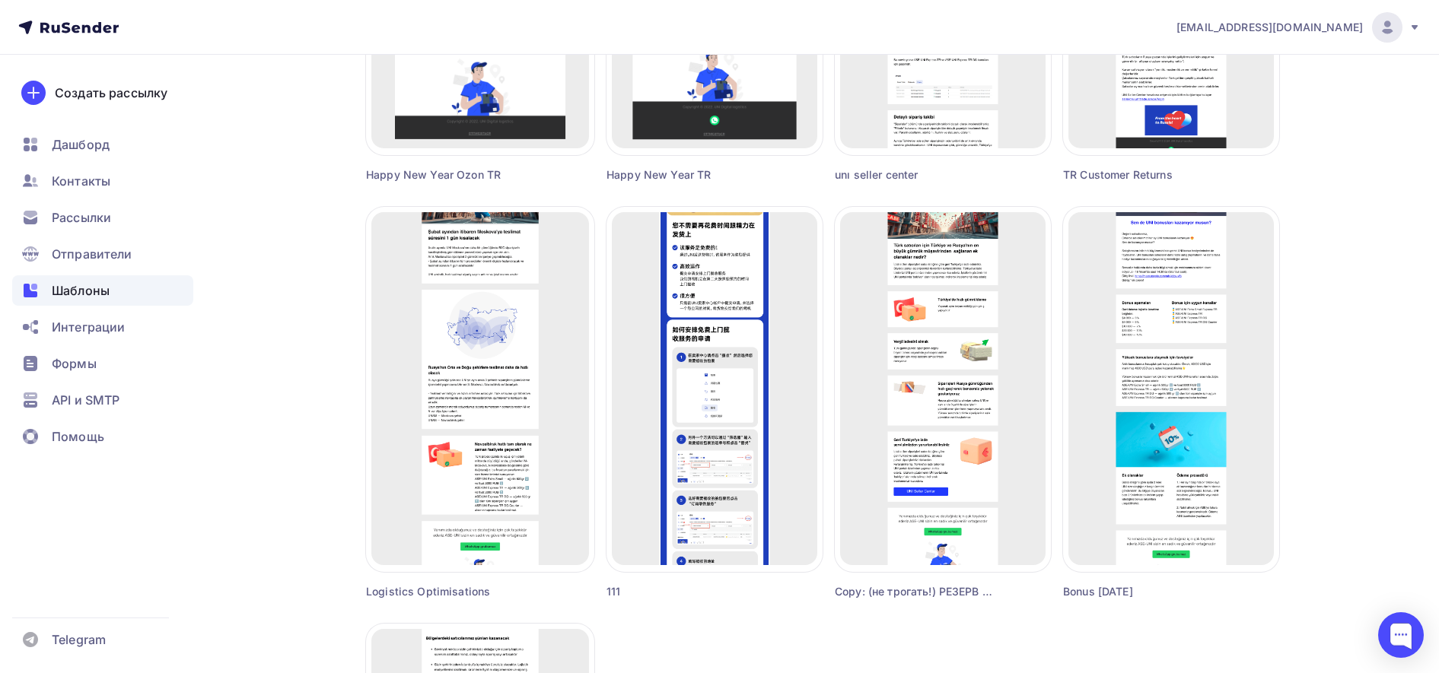
scroll to position [798, 0]
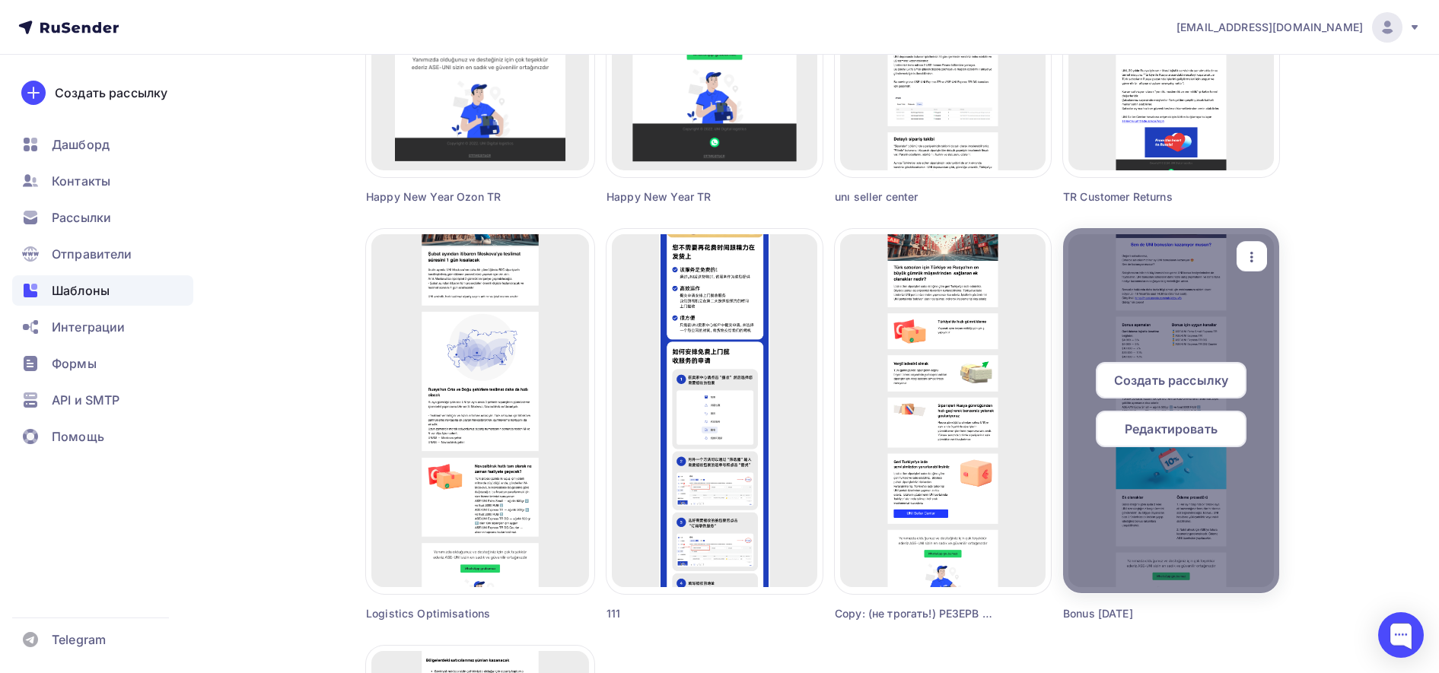
click at [1144, 429] on span "Редактировать" at bounding box center [1170, 429] width 93 height 18
